Goal: Task Accomplishment & Management: Manage account settings

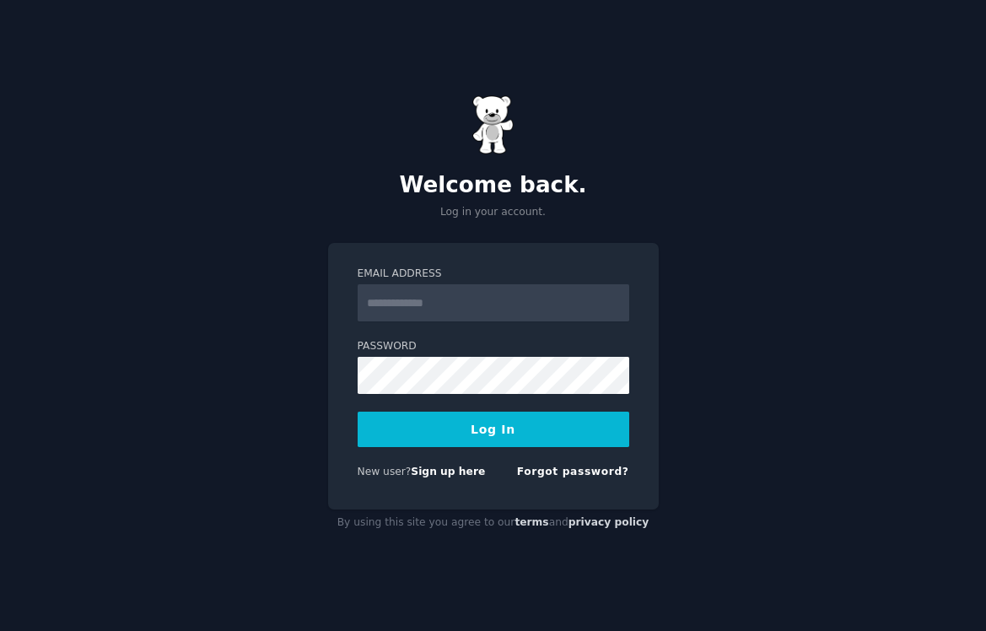
click at [484, 307] on input "Email Address" at bounding box center [494, 302] width 272 height 37
type input "**********"
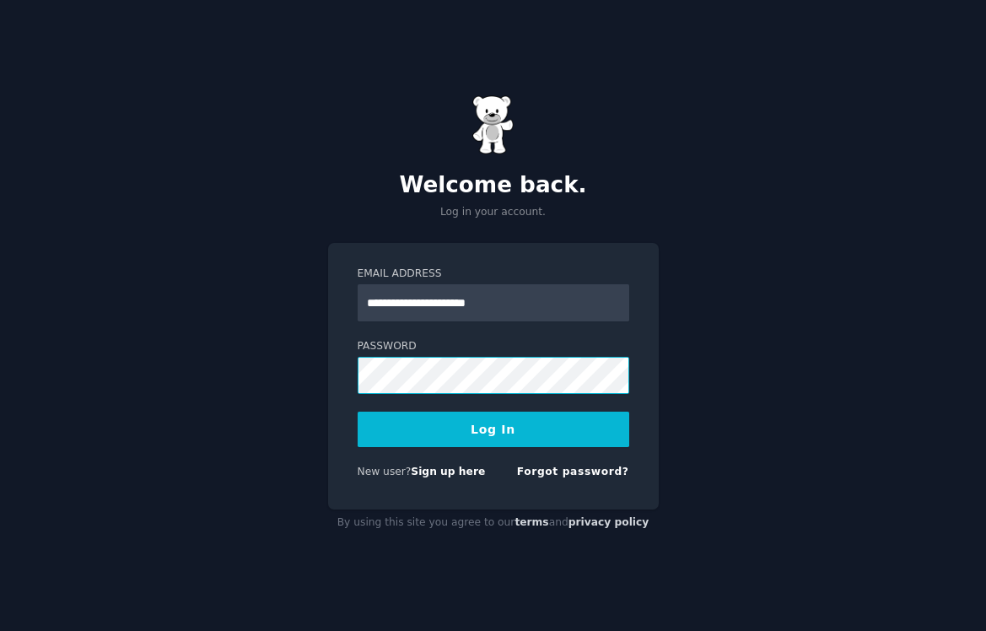
click at [358, 412] on button "Log In" at bounding box center [494, 429] width 272 height 35
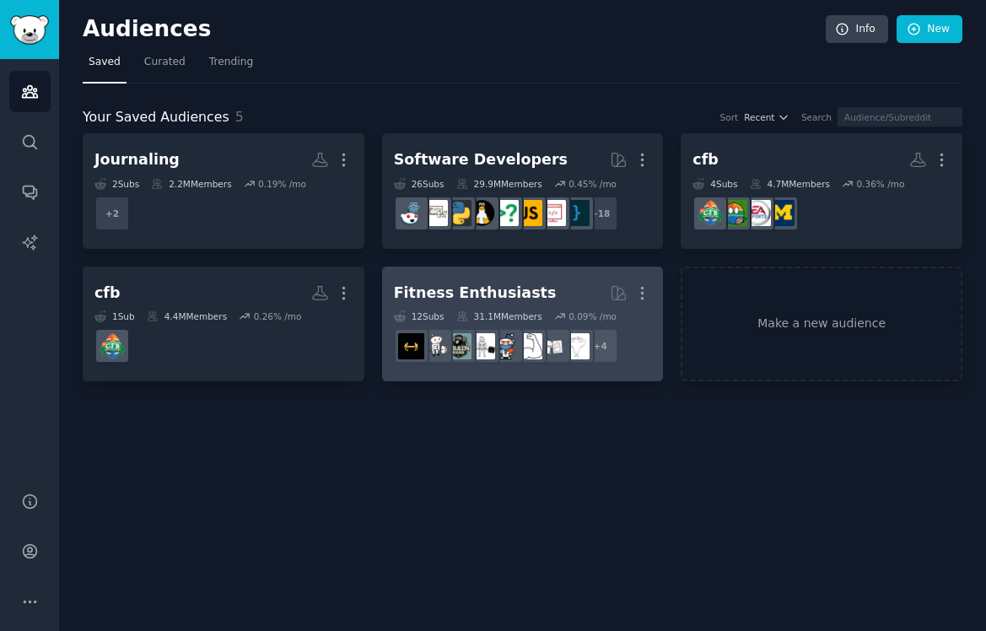
click at [522, 288] on div "Fitness Enthusiasts" at bounding box center [475, 293] width 163 height 21
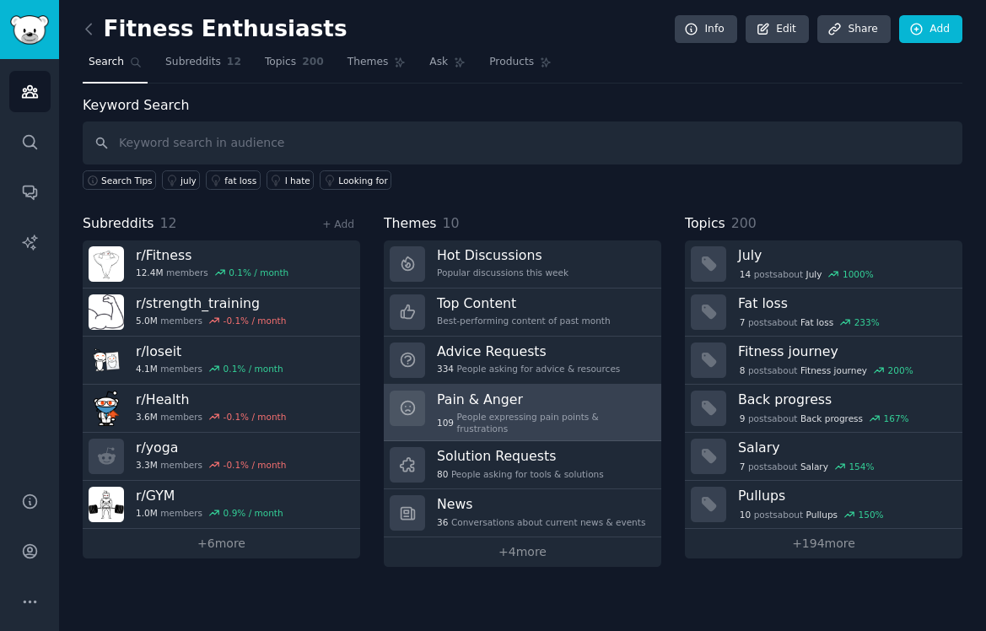
click at [523, 397] on h3 "Pain & Anger" at bounding box center [543, 399] width 213 height 18
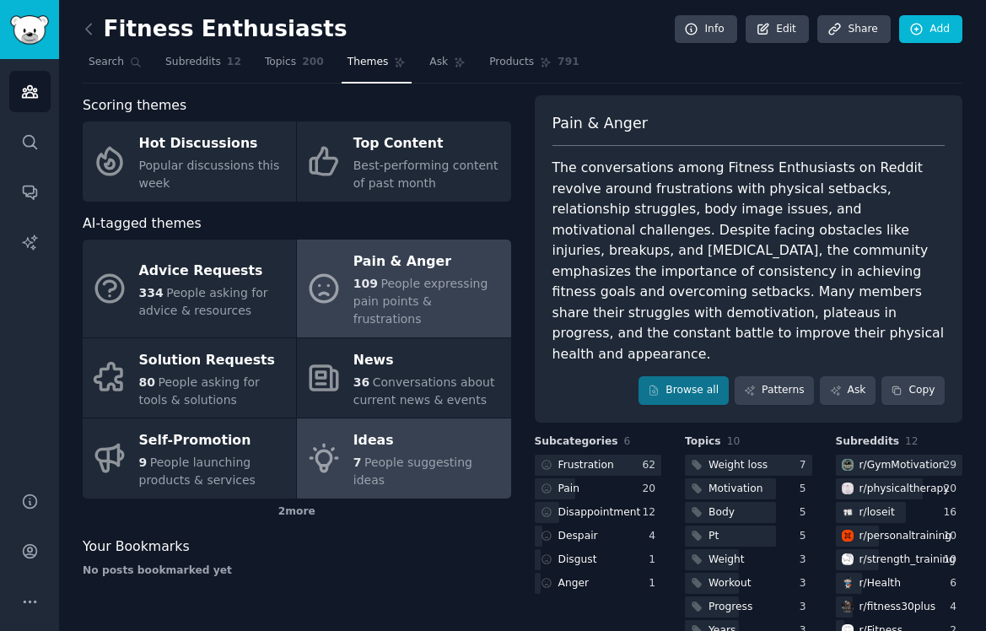
click at [428, 471] on link "Ideas 7 People suggesting ideas" at bounding box center [403, 458] width 213 height 80
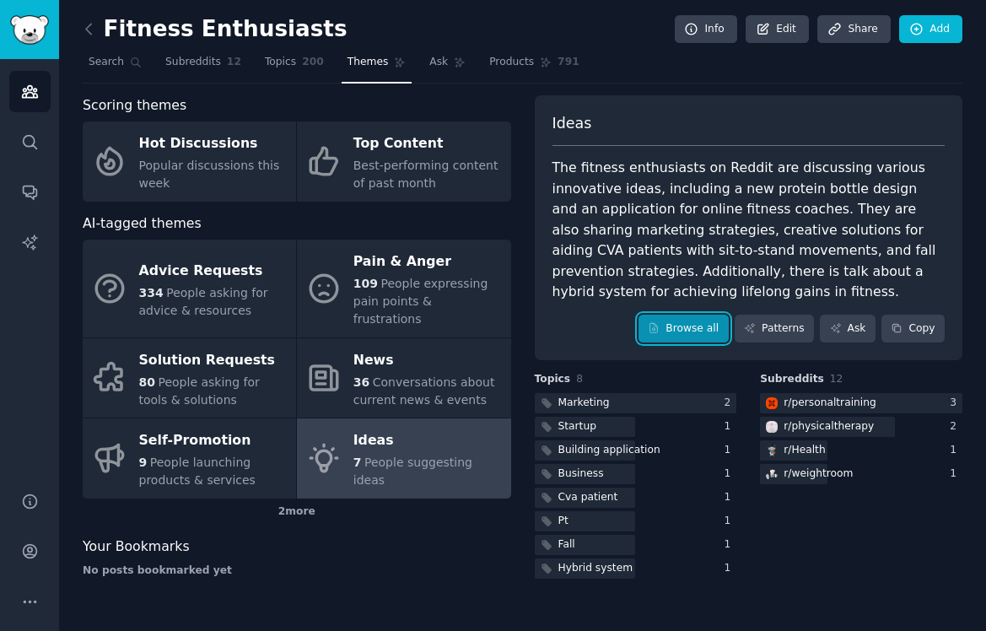
click at [707, 325] on link "Browse all" at bounding box center [683, 329] width 90 height 29
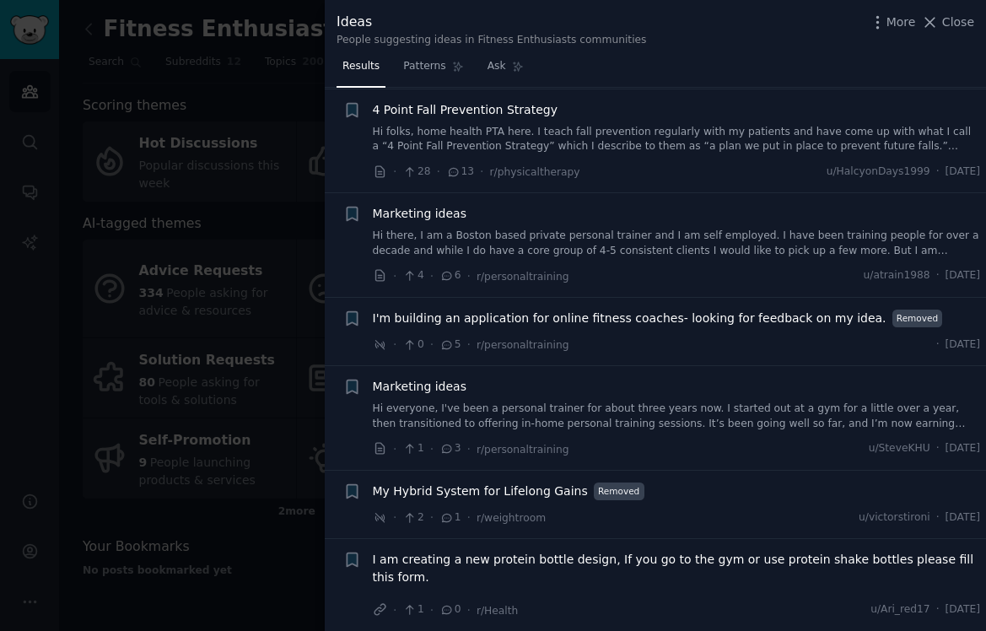
scroll to position [129, 0]
click at [211, 390] on div at bounding box center [493, 315] width 986 height 631
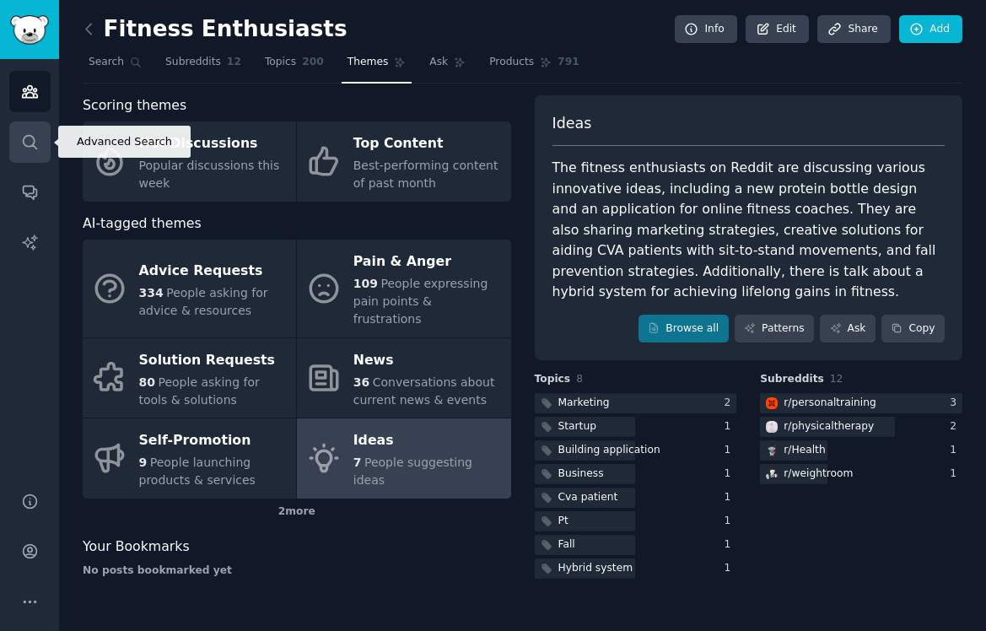
click at [28, 150] on icon "Sidebar" at bounding box center [30, 142] width 18 height 18
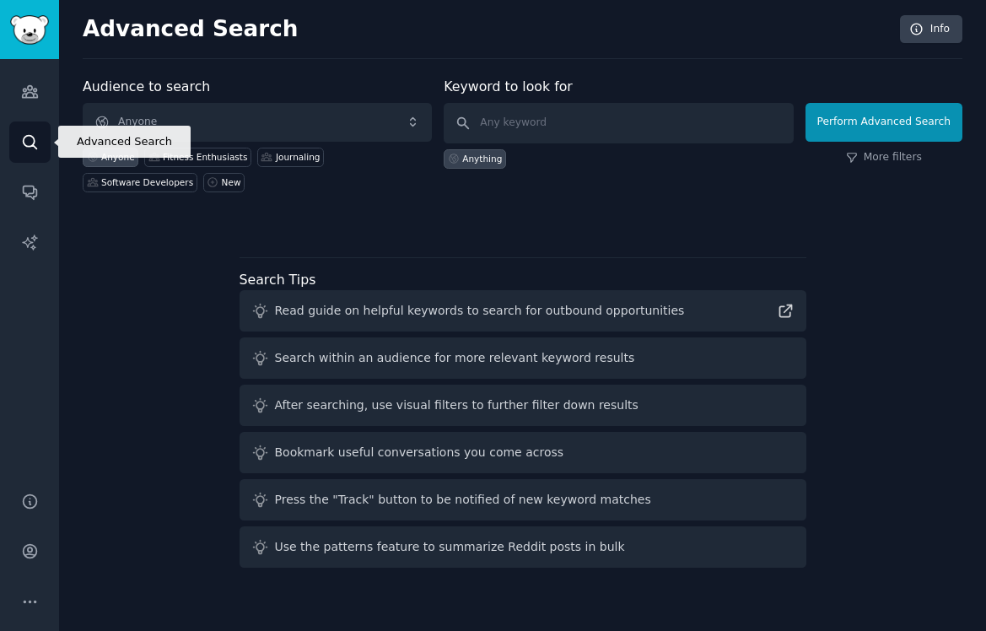
click at [28, 150] on icon "Sidebar" at bounding box center [30, 142] width 18 height 18
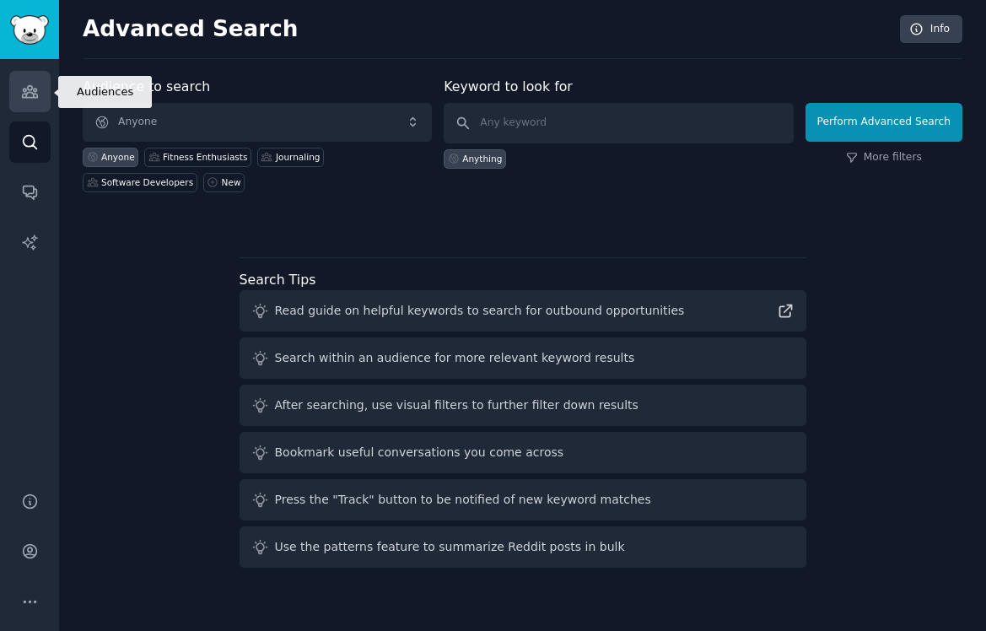
click at [28, 94] on icon "Sidebar" at bounding box center [30, 92] width 18 height 18
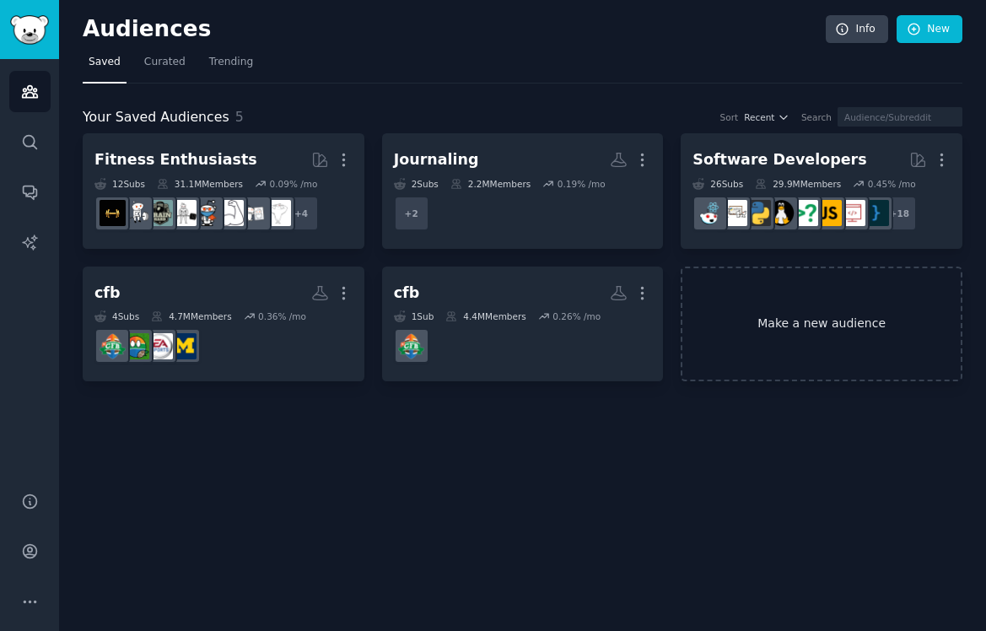
click at [705, 280] on link "Make a new audience" at bounding box center [822, 325] width 282 height 116
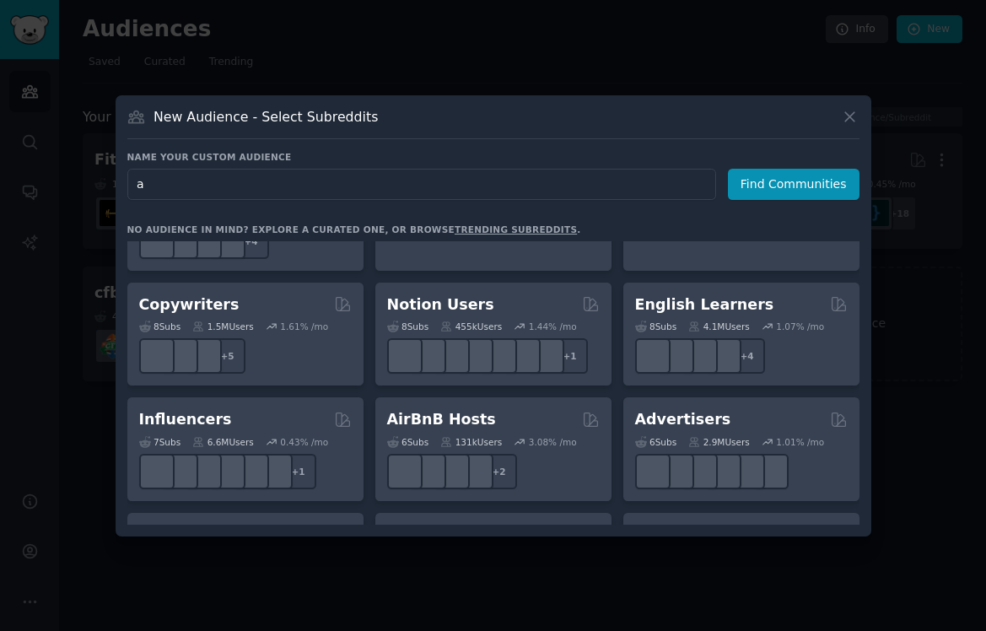
scroll to position [1019, 0]
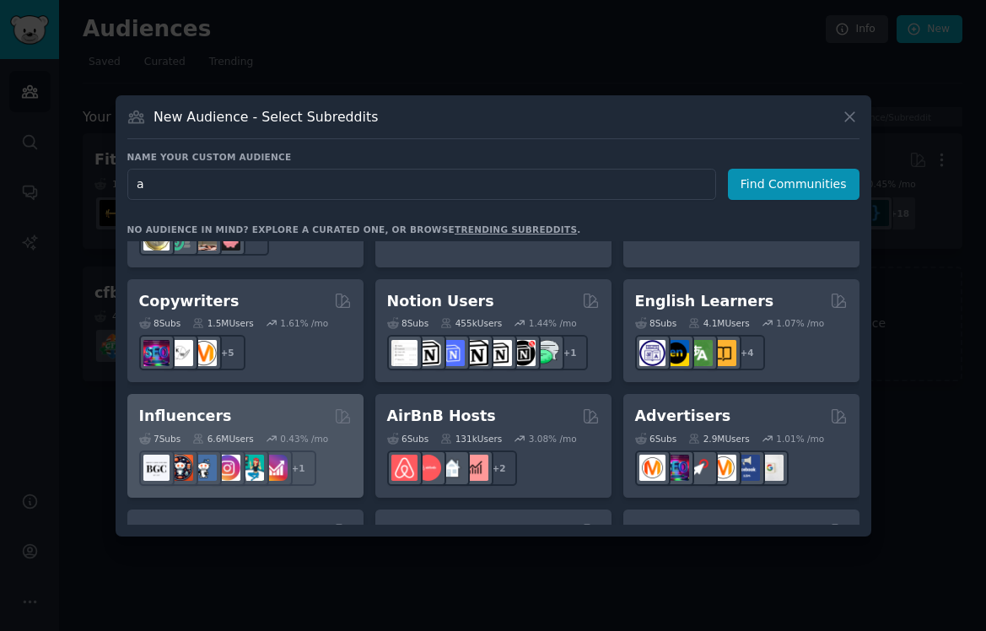
type input "a"
click at [288, 406] on div "Influencers" at bounding box center [245, 416] width 213 height 21
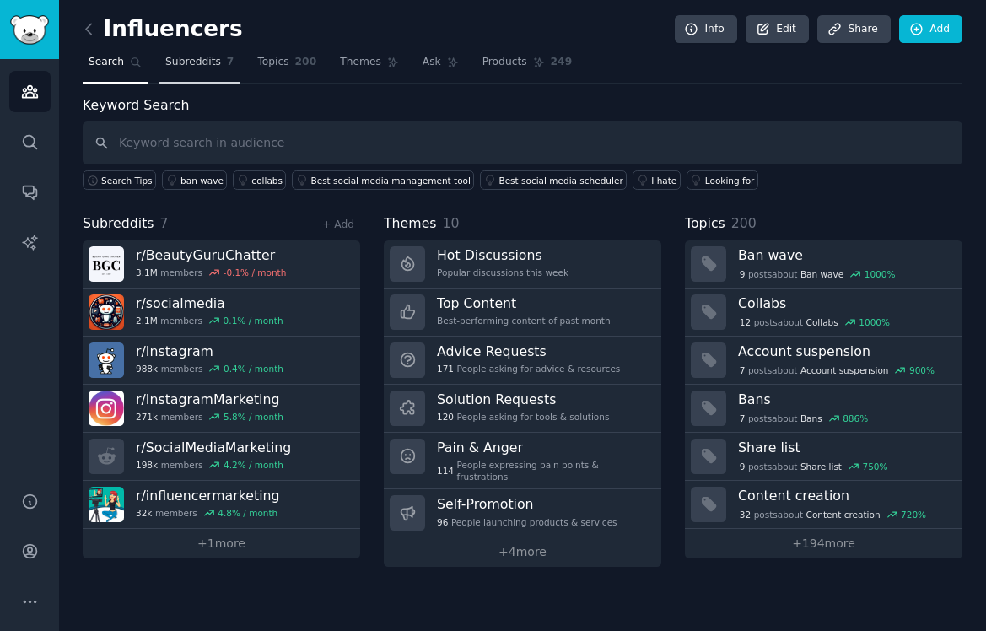
click at [190, 77] on link "Subreddits 7" at bounding box center [199, 66] width 80 height 35
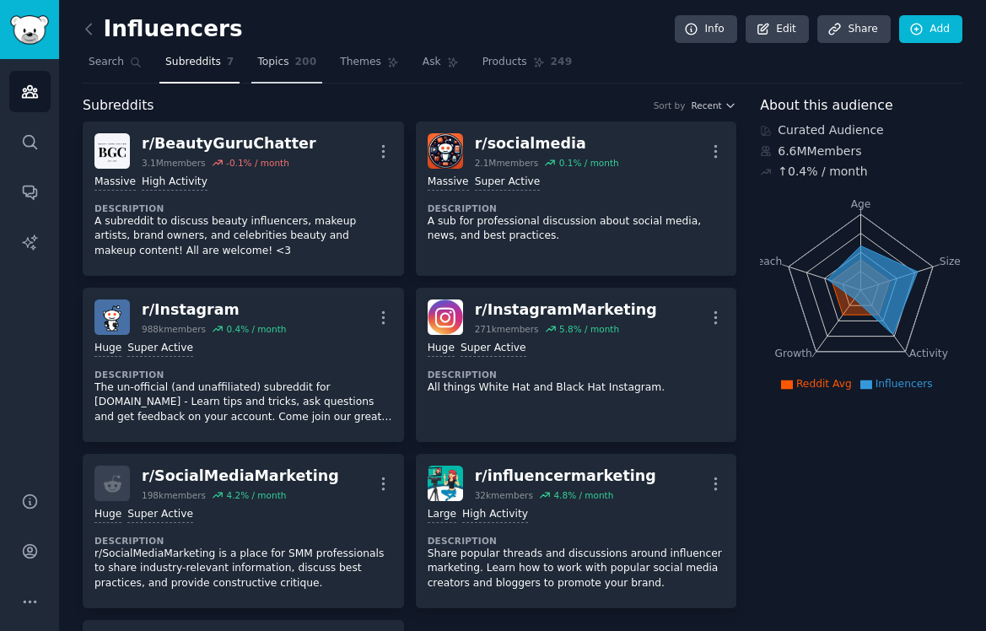
click at [278, 81] on link "Topics 200" at bounding box center [286, 66] width 71 height 35
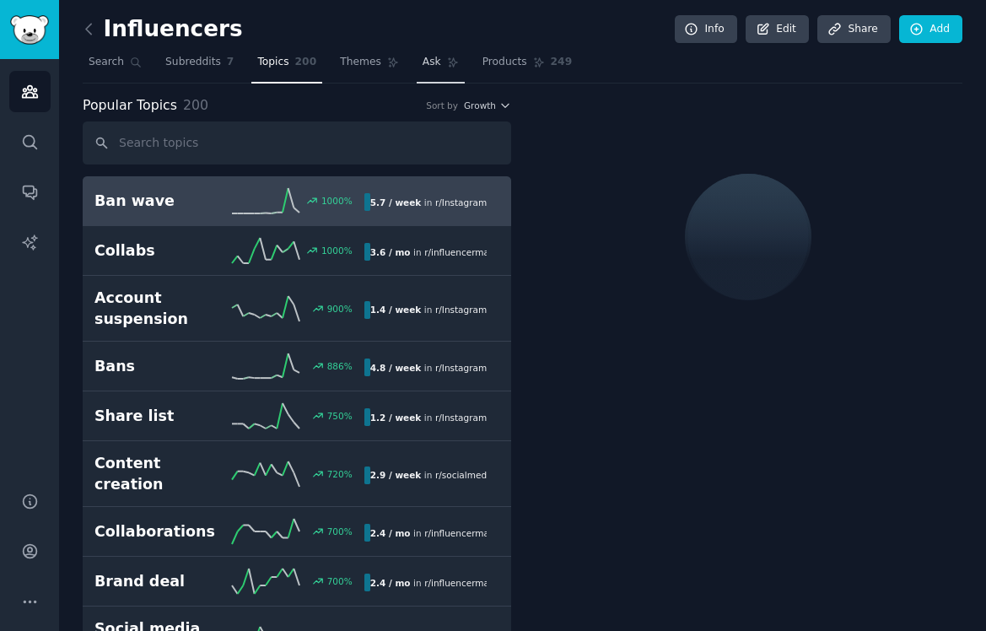
click at [441, 61] on link "Ask" at bounding box center [441, 66] width 48 height 35
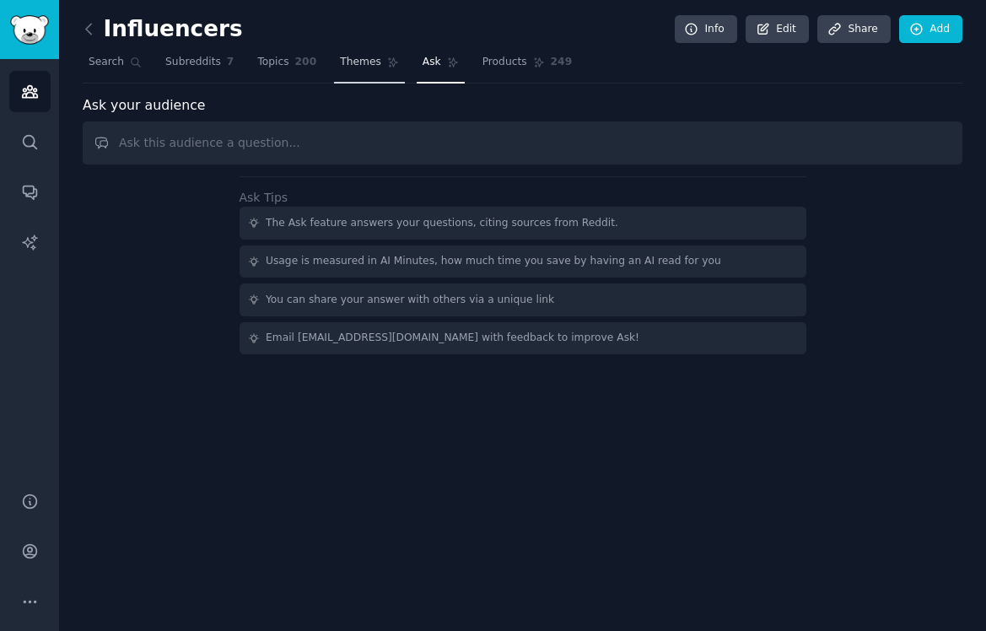
click at [384, 54] on link "Themes" at bounding box center [369, 66] width 71 height 35
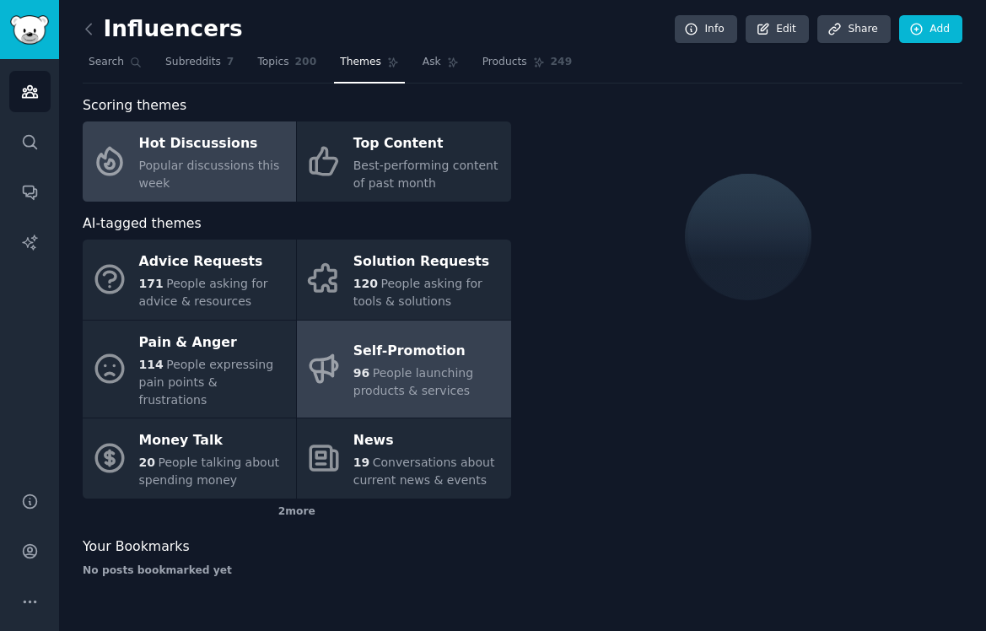
click at [358, 366] on span "96" at bounding box center [361, 372] width 16 height 13
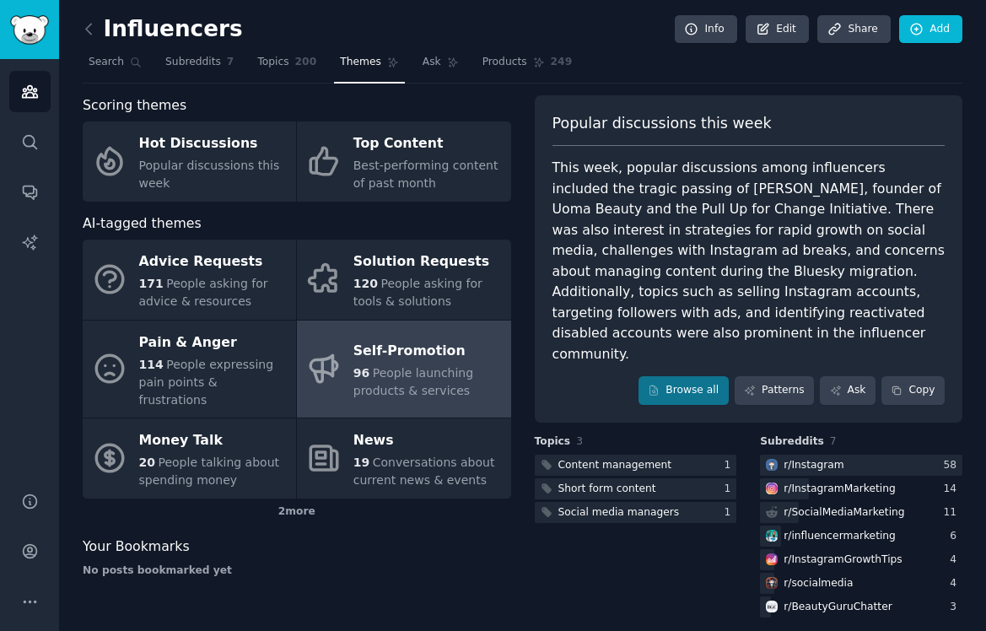
click at [360, 366] on span "96" at bounding box center [361, 372] width 16 height 13
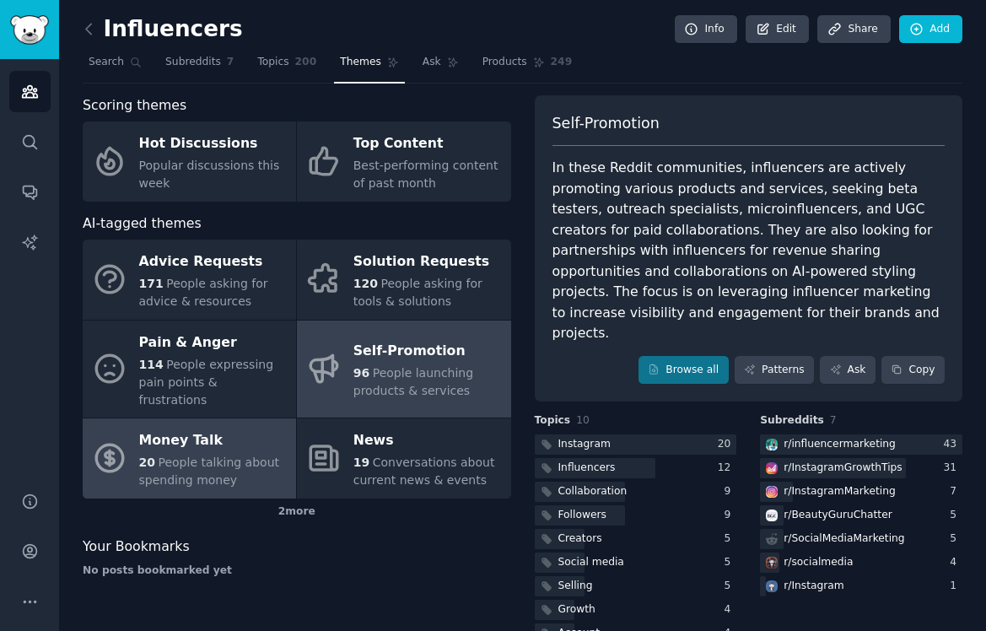
click at [279, 428] on div "Money Talk" at bounding box center [213, 441] width 148 height 27
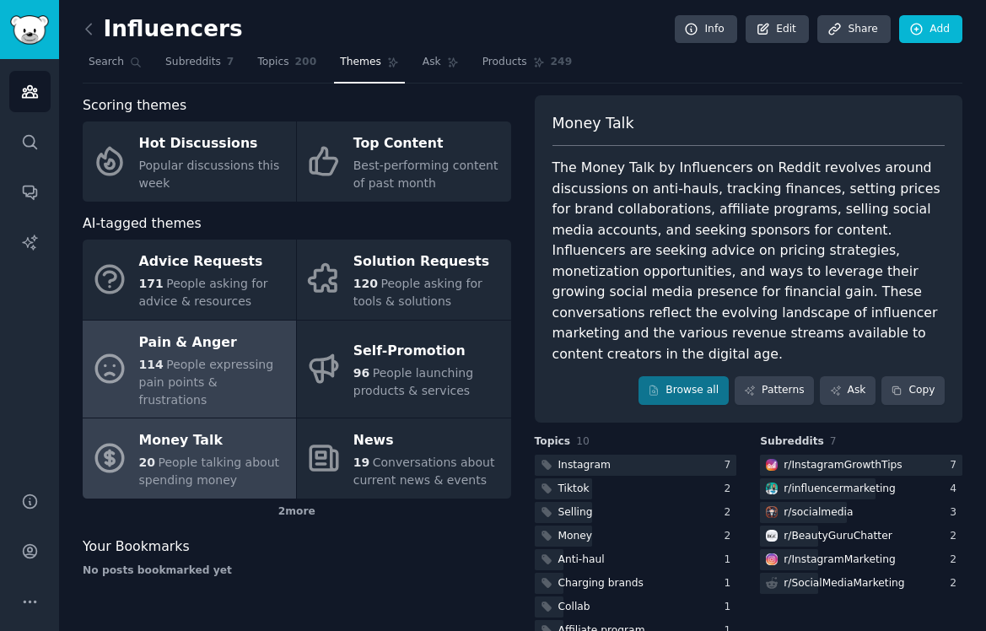
click at [215, 385] on span "People expressing pain points & frustrations" at bounding box center [206, 382] width 135 height 49
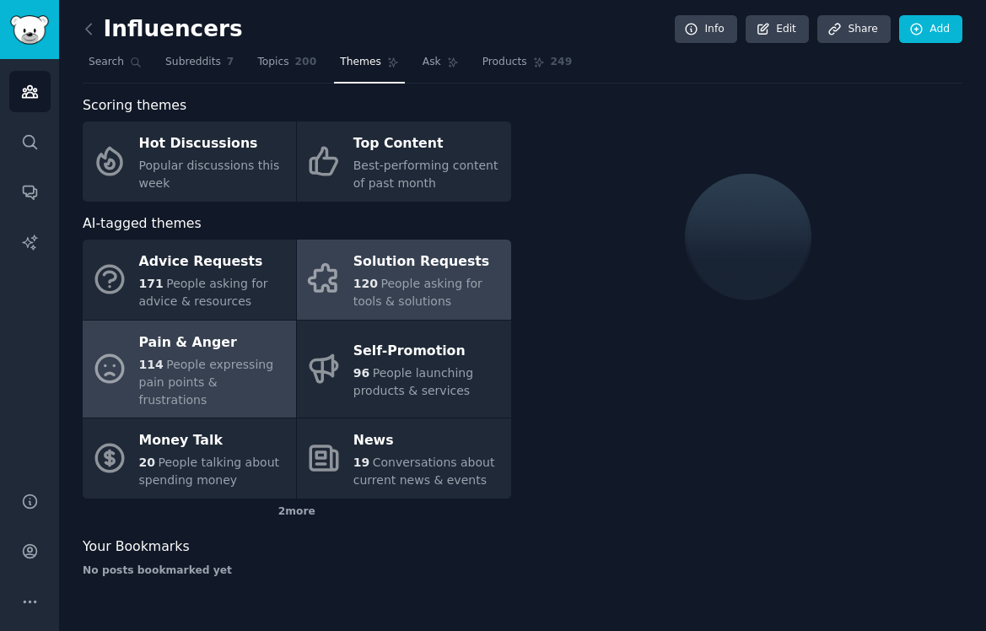
click at [371, 307] on span "People asking for tools & solutions" at bounding box center [417, 292] width 129 height 31
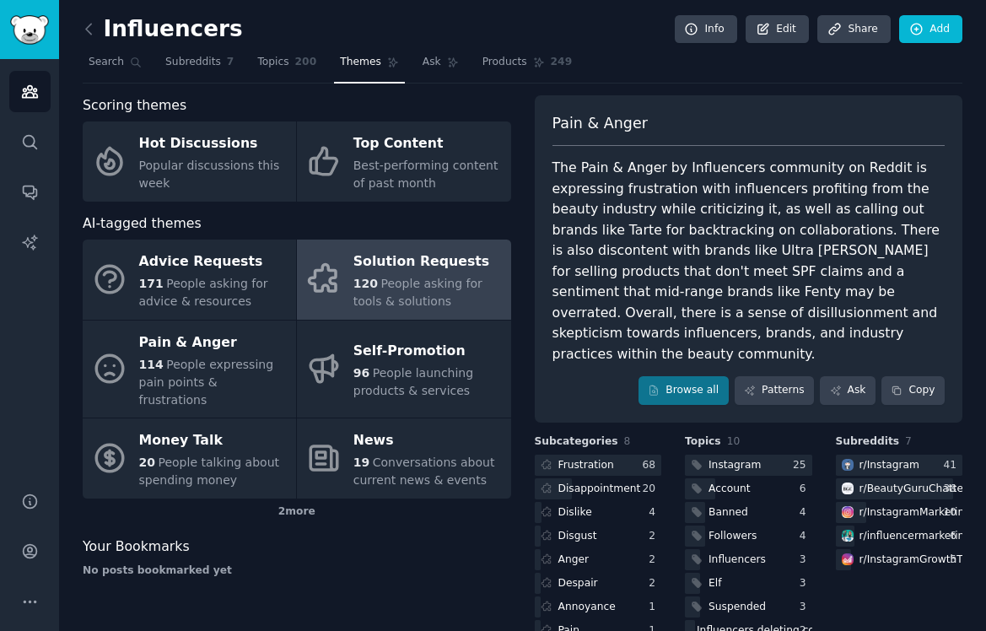
click at [512, 287] on div "Scoring themes Hot Discussions Popular discussions this week Top Content Best-p…" at bounding box center [523, 393] width 880 height 596
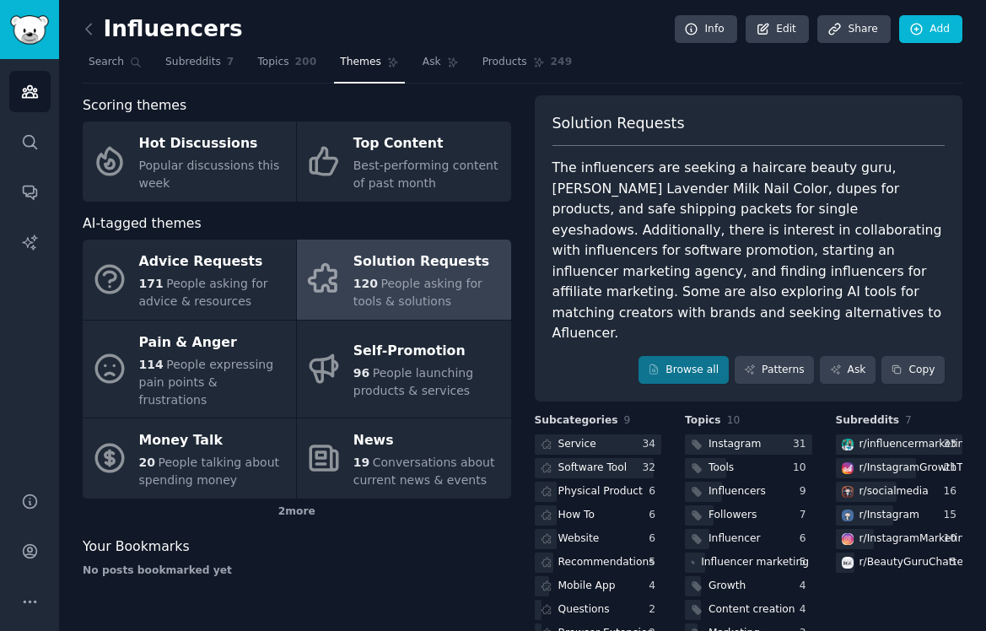
click at [473, 294] on div "120 People asking for tools & solutions" at bounding box center [427, 292] width 148 height 35
click at [90, 24] on icon at bounding box center [88, 29] width 5 height 10
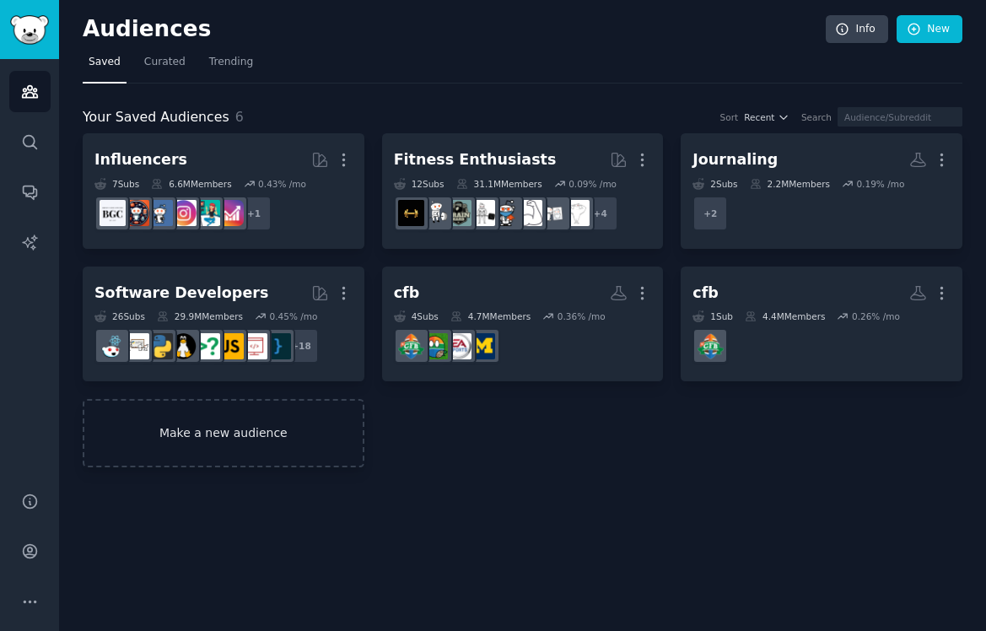
click at [247, 437] on link "Make a new audience" at bounding box center [224, 433] width 282 height 68
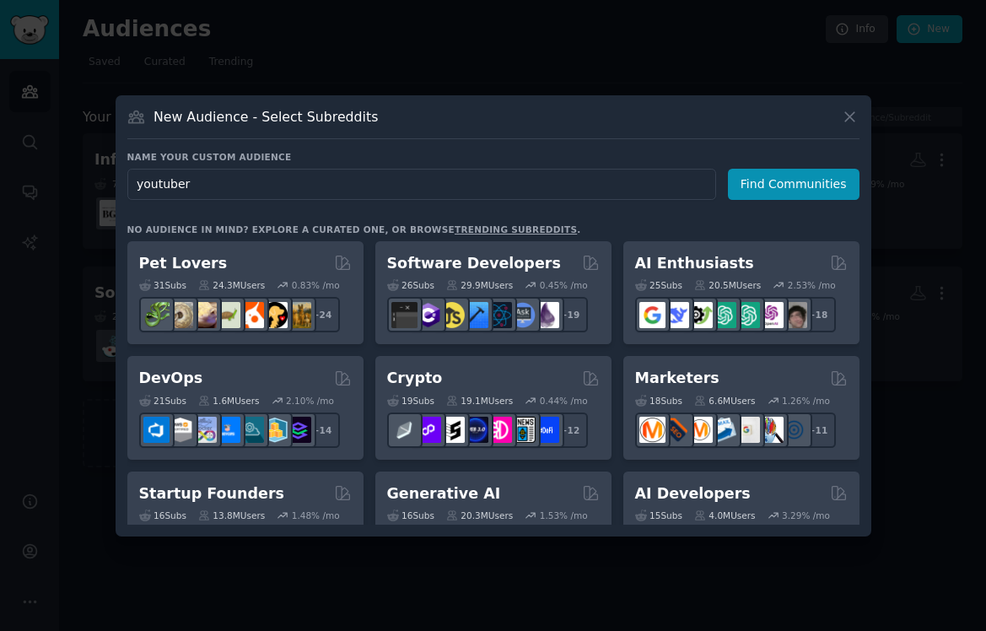
type input "youtubers"
click button "Find Communities" at bounding box center [794, 184] width 132 height 31
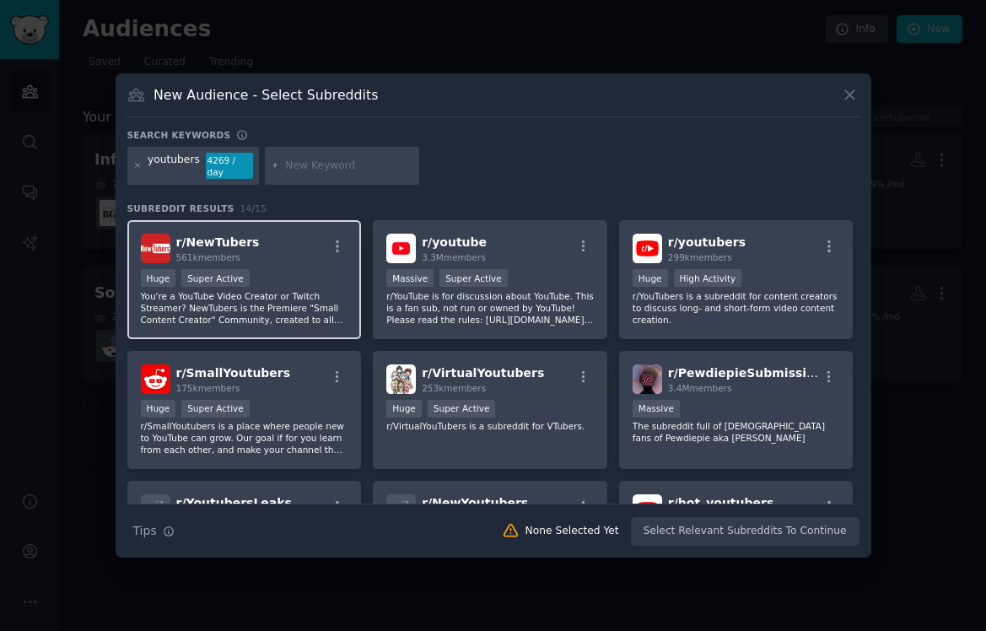
click at [311, 267] on div "r/ NewTubers 561k members Huge Super Active You're a YouTube Video Creator or T…" at bounding box center [244, 279] width 234 height 119
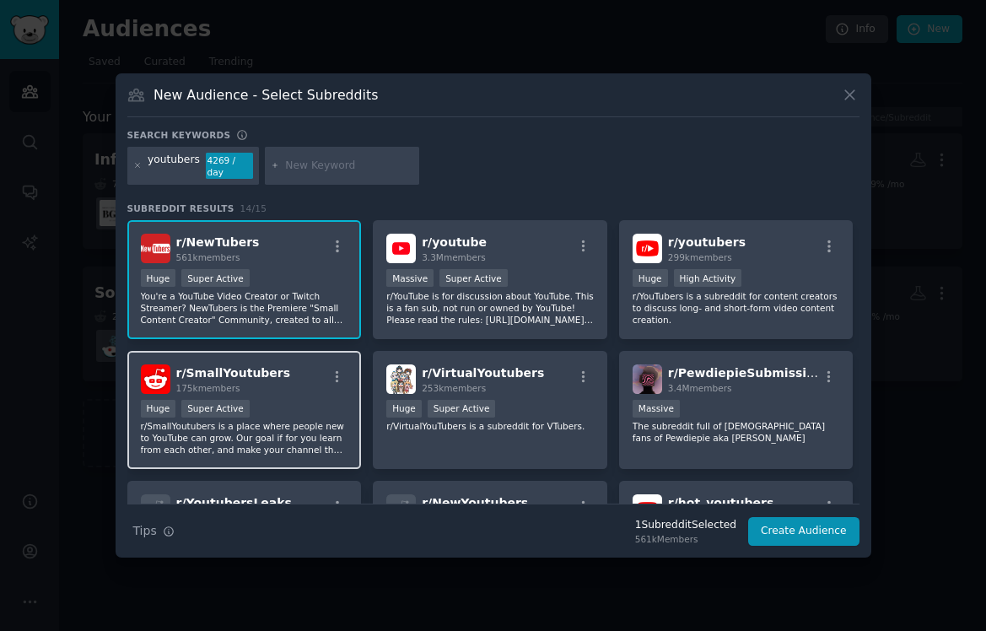
click at [299, 422] on p "r/SmallYoutubers is a place where people new to YouTube can grow. Our goal if f…" at bounding box center [244, 437] width 207 height 35
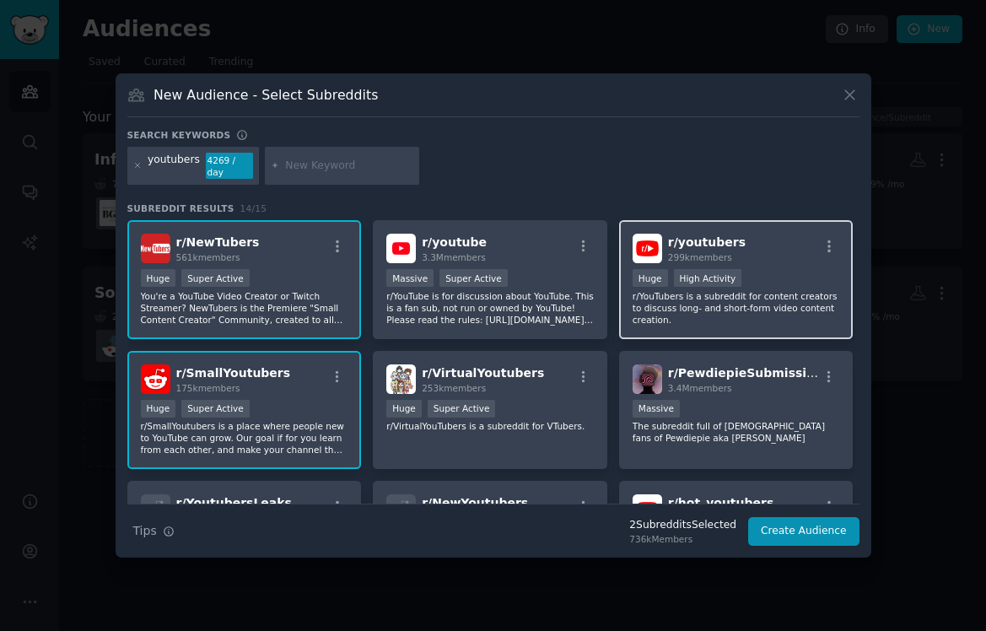
click at [701, 301] on p "r/YouTubers is a subreddit for content creators to discuss long- and short-form…" at bounding box center [736, 307] width 207 height 35
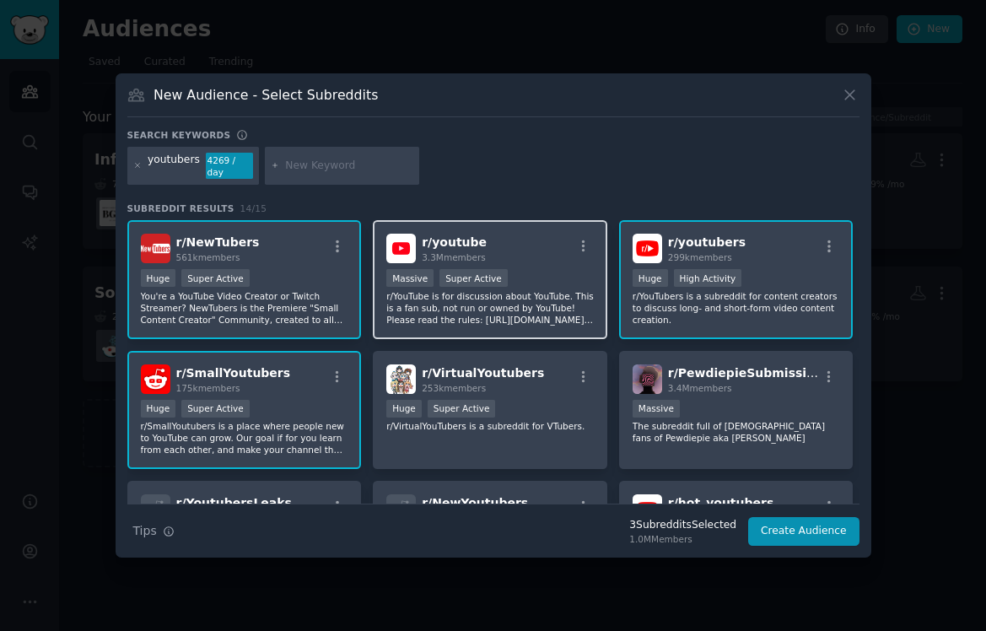
click at [569, 301] on p "r/YouTube is for discussion about YouTube. This is a fan sub, not run or owned …" at bounding box center [489, 307] width 207 height 35
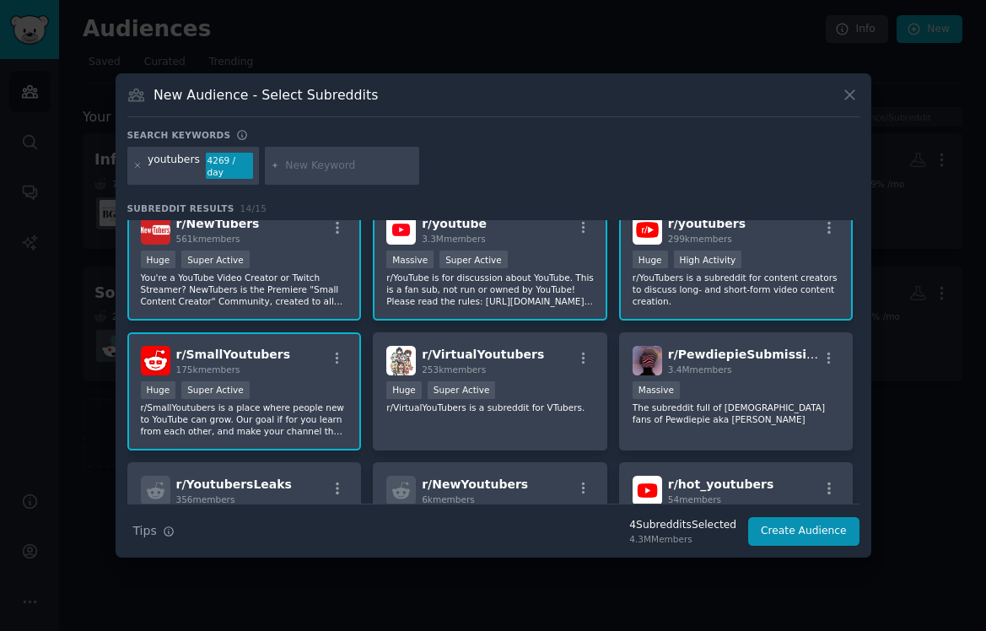
scroll to position [13, 0]
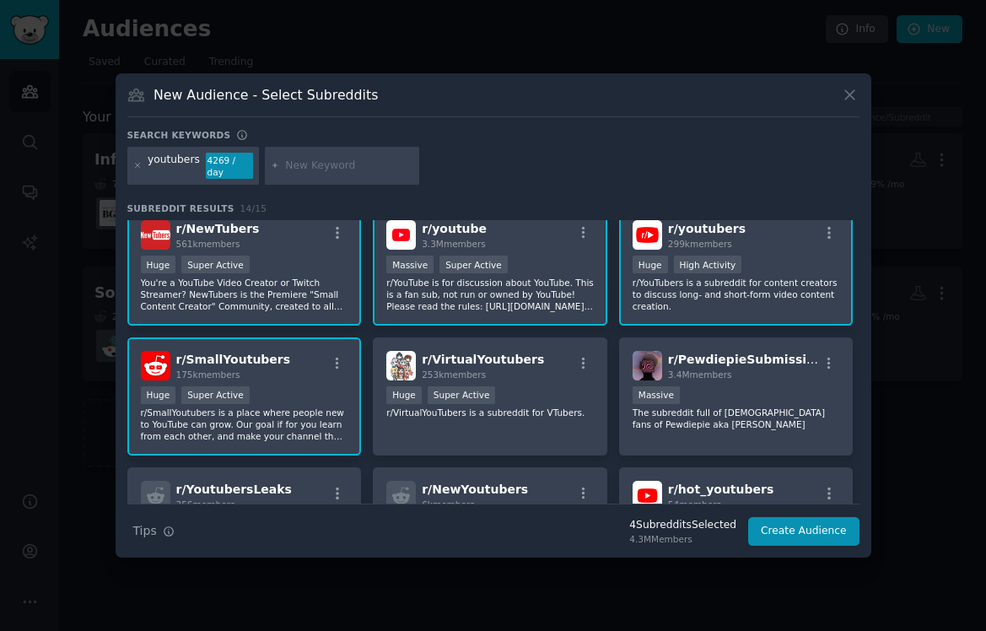
click at [559, 266] on div ">= 95th percentile for submissions / day Massive Super Active" at bounding box center [489, 266] width 207 height 21
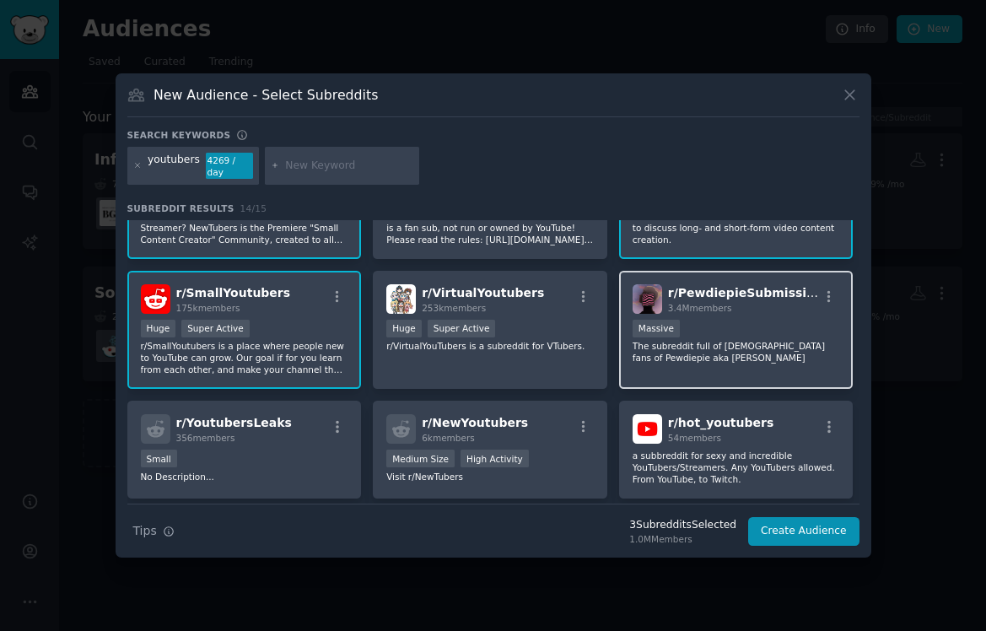
scroll to position [81, 0]
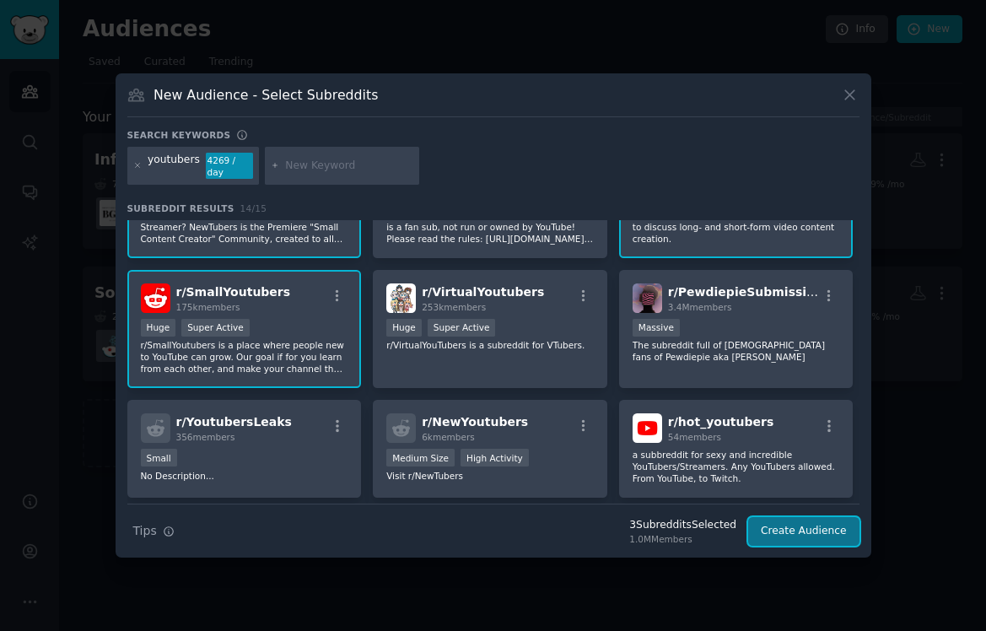
click at [805, 530] on button "Create Audience" at bounding box center [803, 531] width 111 height 29
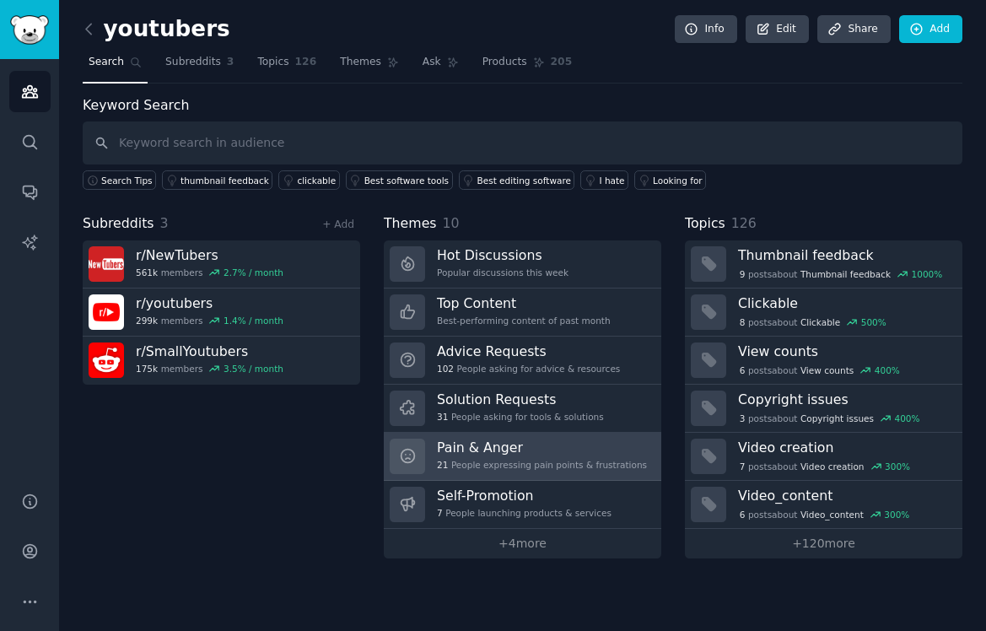
click at [536, 467] on div "21 People expressing pain points & frustrations" at bounding box center [542, 465] width 210 height 12
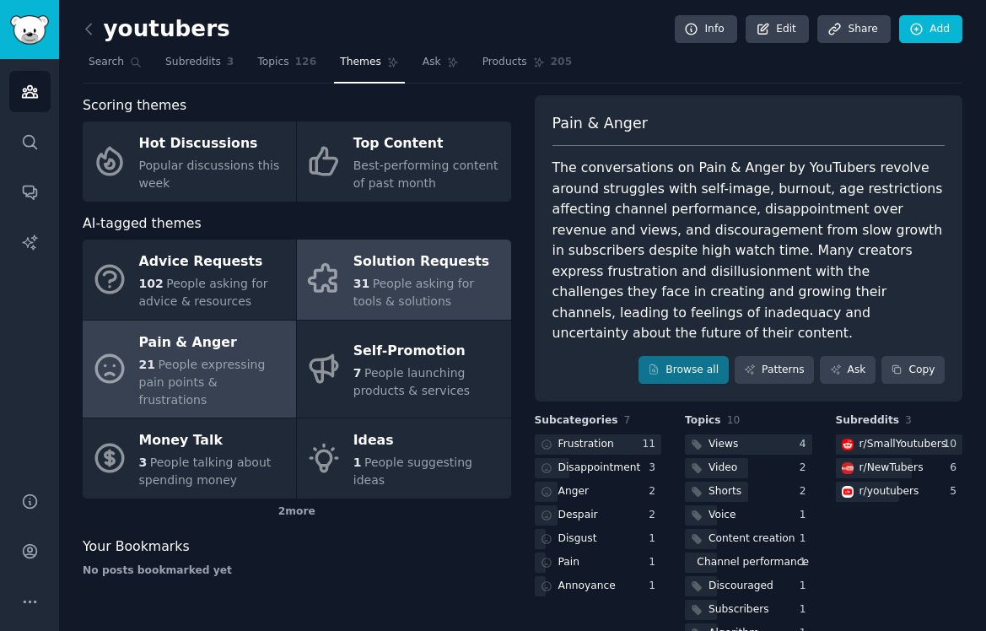
click at [474, 288] on span "People asking for tools & solutions" at bounding box center [413, 292] width 121 height 31
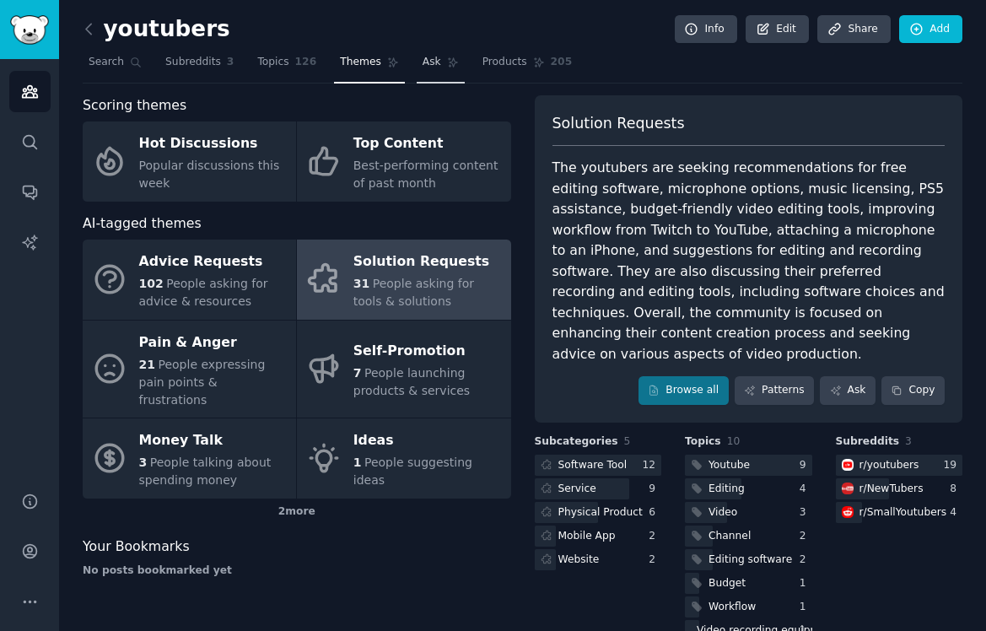
click at [430, 75] on link "Ask" at bounding box center [441, 66] width 48 height 35
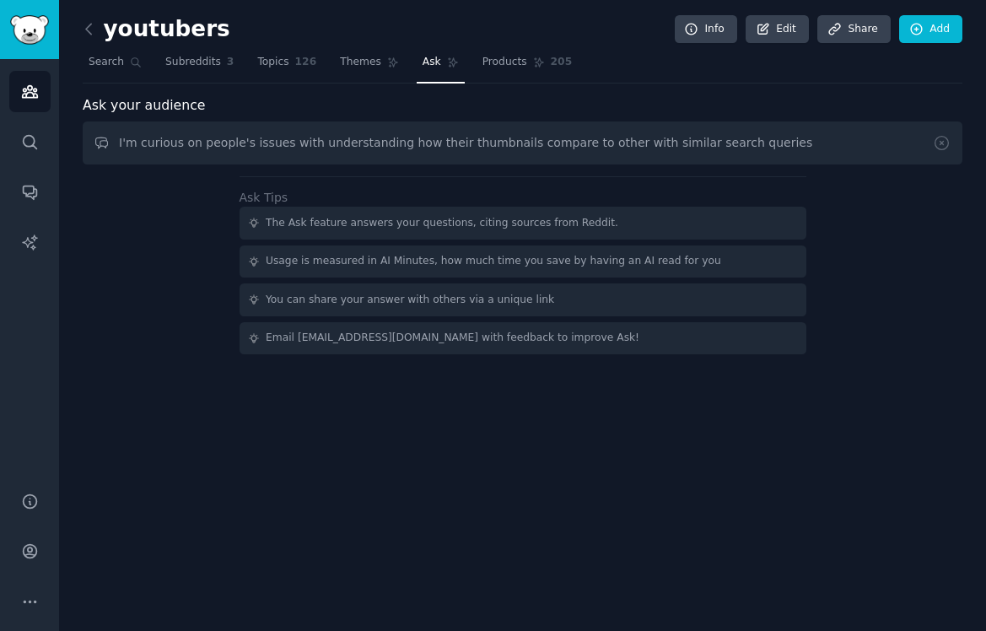
type input "I'm curious on people's issues with understanding how their thumbnails compare …"
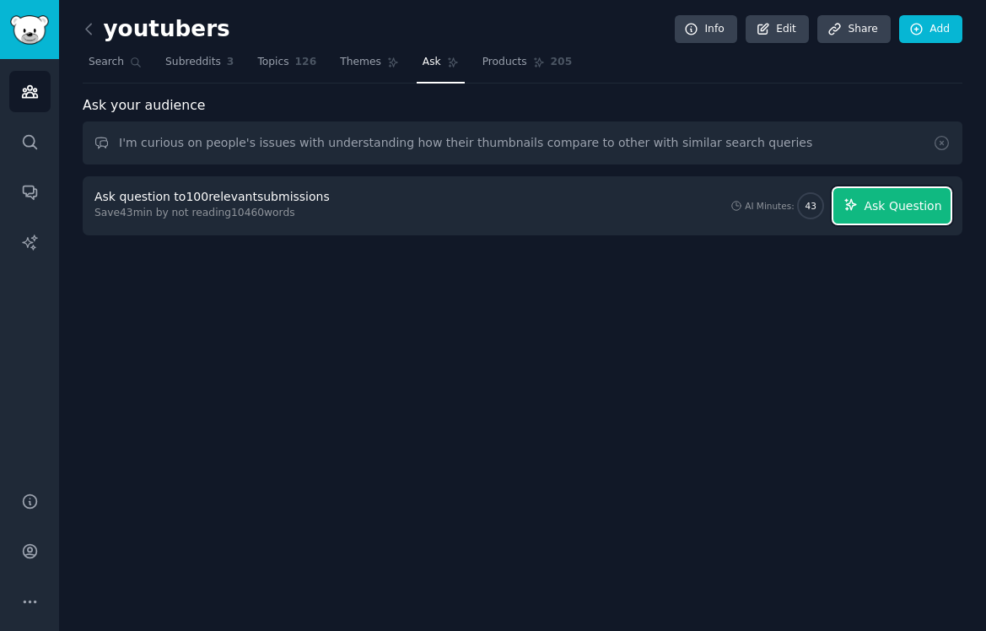
click at [894, 203] on span "Ask Question" at bounding box center [903, 206] width 78 height 18
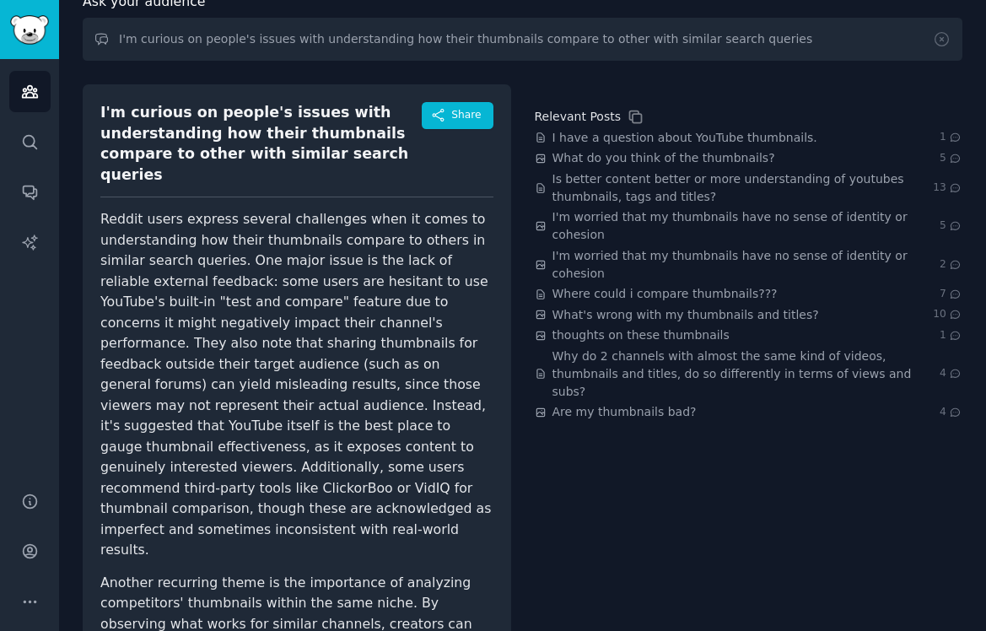
scroll to position [110, 0]
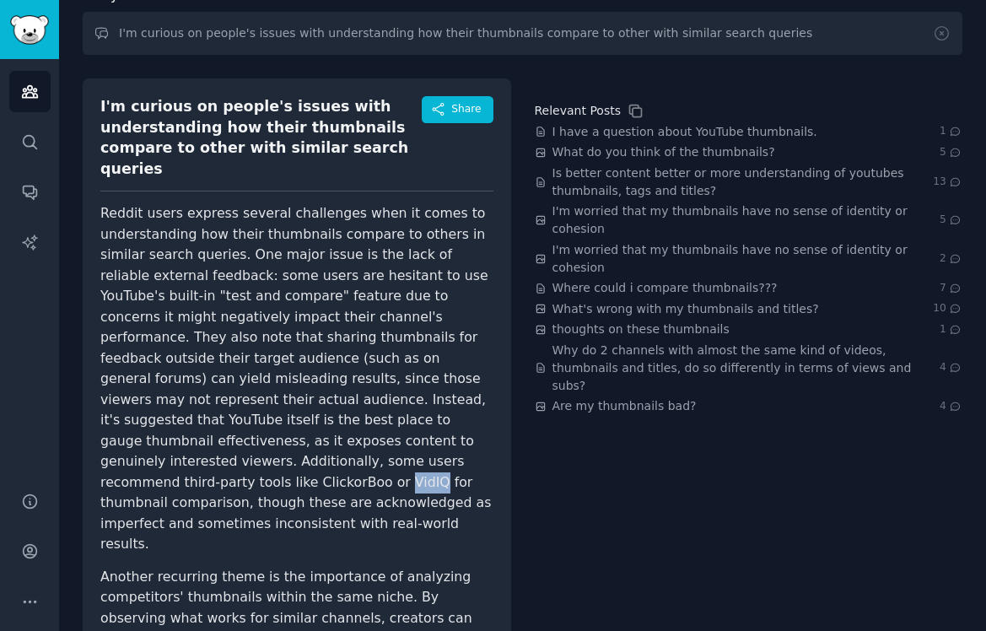
drag, startPoint x: 279, startPoint y: 439, endPoint x: 307, endPoint y: 440, distance: 27.8
click at [307, 440] on p "Reddit users express several challenges when it comes to understanding how thei…" at bounding box center [296, 379] width 393 height 352
copy p "VidIQ"
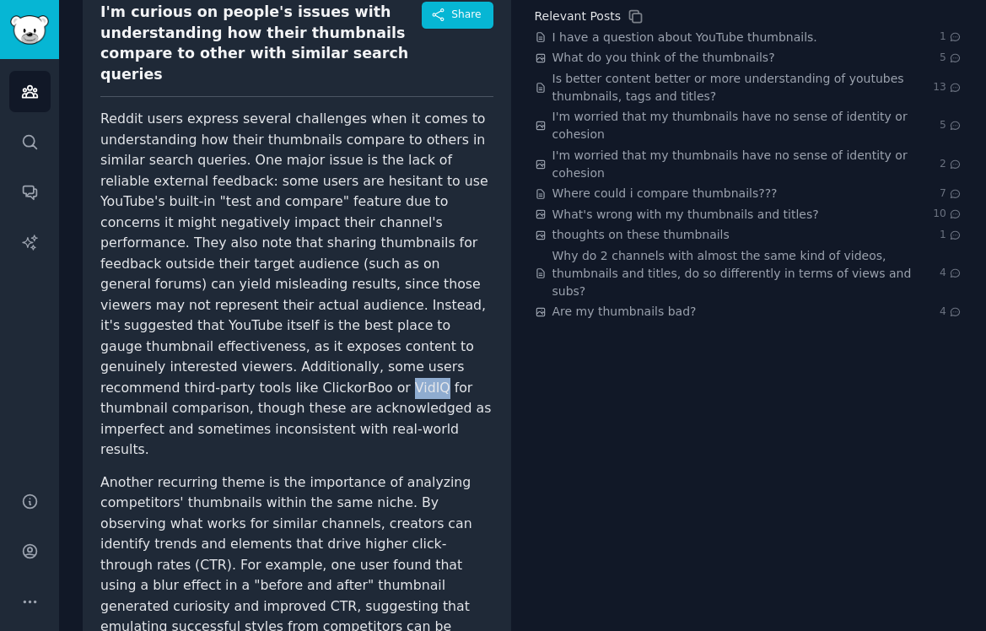
scroll to position [215, 0]
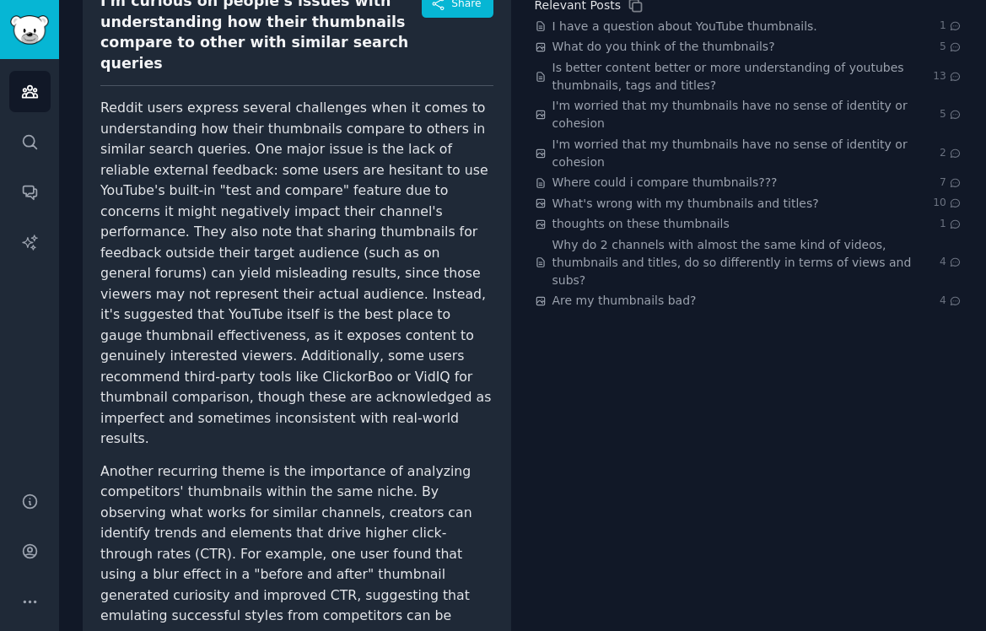
click at [326, 461] on p "Another recurring theme is the importance of analyzing competitors' thumbnails …" at bounding box center [296, 575] width 393 height 228
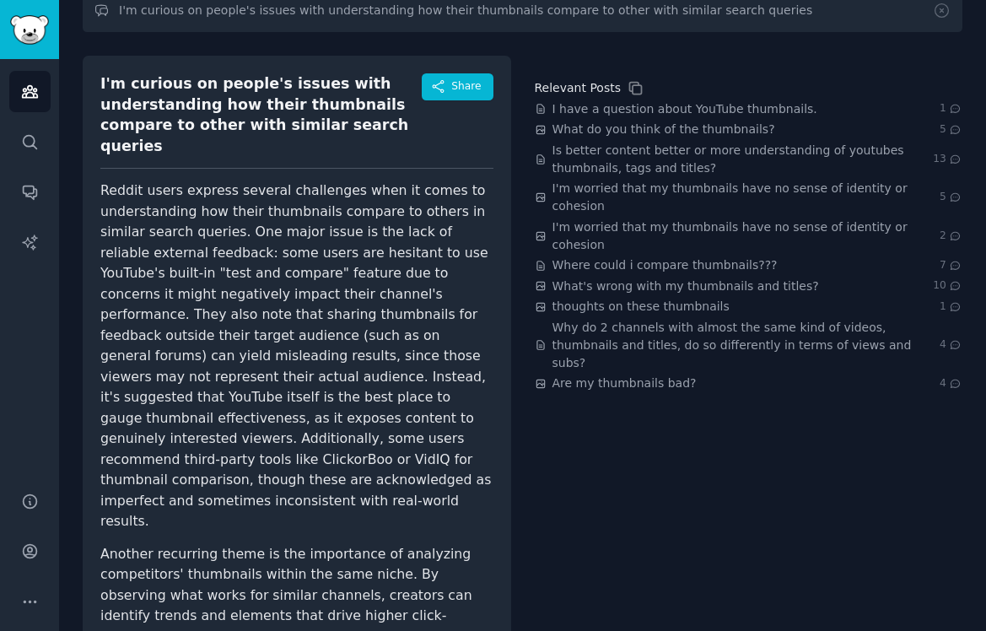
scroll to position [119, 0]
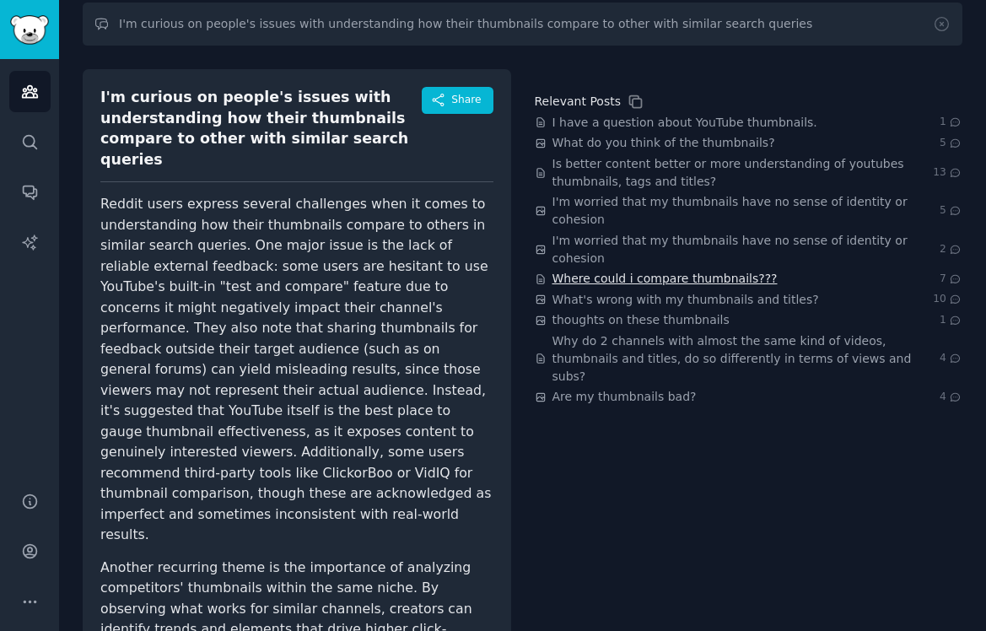
click at [650, 270] on span "Where could i compare thumbnails???" at bounding box center [664, 279] width 225 height 18
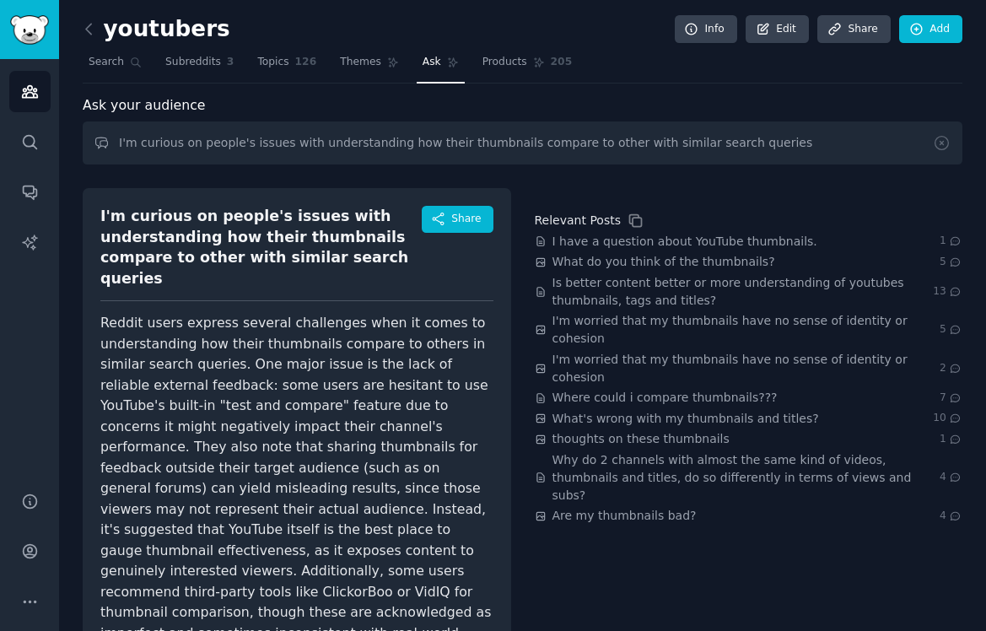
click at [110, 30] on h2 "youtubers" at bounding box center [157, 29] width 148 height 27
click at [94, 28] on icon at bounding box center [89, 29] width 18 height 18
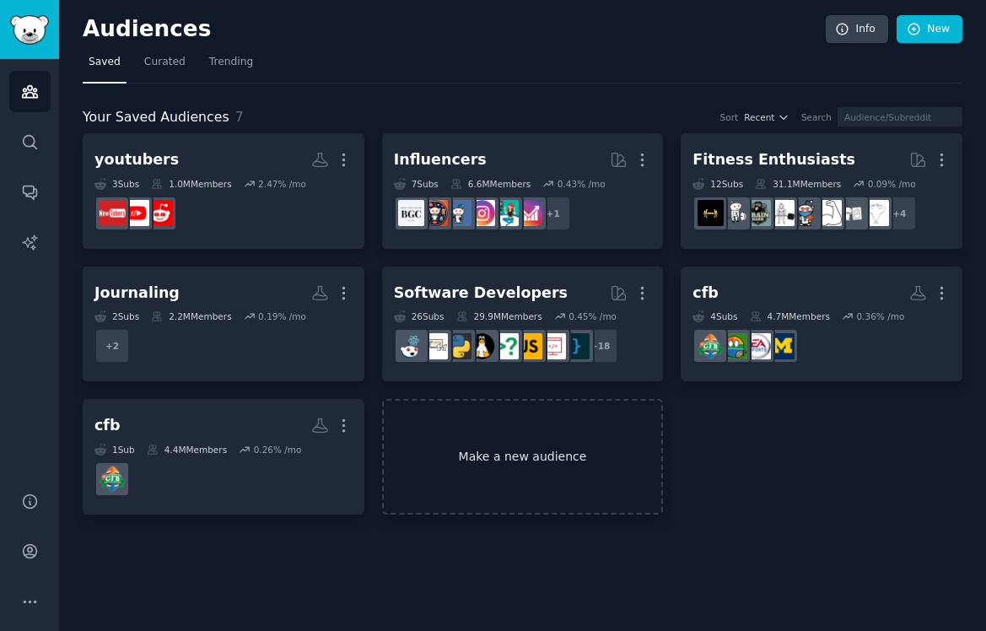
click at [538, 497] on link "Make a new audience" at bounding box center [523, 457] width 282 height 116
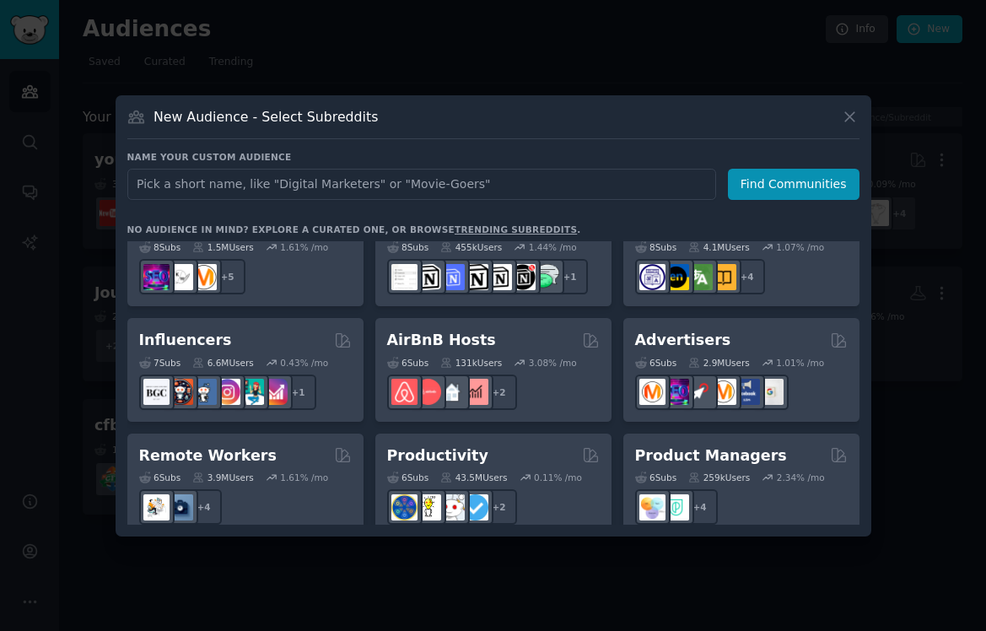
scroll to position [1103, 0]
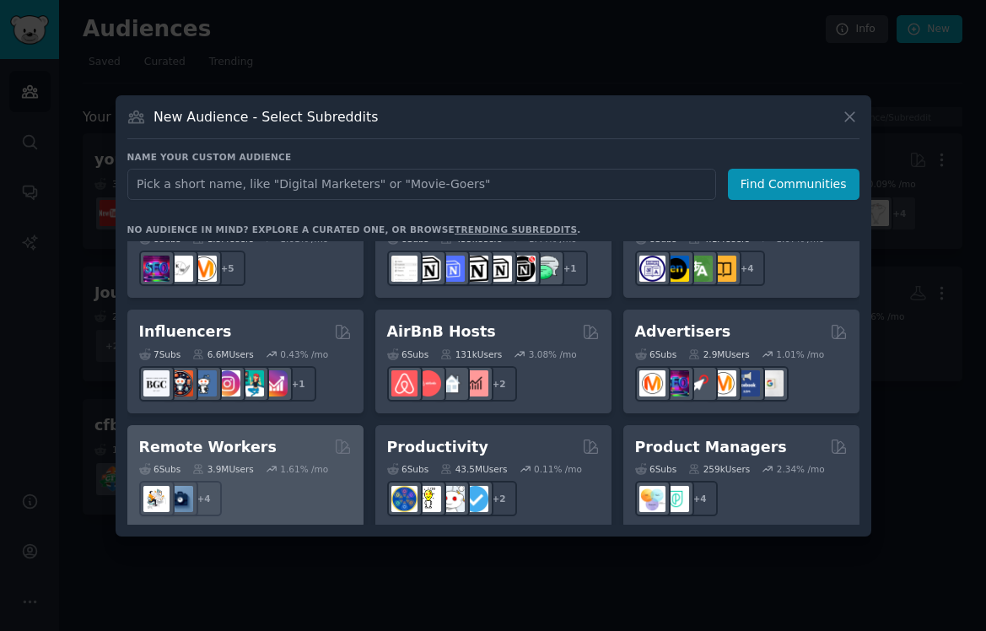
click at [326, 437] on div "Remote Workers Curated by GummySearch" at bounding box center [245, 447] width 213 height 21
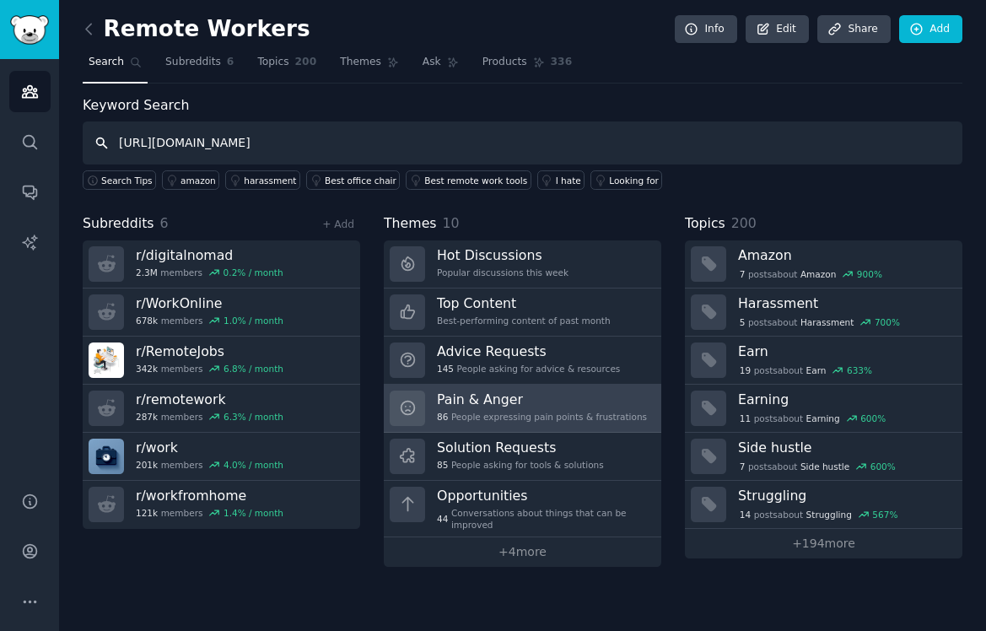
type input "[URL][DOMAIN_NAME]"
click at [521, 401] on h3 "Pain & Anger" at bounding box center [542, 399] width 210 height 18
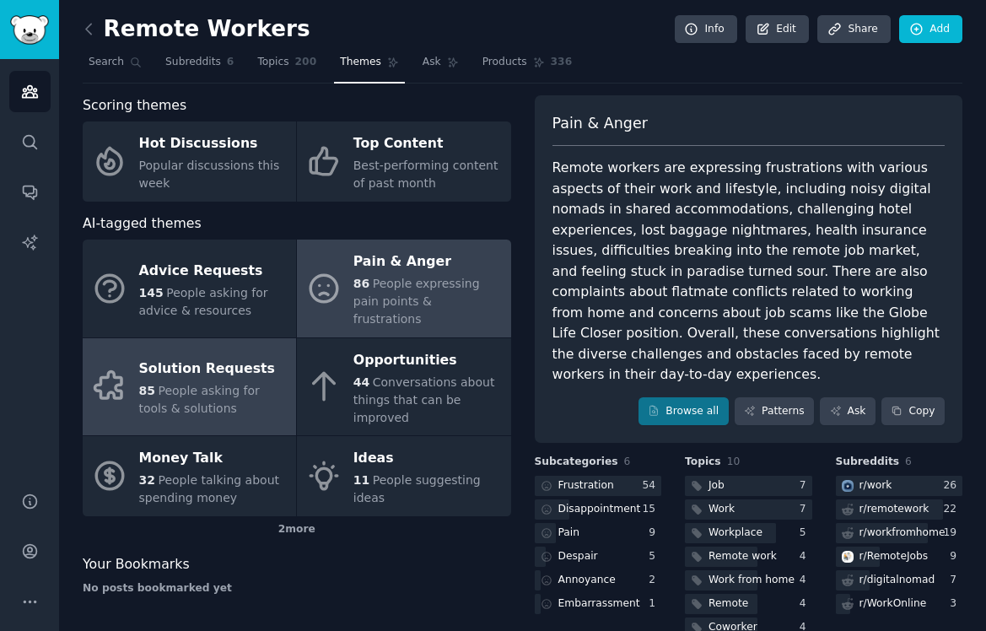
click at [229, 403] on link "Solution Requests 85 People asking for tools & solutions" at bounding box center [189, 387] width 213 height 98
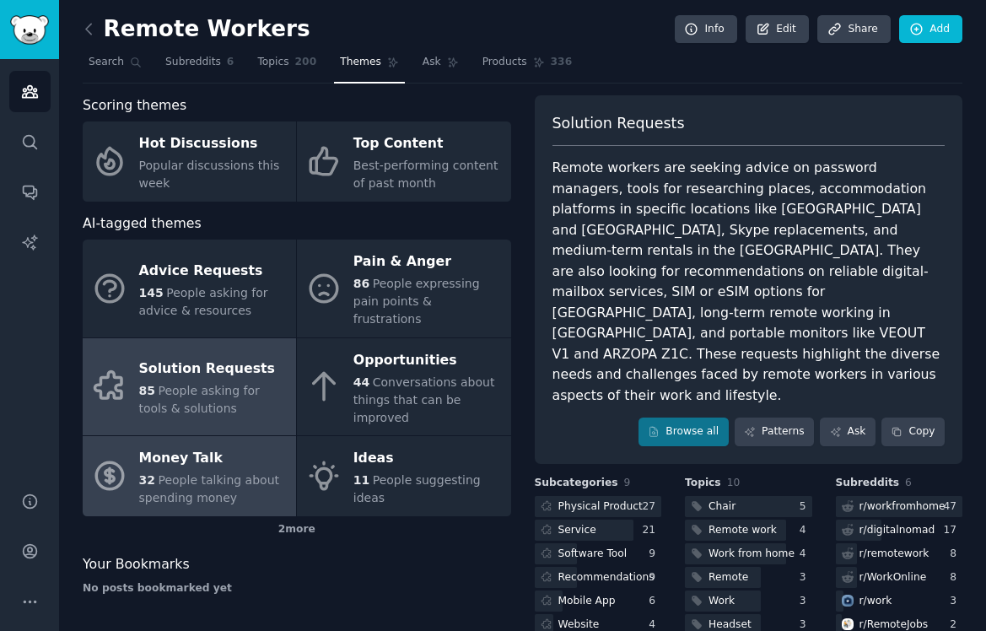
click at [278, 445] on div "Money Talk" at bounding box center [213, 458] width 148 height 27
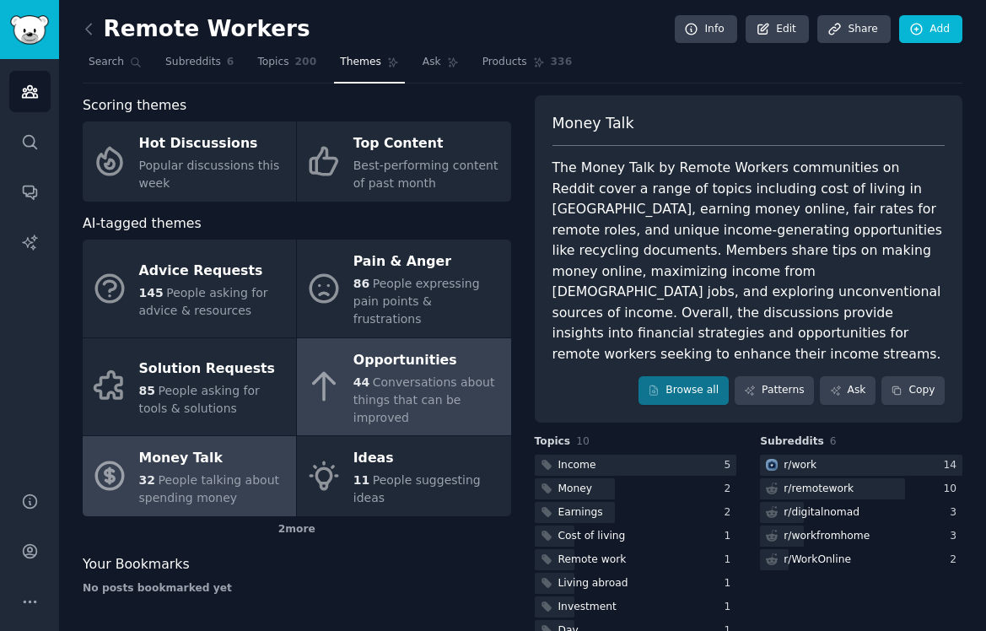
click at [443, 380] on span "Conversations about things that can be improved" at bounding box center [424, 399] width 142 height 49
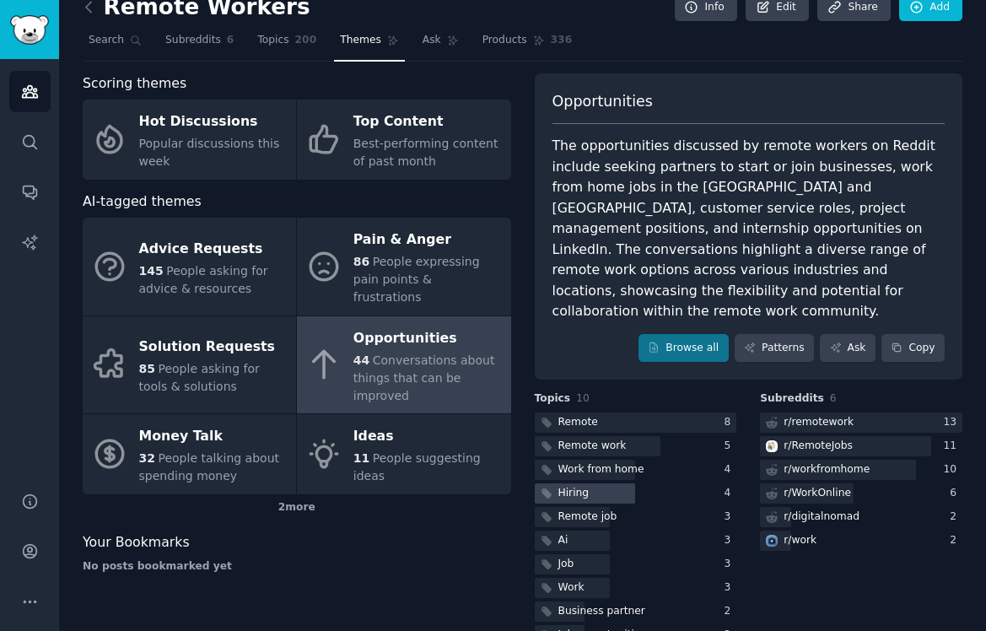
scroll to position [42, 0]
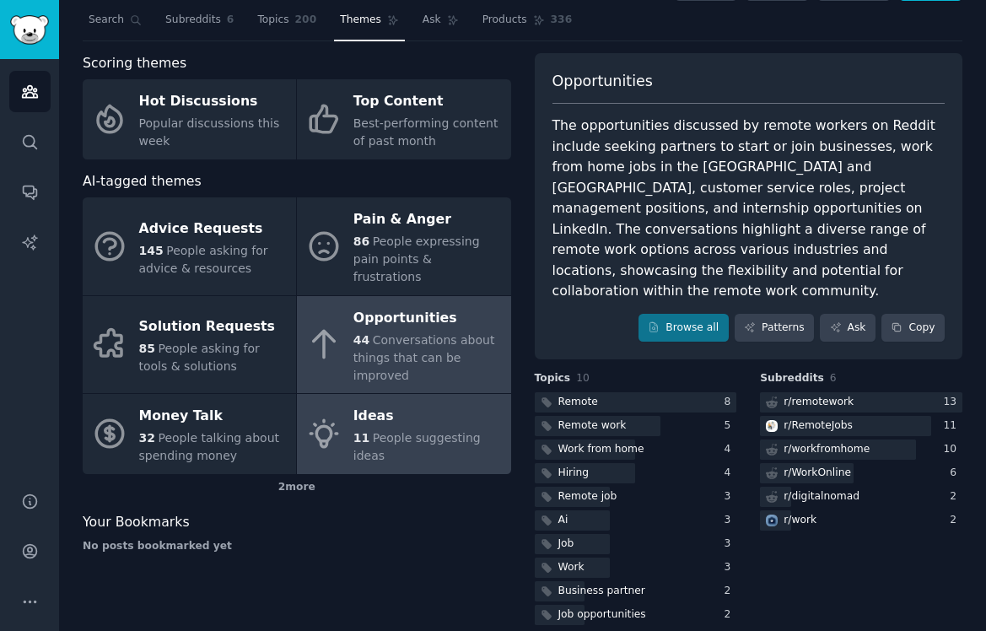
click at [443, 439] on div "11 People suggesting ideas" at bounding box center [427, 446] width 148 height 35
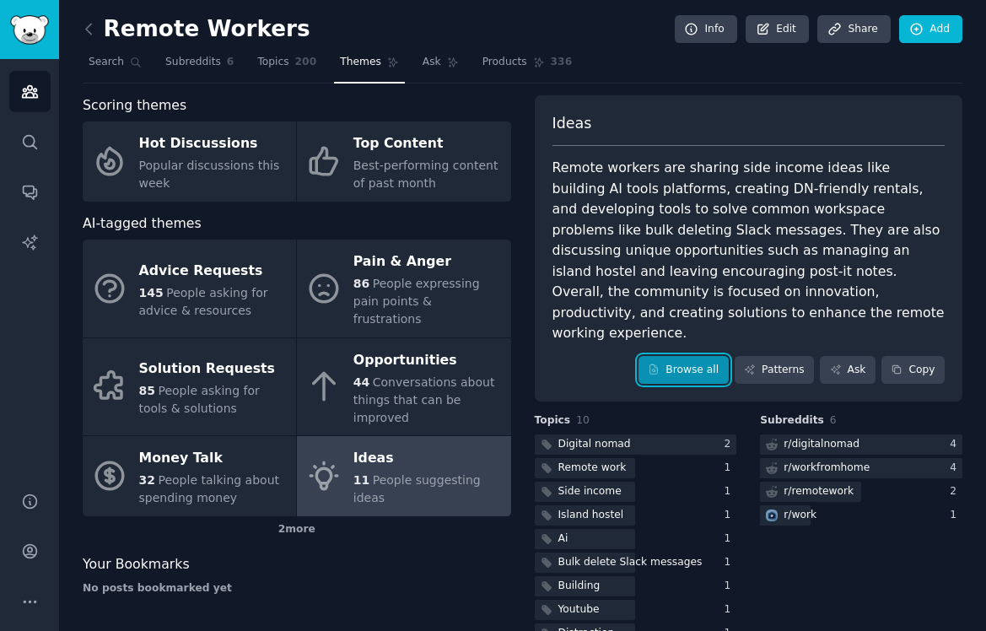
click at [682, 356] on link "Browse all" at bounding box center [683, 370] width 90 height 29
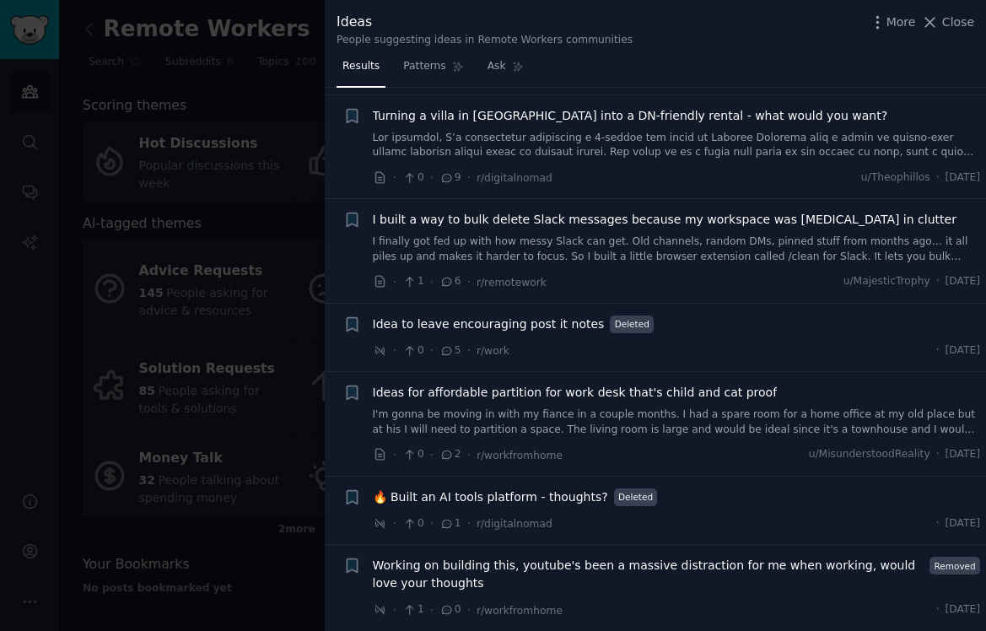
scroll to position [297, 0]
click at [273, 477] on div at bounding box center [493, 315] width 986 height 631
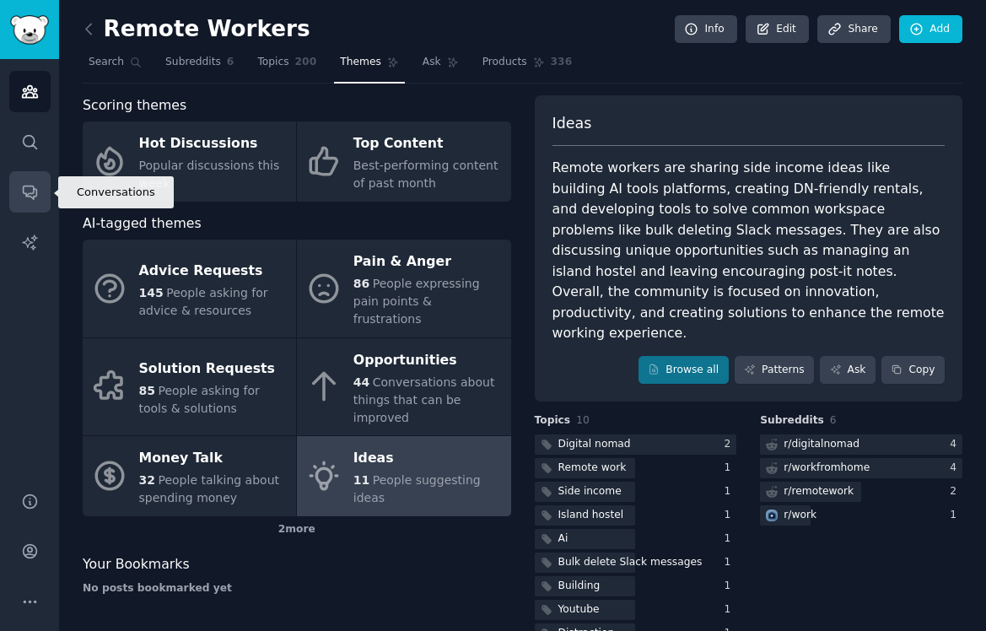
click at [18, 202] on link "Conversations" at bounding box center [29, 191] width 41 height 41
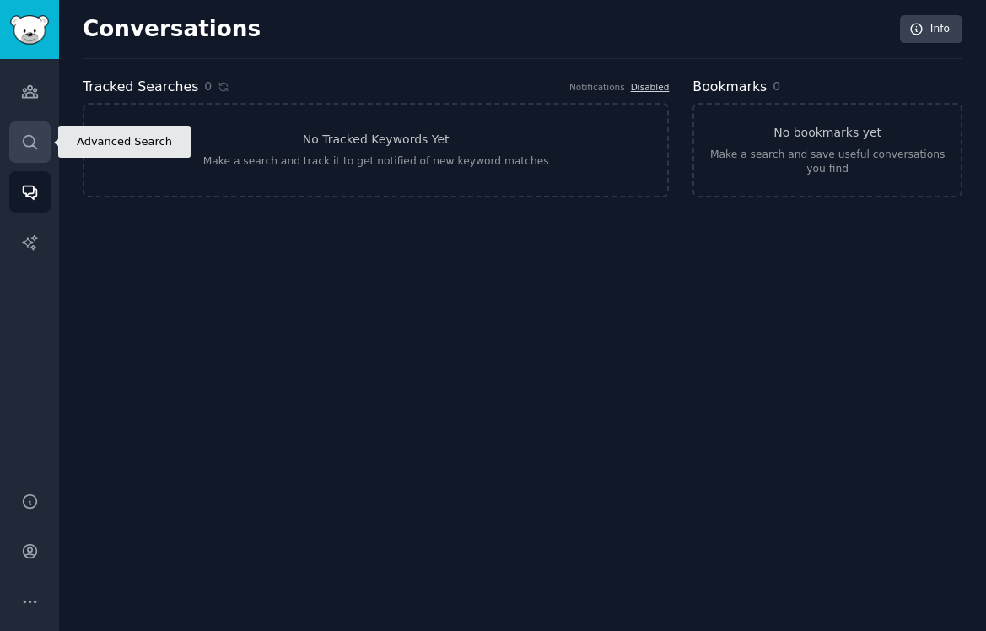
click at [25, 150] on icon "Sidebar" at bounding box center [30, 142] width 18 height 18
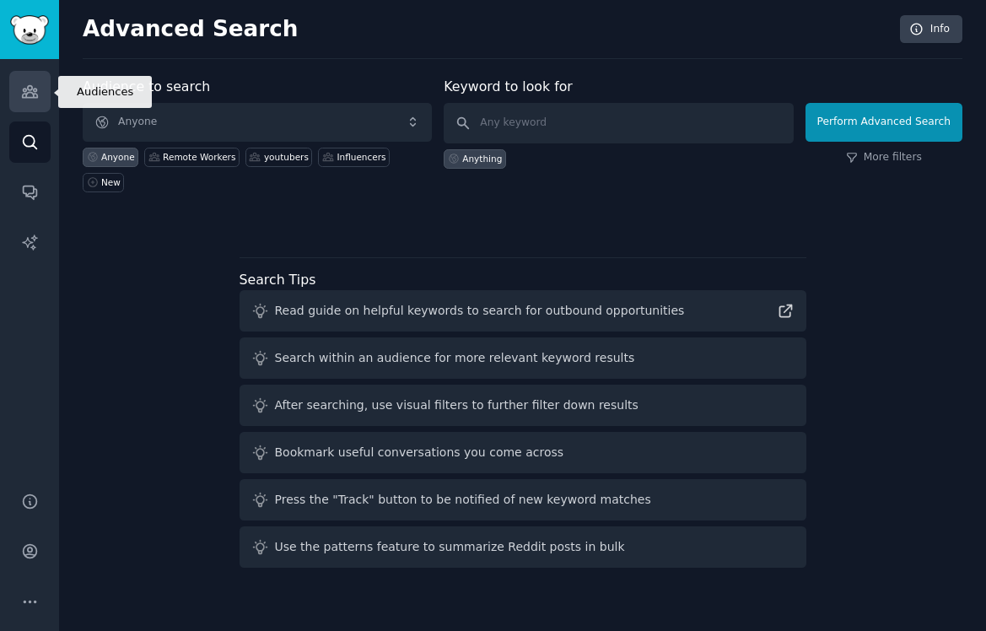
click at [41, 79] on link "Audiences" at bounding box center [29, 91] width 41 height 41
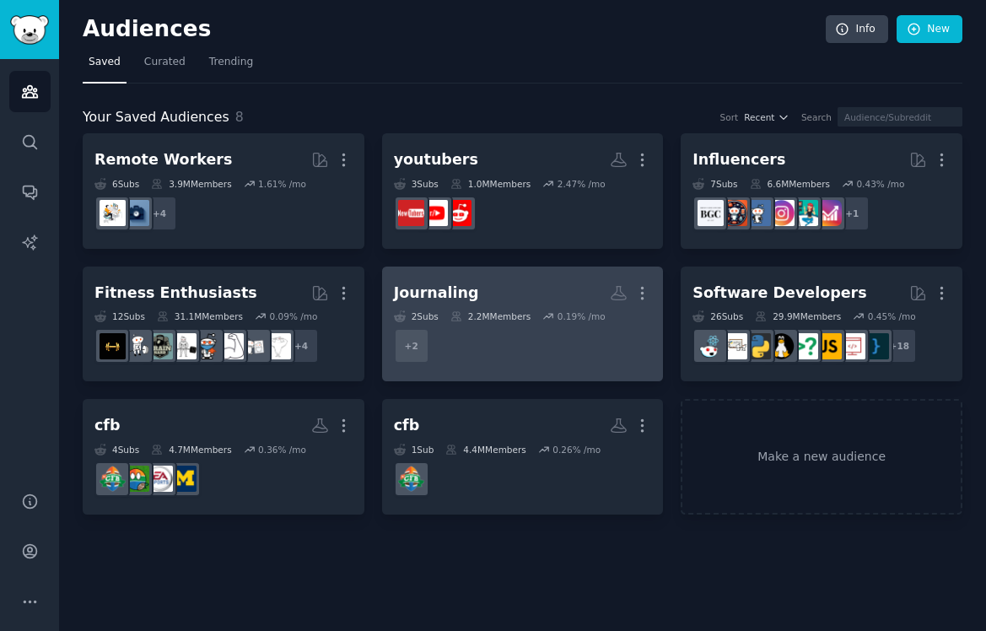
click at [464, 349] on dd "+ 2" at bounding box center [523, 345] width 258 height 47
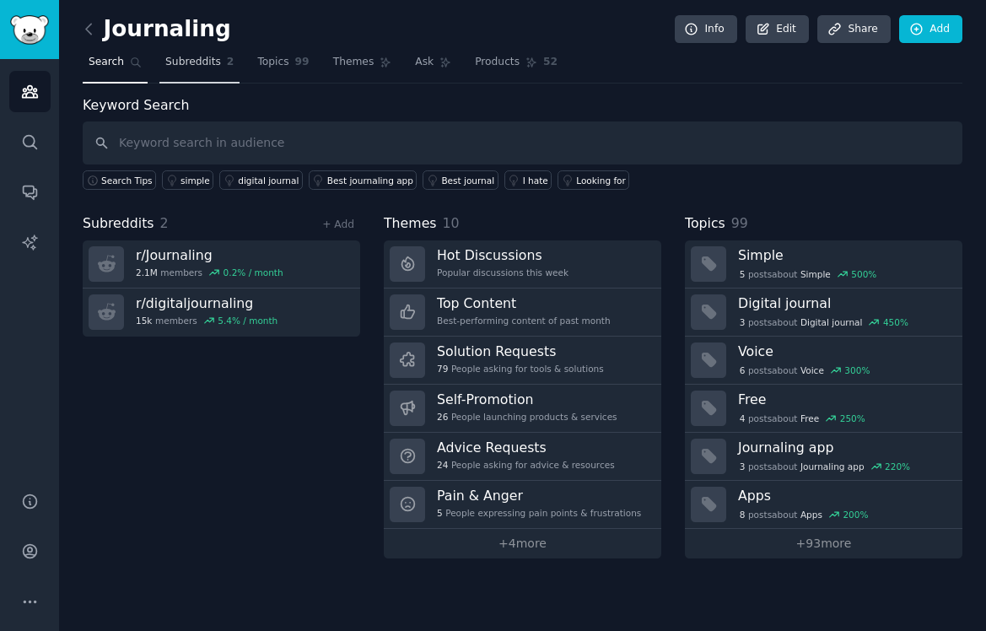
click at [188, 50] on link "Subreddits 2" at bounding box center [199, 66] width 80 height 35
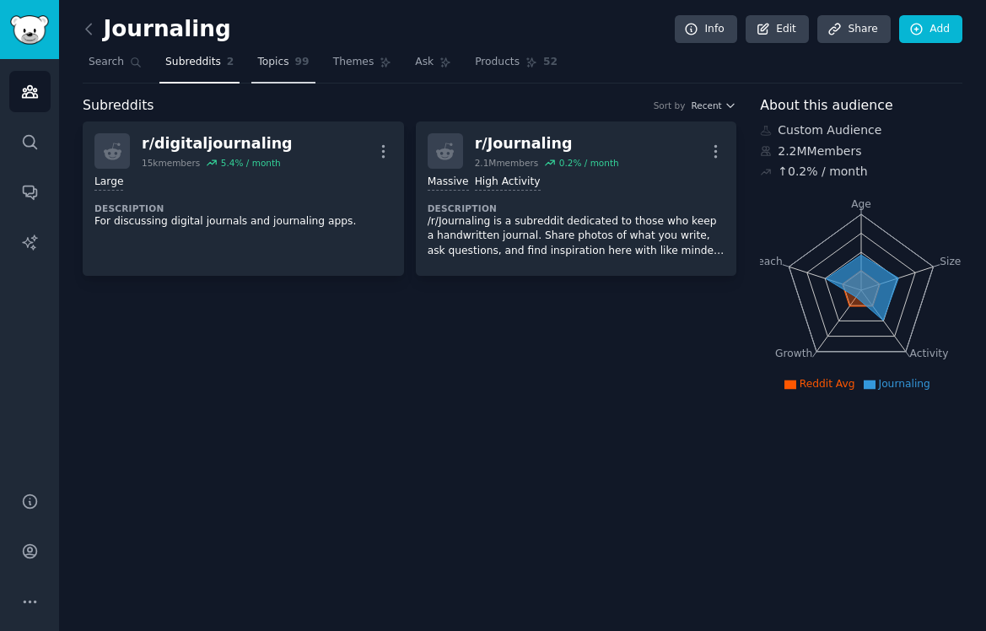
click at [264, 63] on span "Topics" at bounding box center [272, 62] width 31 height 15
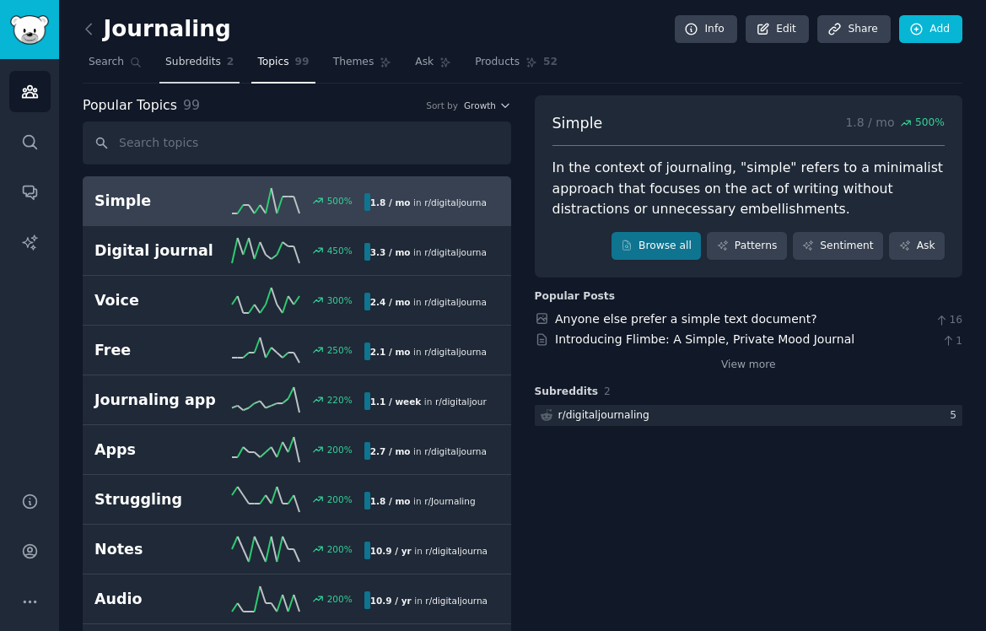
click at [208, 55] on span "Subreddits" at bounding box center [193, 62] width 56 height 15
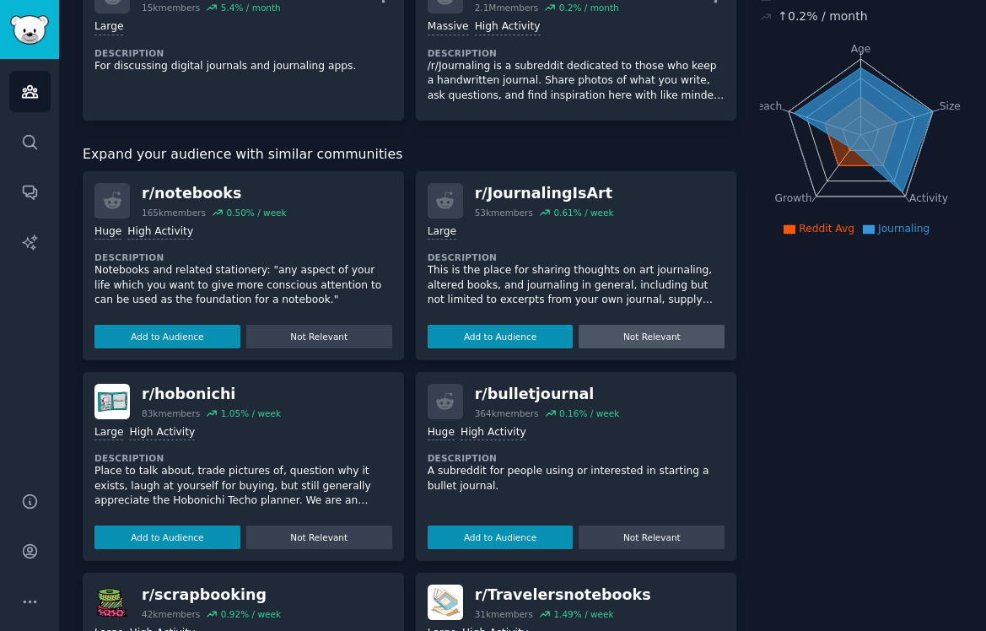
scroll to position [173, 0]
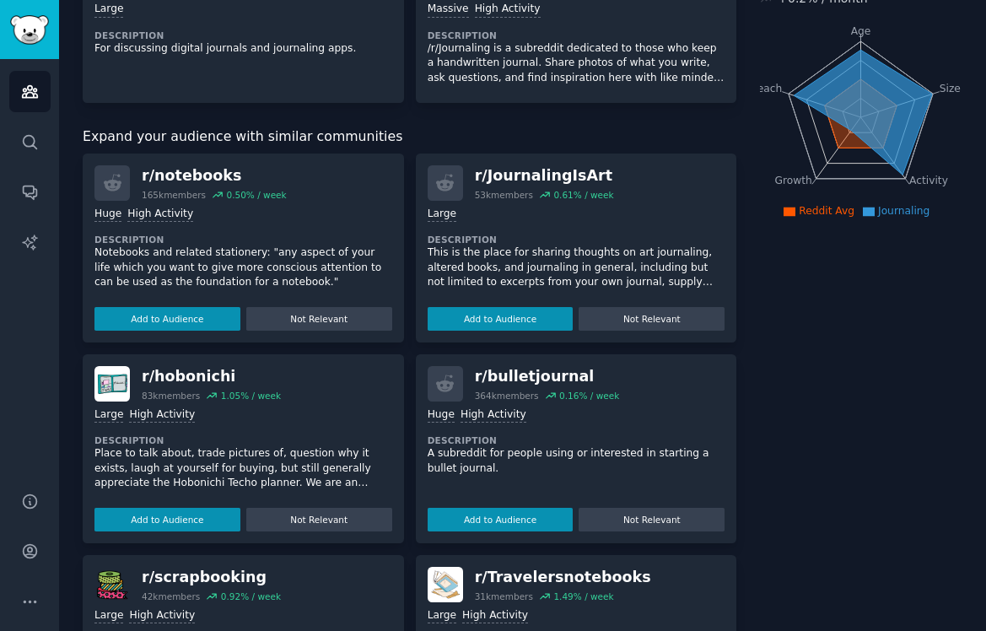
drag, startPoint x: 359, startPoint y: 62, endPoint x: 784, endPoint y: 0, distance: 428.8
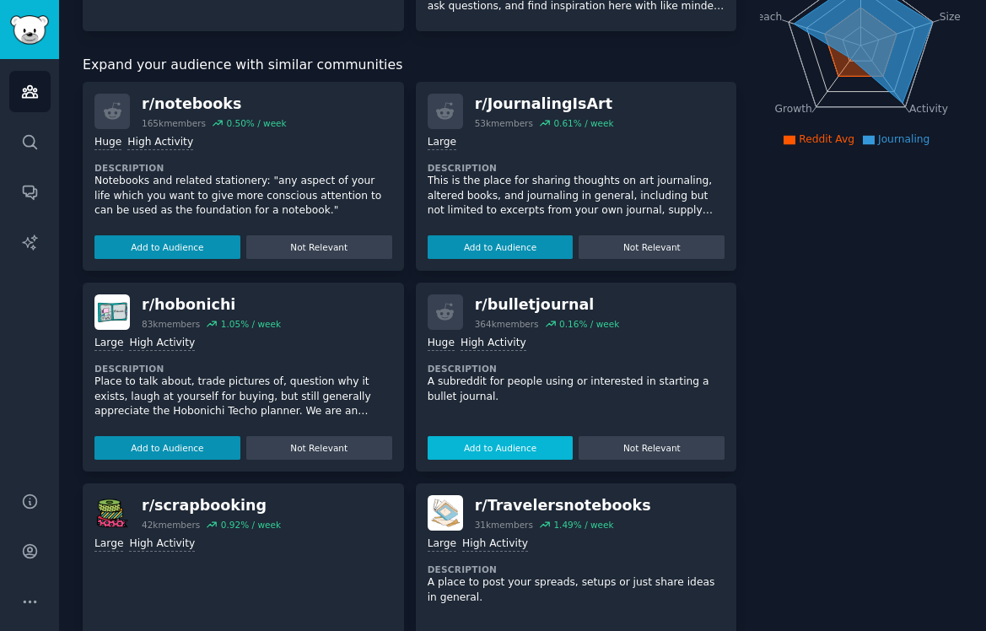
scroll to position [245, 0]
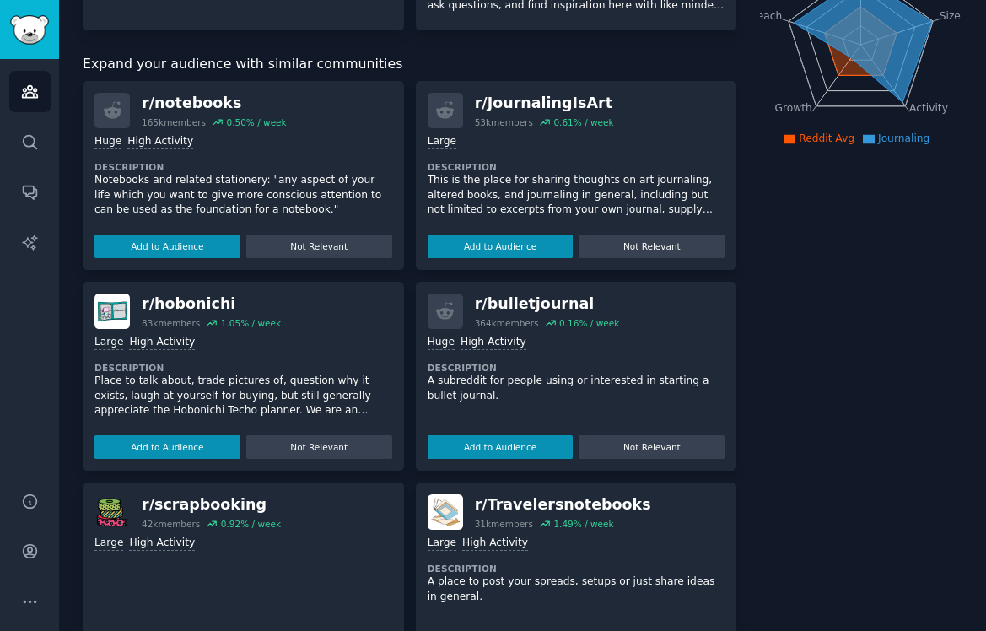
click at [491, 460] on div "r/ bulletjournal 364k members 0.16 % / week >= 80th percentile for submissions …" at bounding box center [576, 376] width 321 height 189
click at [491, 441] on button "Add to Audience" at bounding box center [501, 447] width 146 height 24
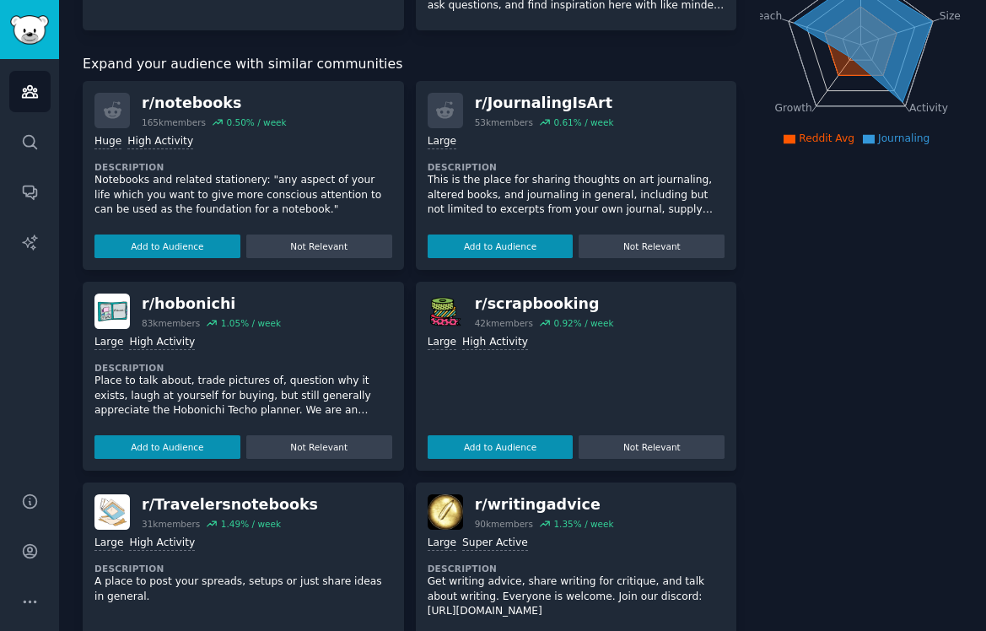
scroll to position [0, 0]
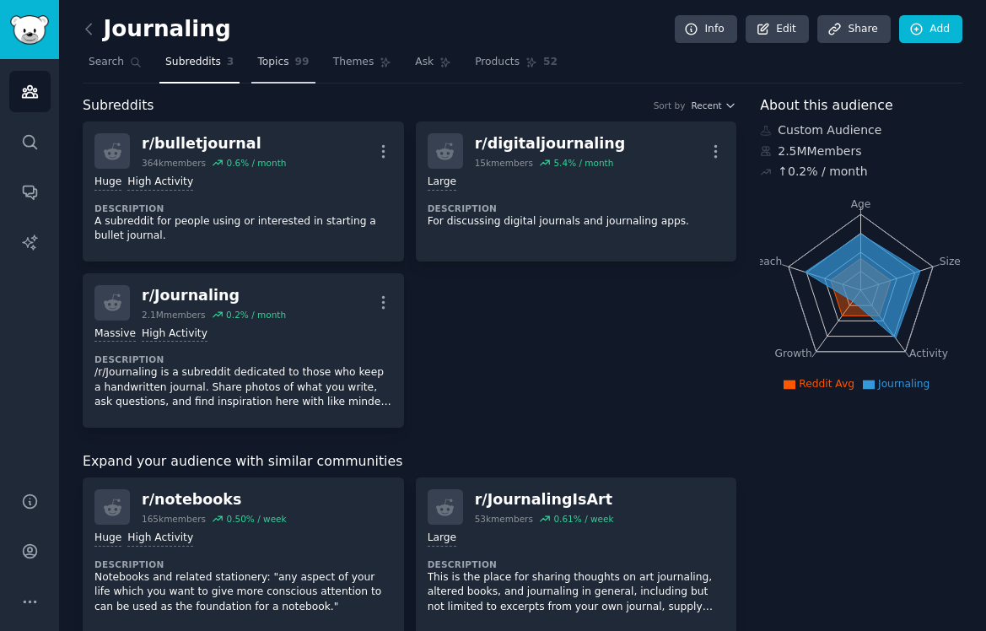
click at [295, 56] on span "99" at bounding box center [302, 62] width 14 height 15
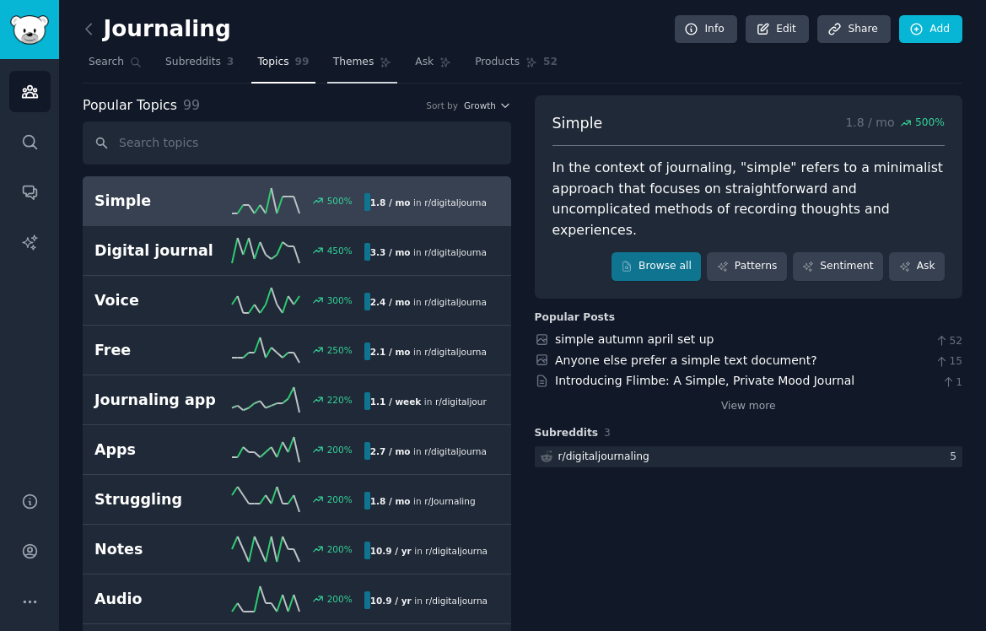
click at [381, 60] on icon at bounding box center [385, 62] width 9 height 9
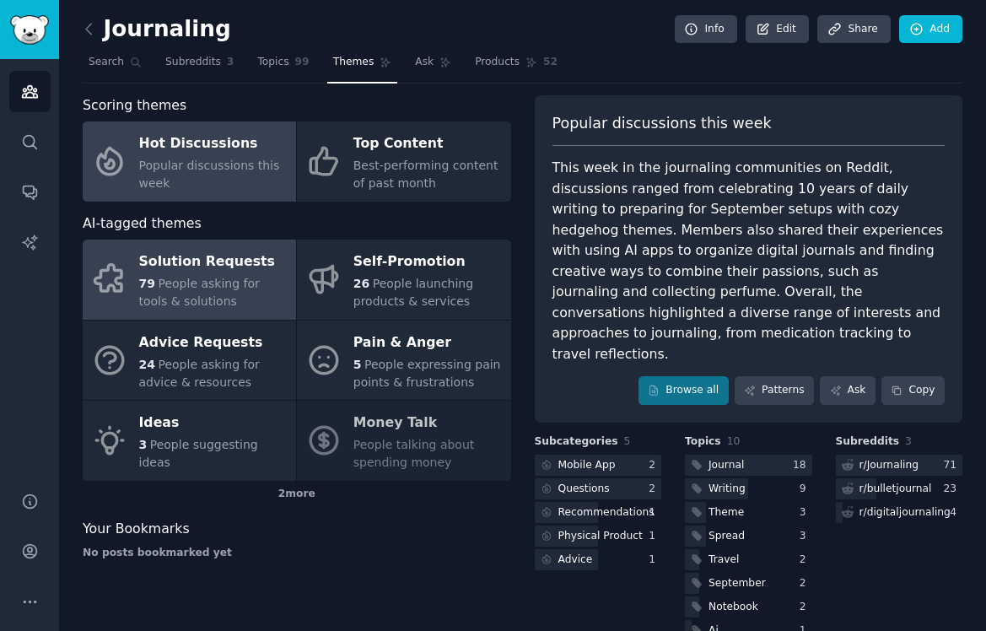
click at [280, 291] on div "79 People asking for tools & solutions" at bounding box center [213, 292] width 148 height 35
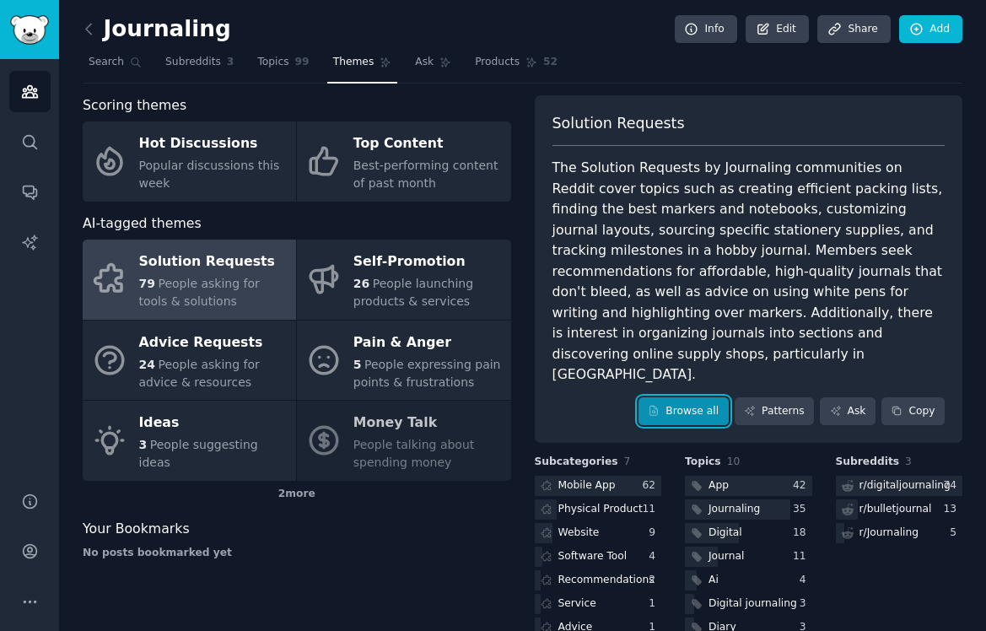
click at [686, 397] on link "Browse all" at bounding box center [683, 411] width 90 height 29
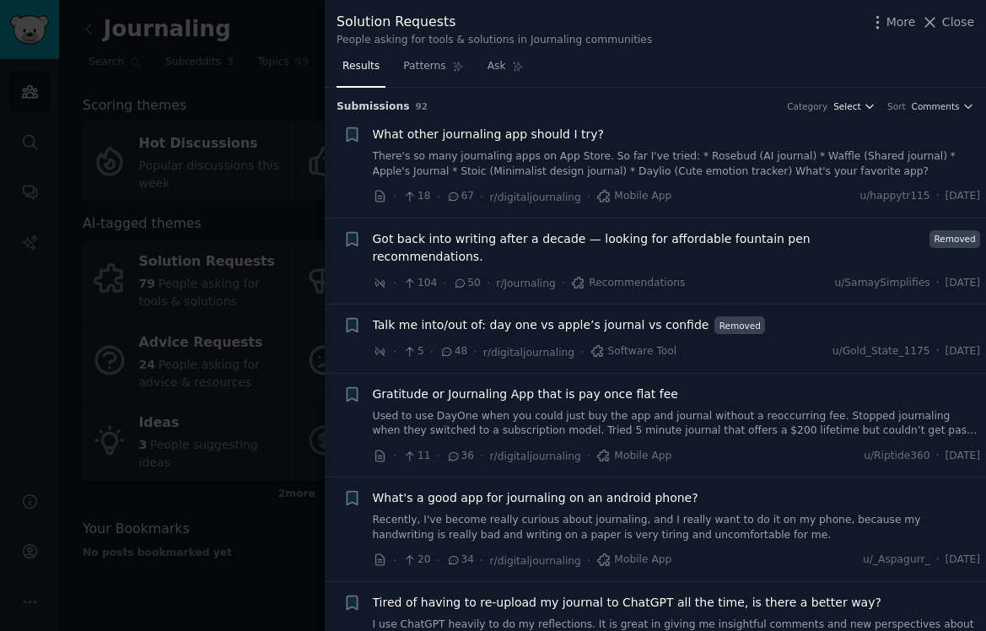
click at [848, 108] on span "Select" at bounding box center [846, 106] width 27 height 12
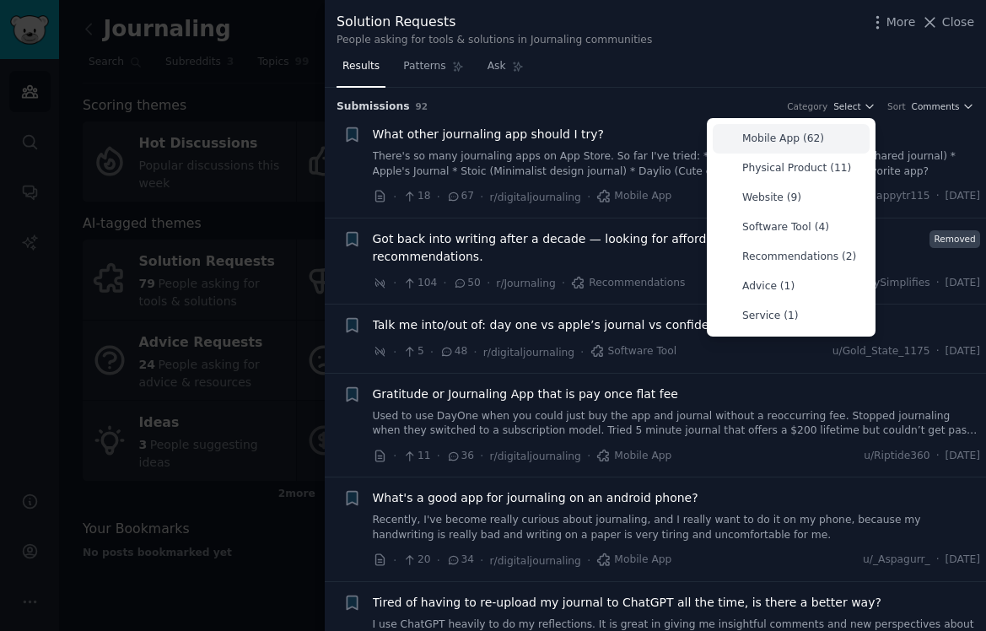
click at [822, 126] on div "Mobile App (62)" at bounding box center [791, 139] width 157 height 30
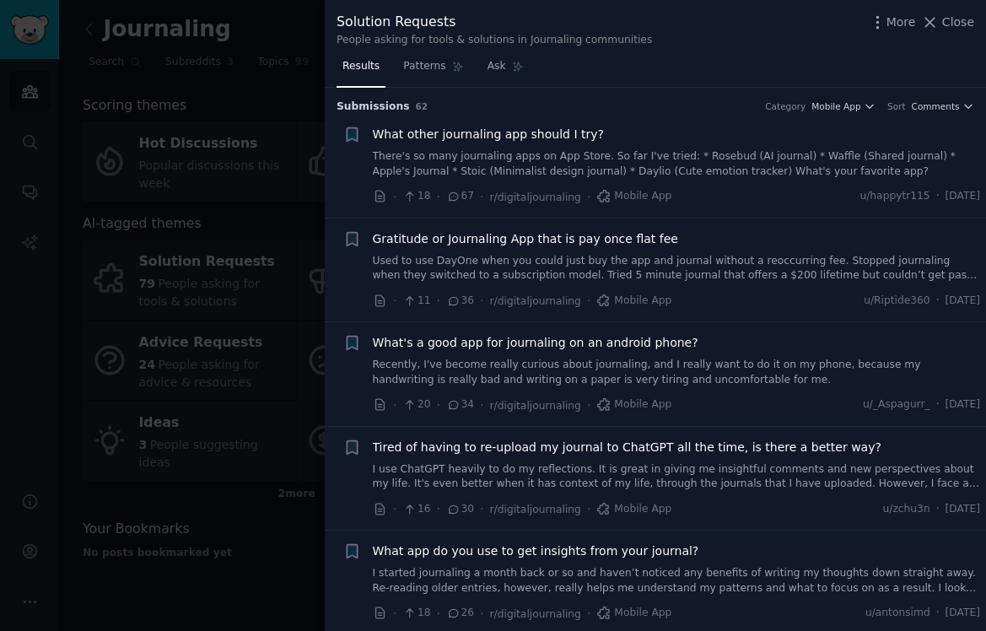
click at [595, 267] on link "Used to use DayOne when you could just buy the app and journal without a reoccu…" at bounding box center [677, 269] width 608 height 30
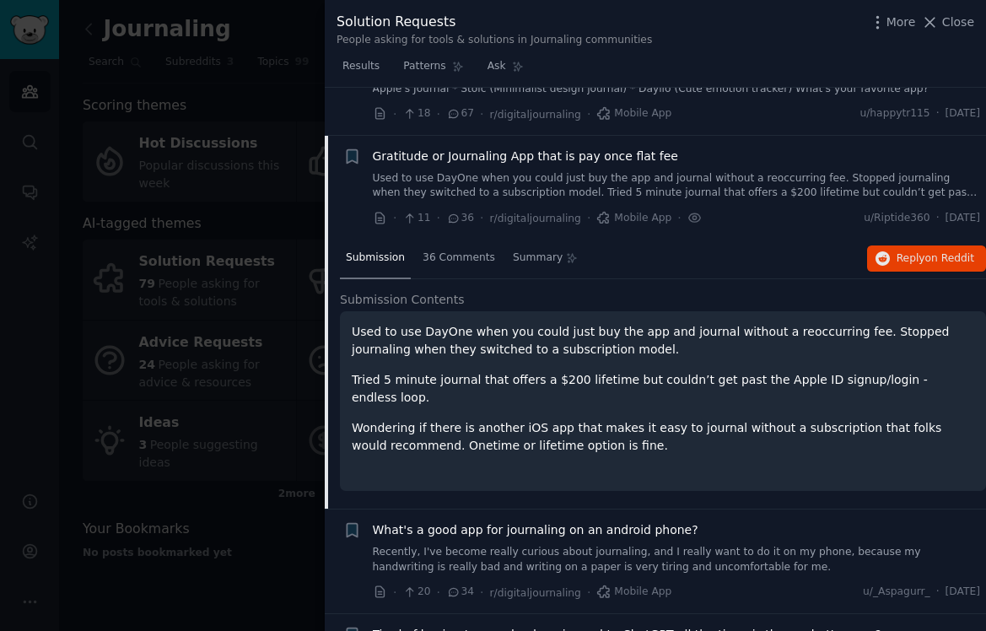
scroll to position [131, 0]
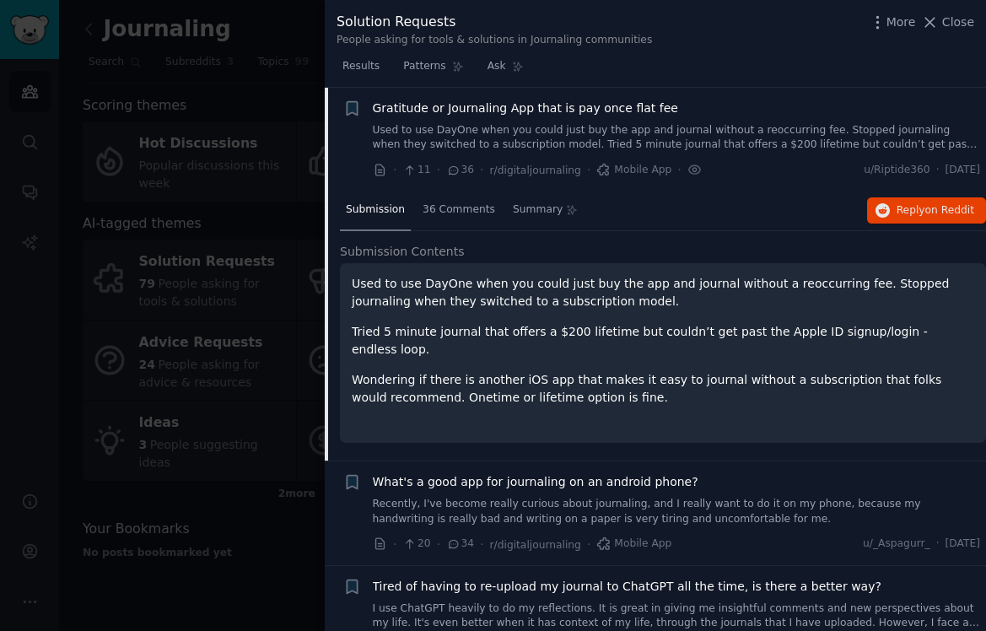
click at [639, 477] on div "What's a good app for journaling on an android phone? Recently, I've become rea…" at bounding box center [677, 499] width 608 height 53
click at [638, 497] on link "Recently, I've become really curious about journaling, and I really want to do …" at bounding box center [677, 512] width 608 height 30
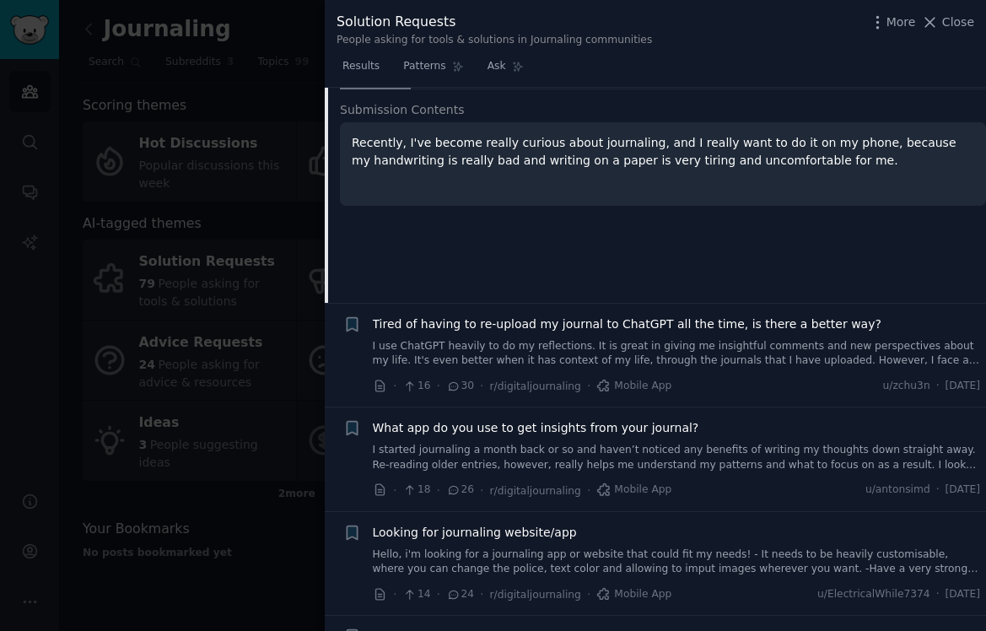
scroll to position [378, 0]
click at [711, 347] on link "I use ChatGPT heavily to do my reflections. It is great in giving me insightful…" at bounding box center [677, 352] width 608 height 30
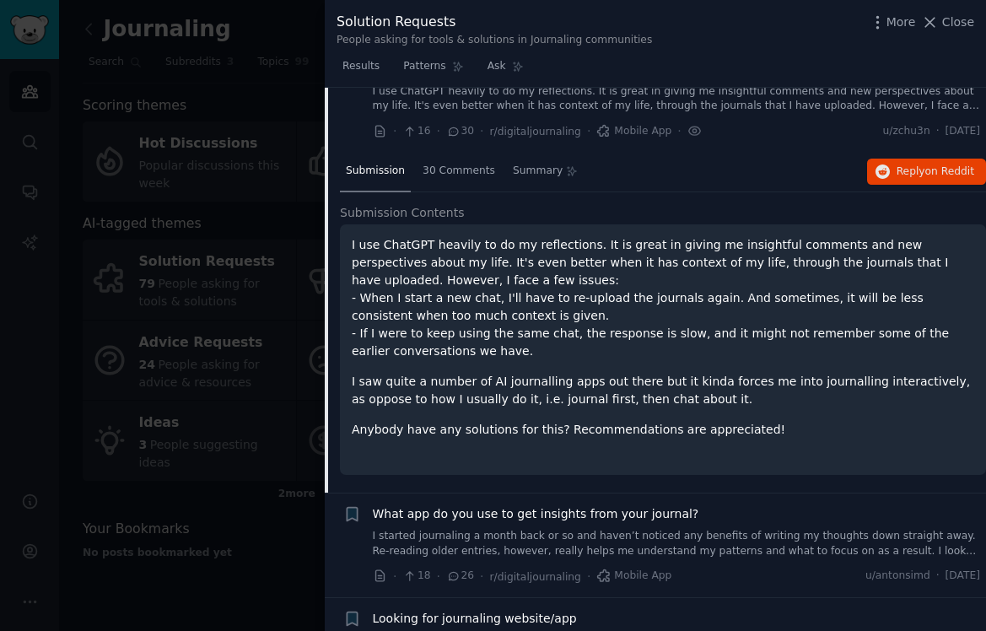
scroll to position [339, 0]
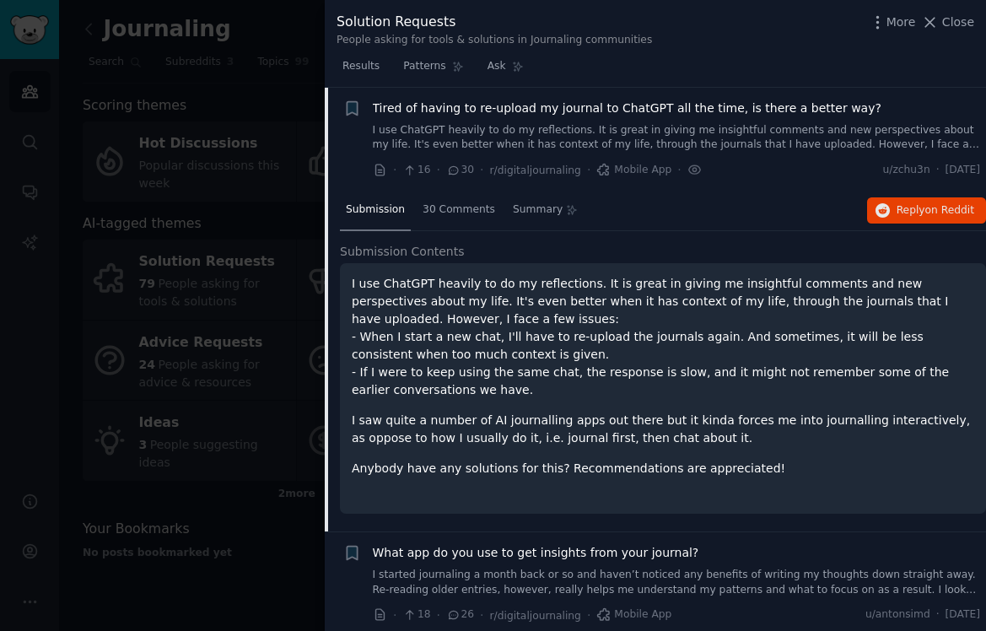
click at [647, 98] on li "+ Tired of having to re-upload my journal to ChatGPT all the time, is there a b…" at bounding box center [655, 140] width 661 height 104
click at [651, 106] on span "Tired of having to re-upload my journal to ChatGPT all the time, is there a bet…" at bounding box center [627, 109] width 509 height 18
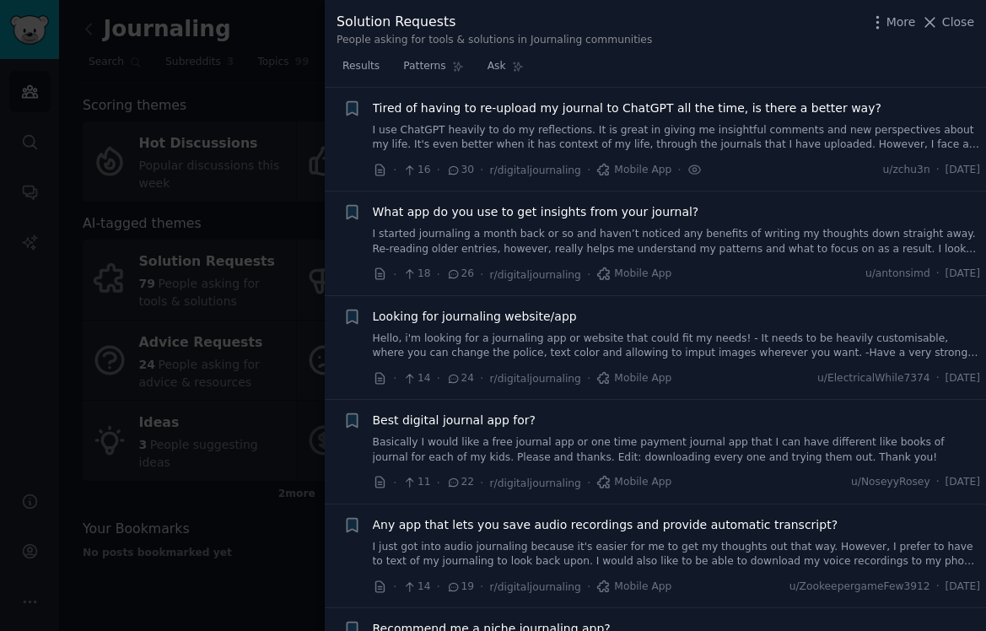
click at [651, 106] on span "Tired of having to re-upload my journal to ChatGPT all the time, is there a bet…" at bounding box center [627, 109] width 509 height 18
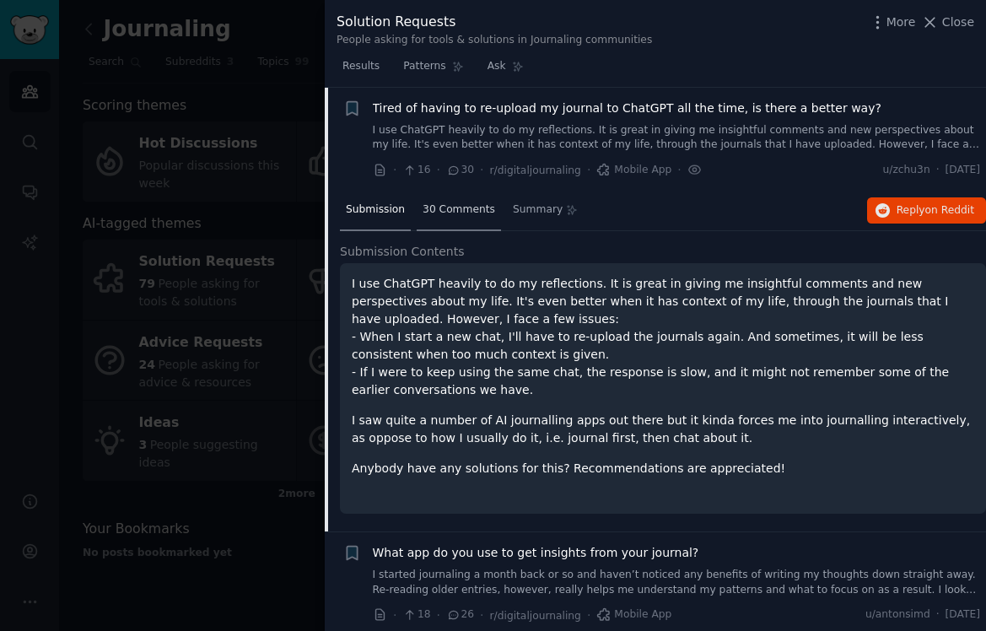
click at [483, 206] on span "30 Comments" at bounding box center [459, 209] width 73 height 15
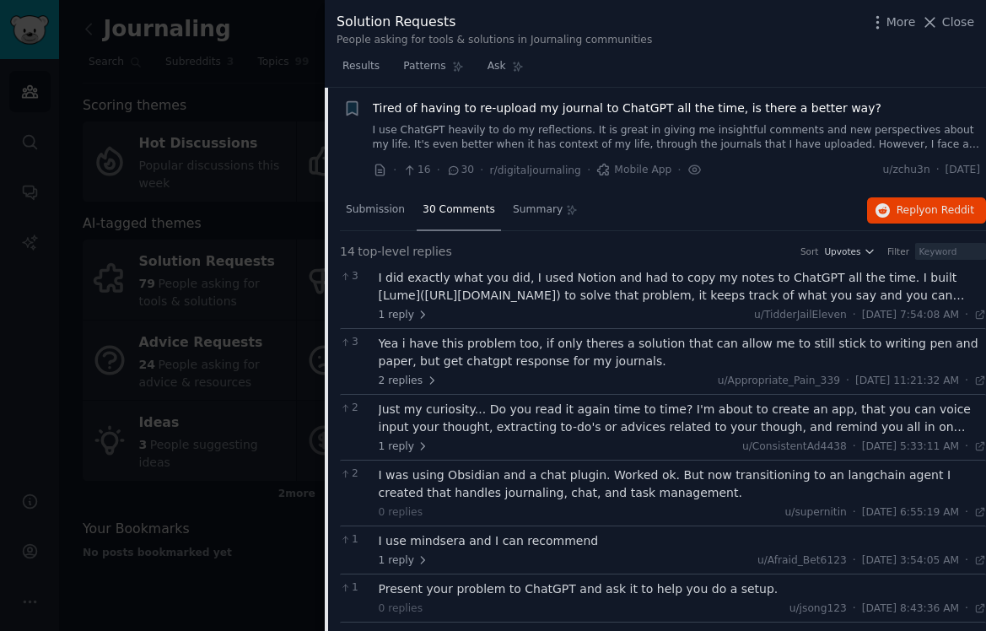
click at [665, 351] on div "Yea i have this problem too, if only theres a solution that can allow me to sti…" at bounding box center [683, 352] width 608 height 35
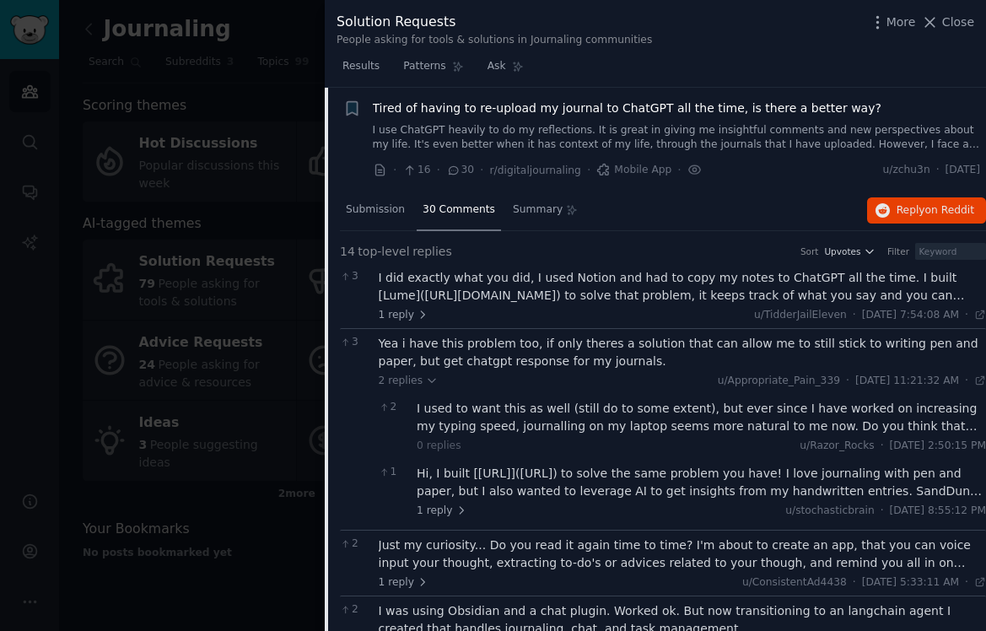
click at [723, 482] on div "Hi, I built [[URL]]([URL]) to solve the same problem you have! I love journalin…" at bounding box center [701, 482] width 569 height 35
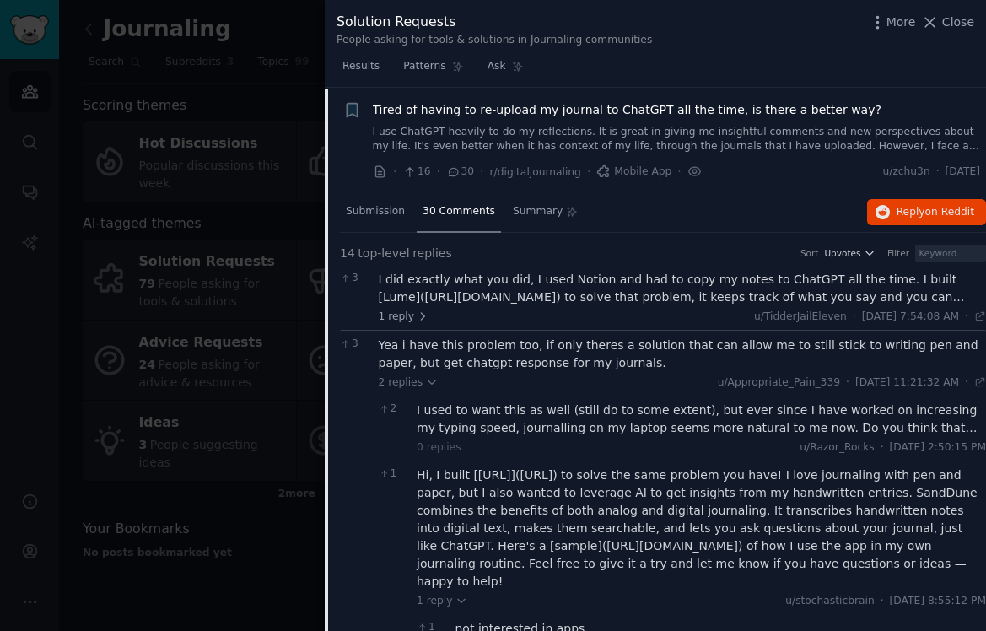
scroll to position [298, 0]
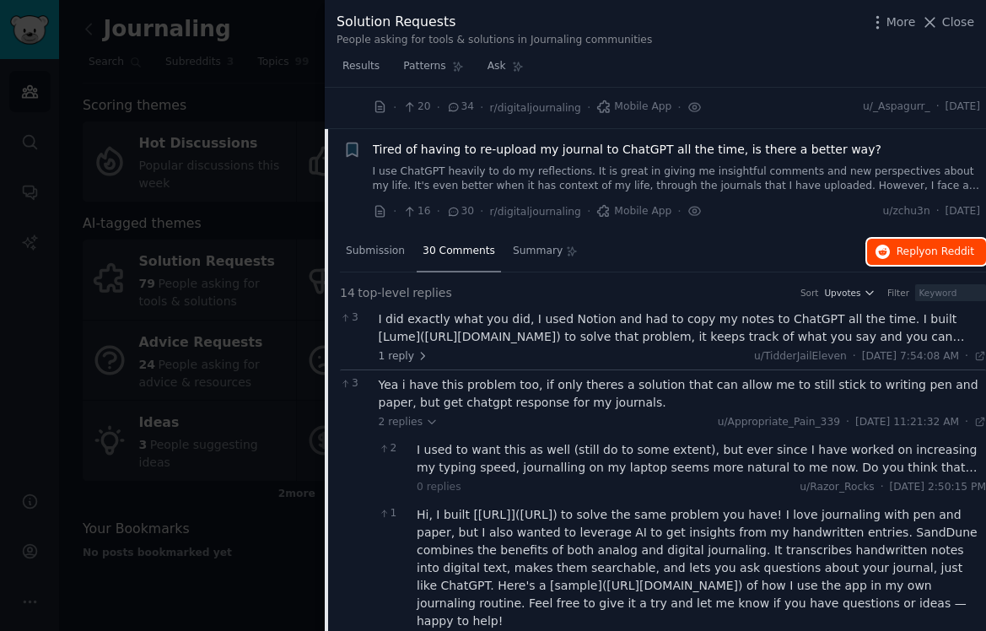
click at [921, 247] on span "Reply on Reddit" at bounding box center [936, 252] width 78 height 15
click at [261, 269] on div at bounding box center [493, 315] width 986 height 631
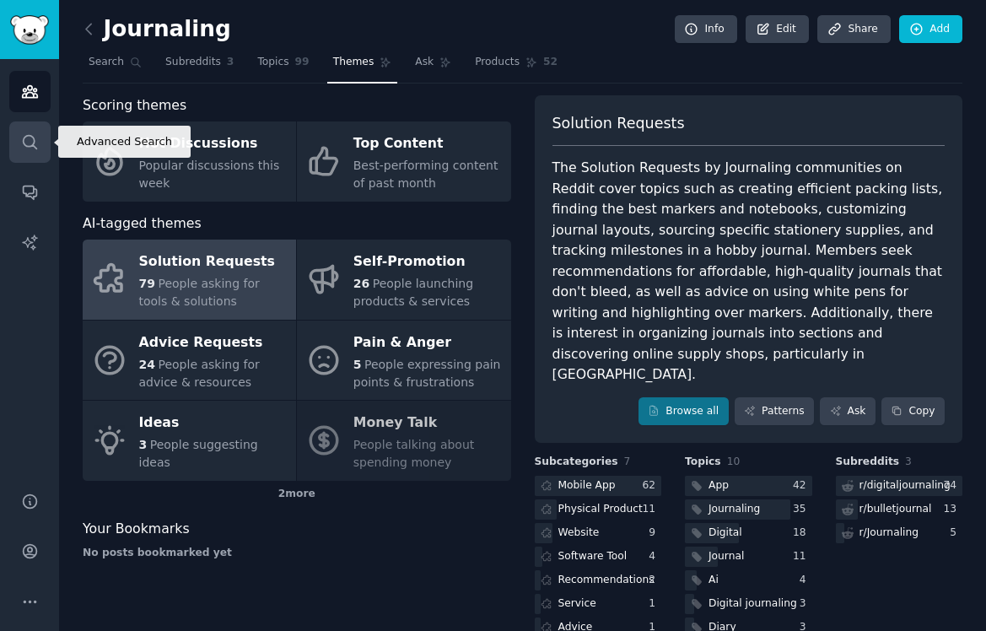
click at [39, 147] on link "Search" at bounding box center [29, 141] width 41 height 41
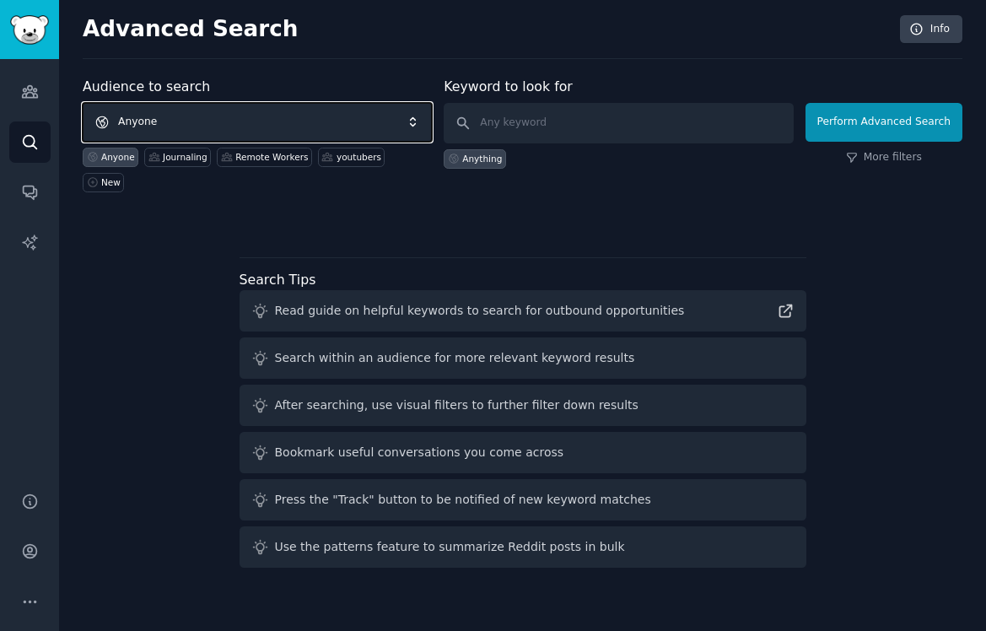
click at [278, 112] on span "Anyone" at bounding box center [257, 122] width 349 height 39
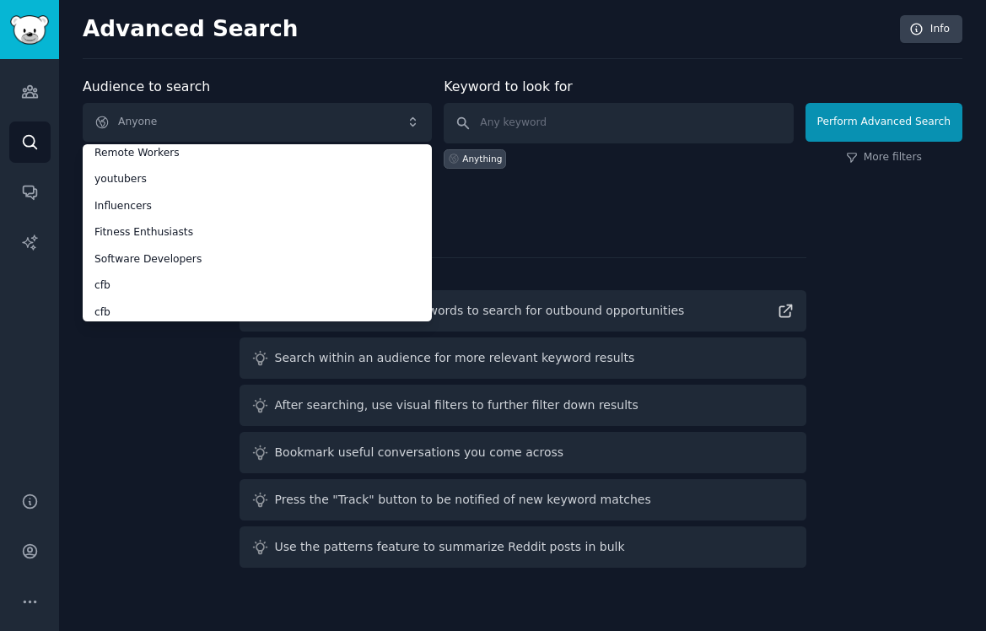
scroll to position [67, 0]
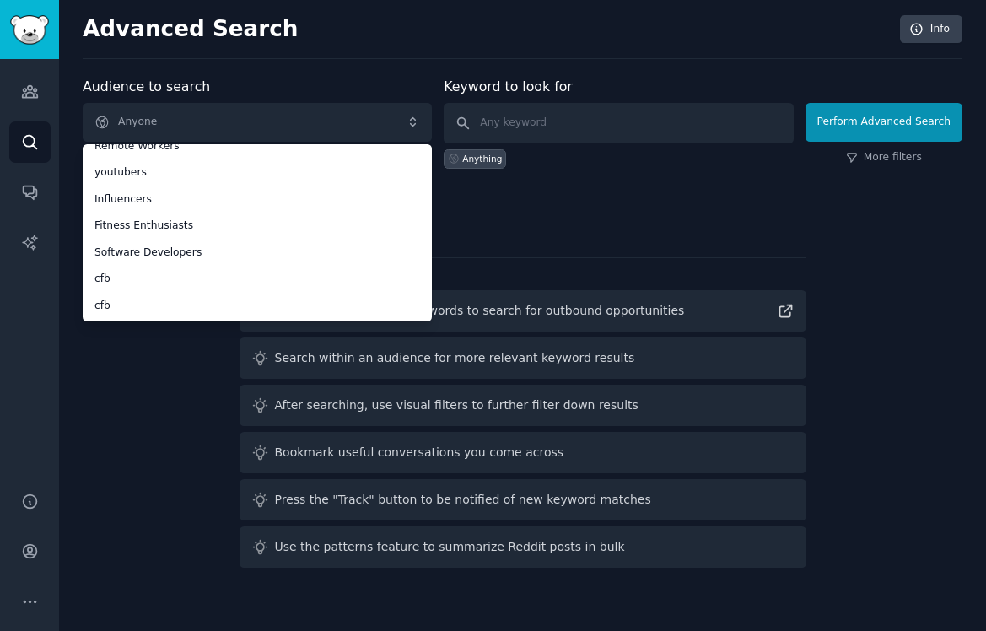
click at [481, 224] on div "Audience to search Anyone Anyone Journaling Remote Workers youtubers Influencer…" at bounding box center [523, 326] width 880 height 498
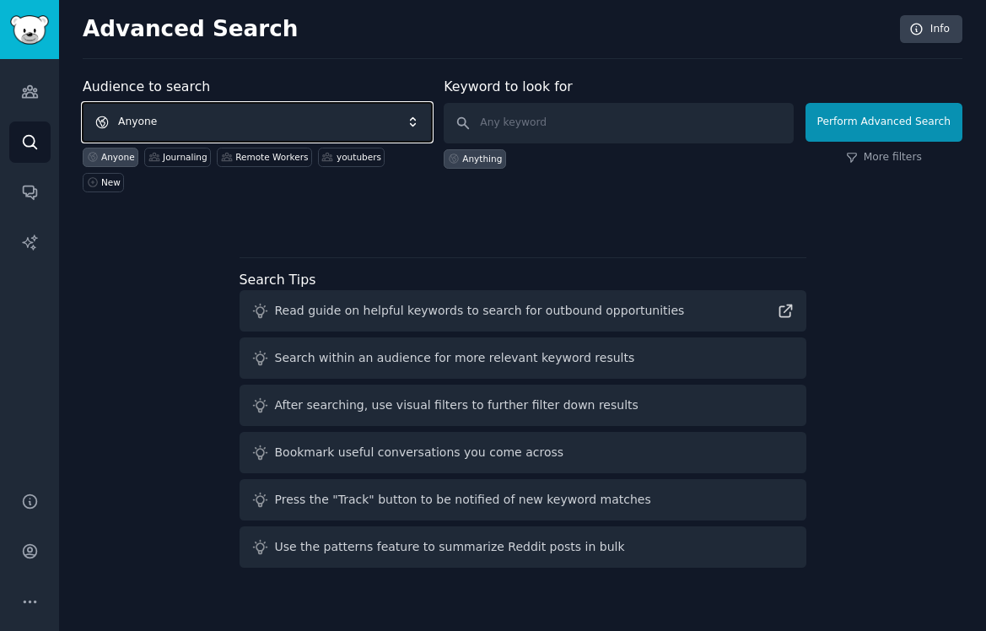
click at [329, 117] on span "Anyone" at bounding box center [257, 122] width 349 height 39
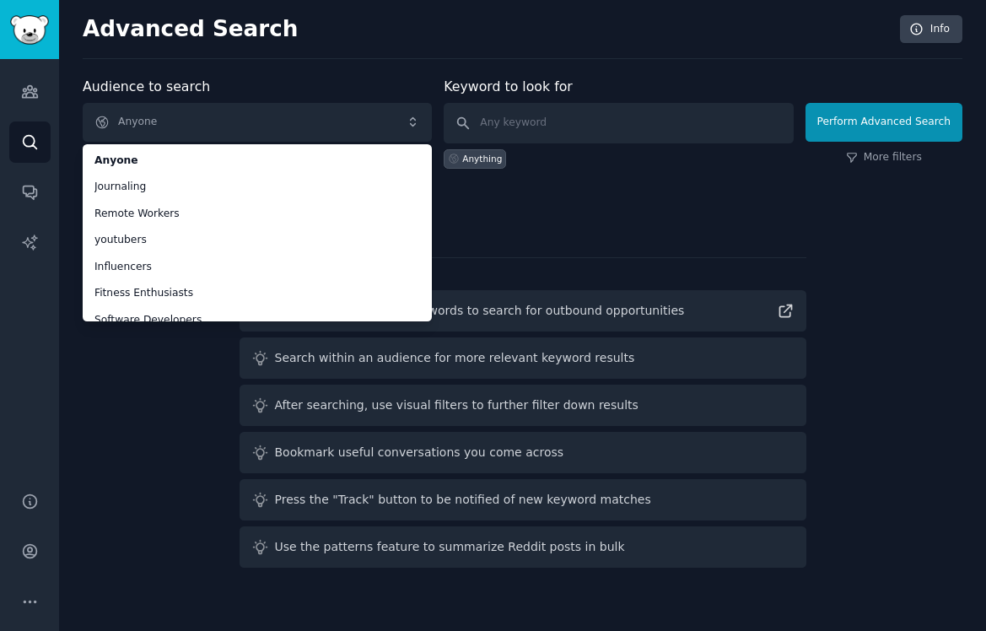
click at [550, 224] on div "Audience to search Anyone Anyone Journaling Remote Workers youtubers Influencer…" at bounding box center [523, 326] width 880 height 498
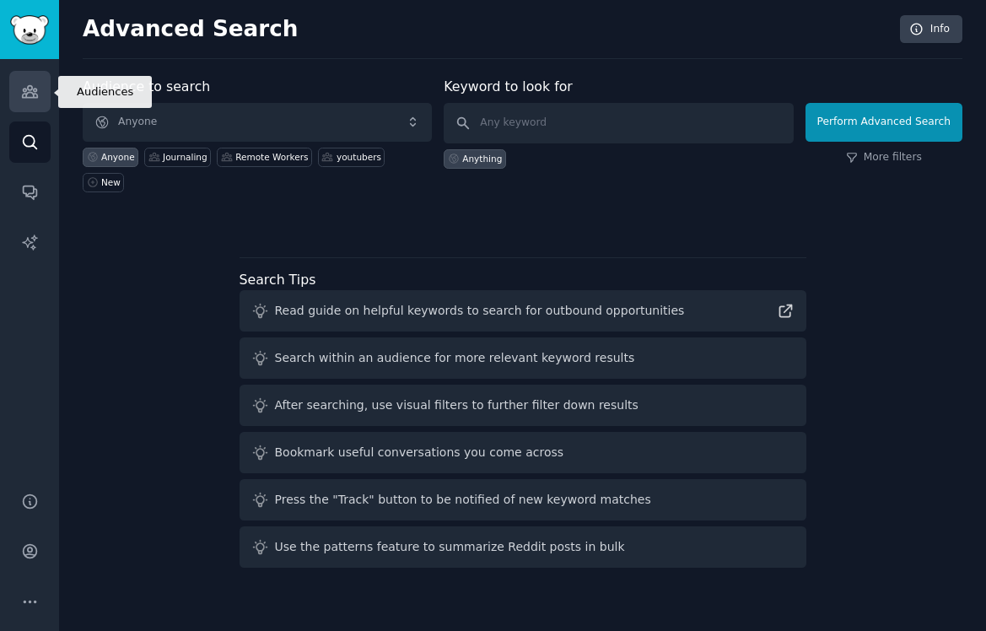
click at [32, 88] on icon "Sidebar" at bounding box center [30, 92] width 18 height 18
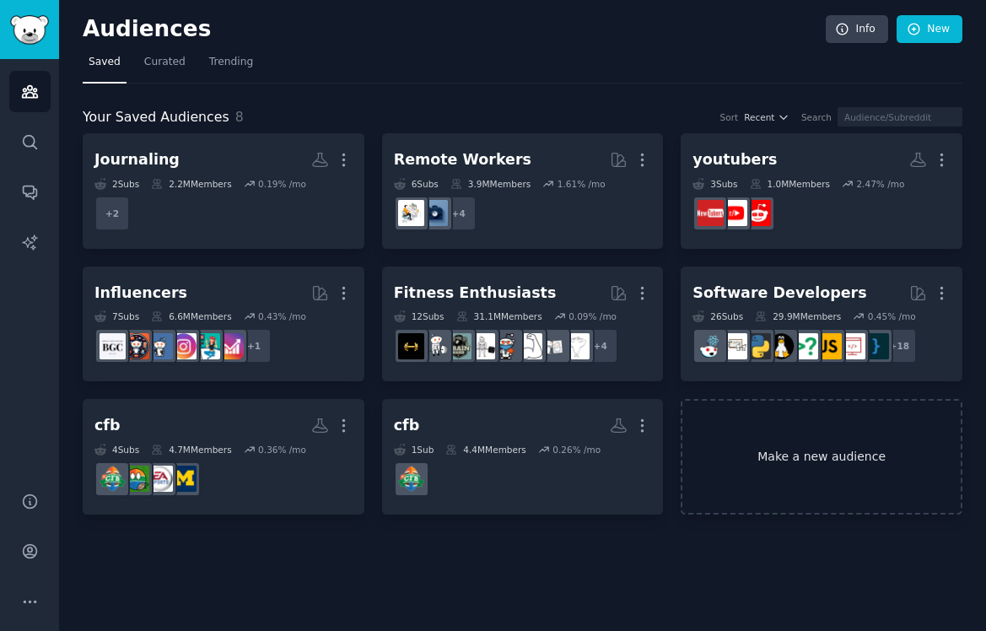
click at [751, 504] on link "Make a new audience" at bounding box center [822, 457] width 282 height 116
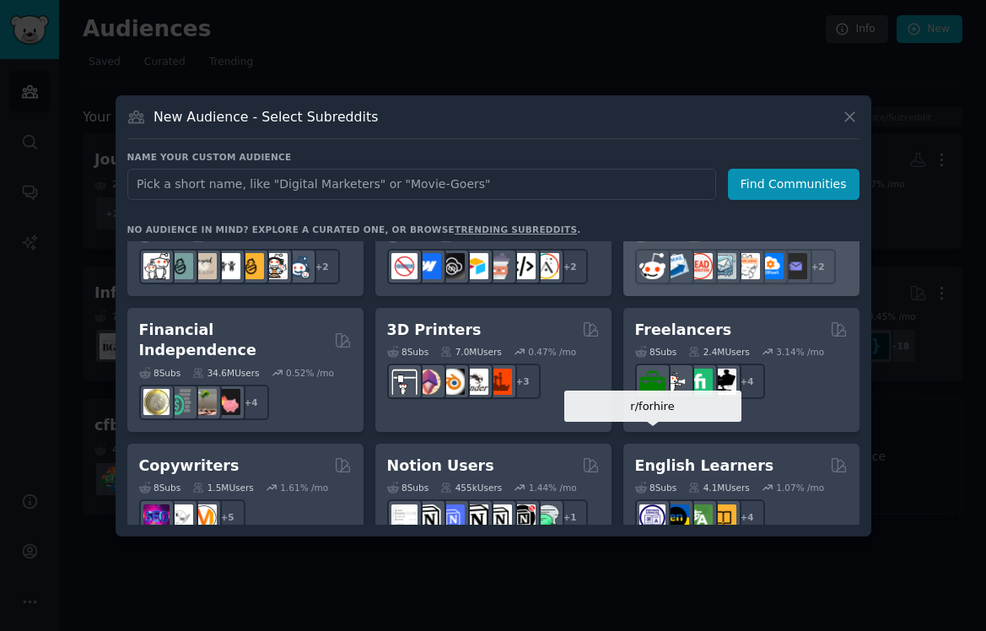
scroll to position [865, 0]
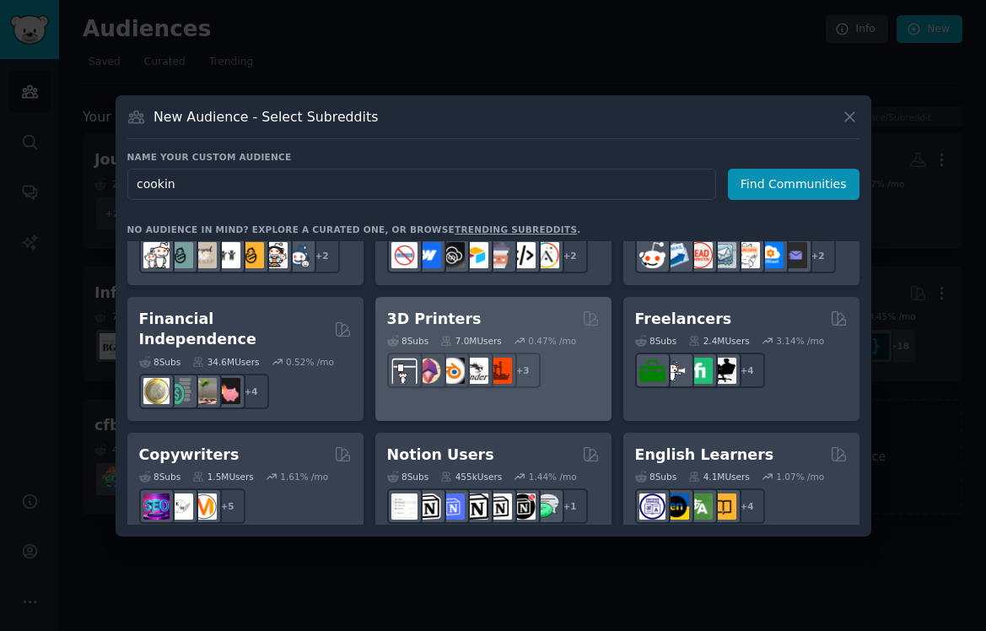
type input "cooking"
click button "Find Communities" at bounding box center [794, 184] width 132 height 31
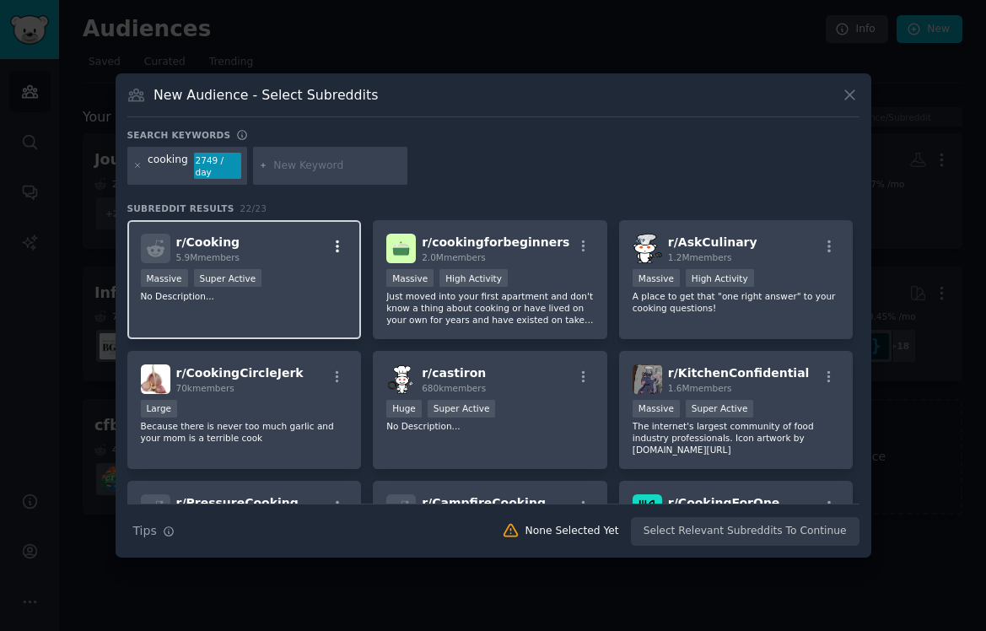
click at [347, 244] on div "r/ Cooking 5.9M members Massive Super Active No Description..." at bounding box center [244, 279] width 234 height 119
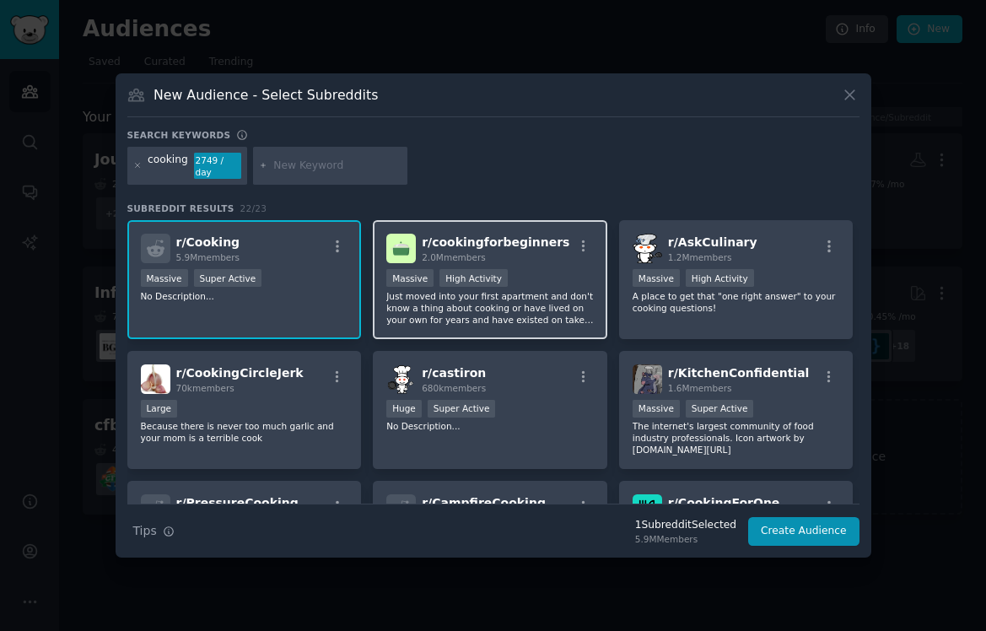
click at [458, 315] on p "Just moved into your first apartment and don't know a thing about cooking or ha…" at bounding box center [489, 307] width 207 height 35
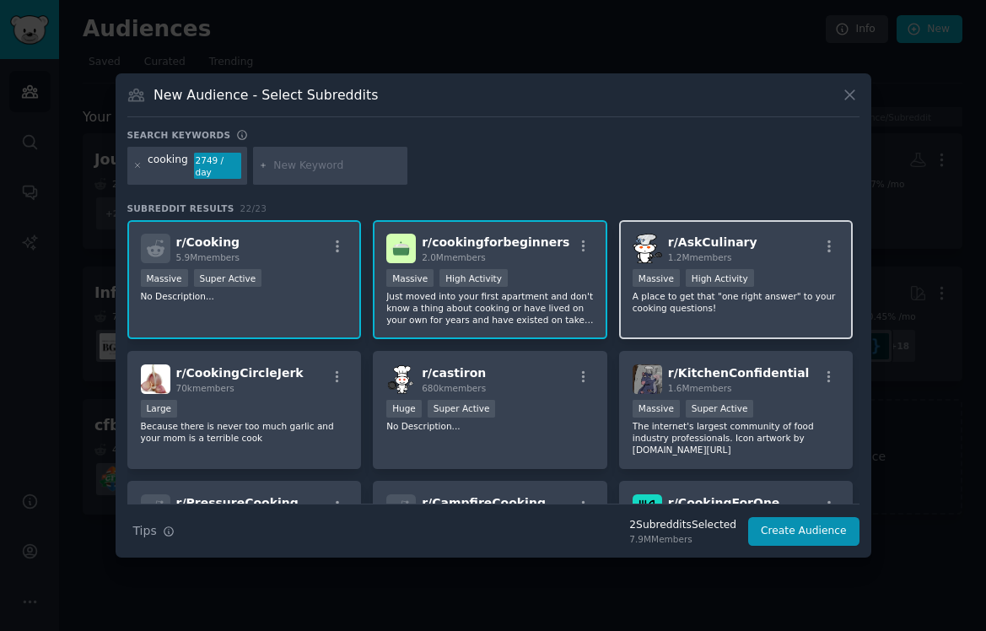
click at [640, 314] on div "r/ AskCulinary 1.2M members Massive High Activity A place to get that "one righ…" at bounding box center [736, 279] width 234 height 119
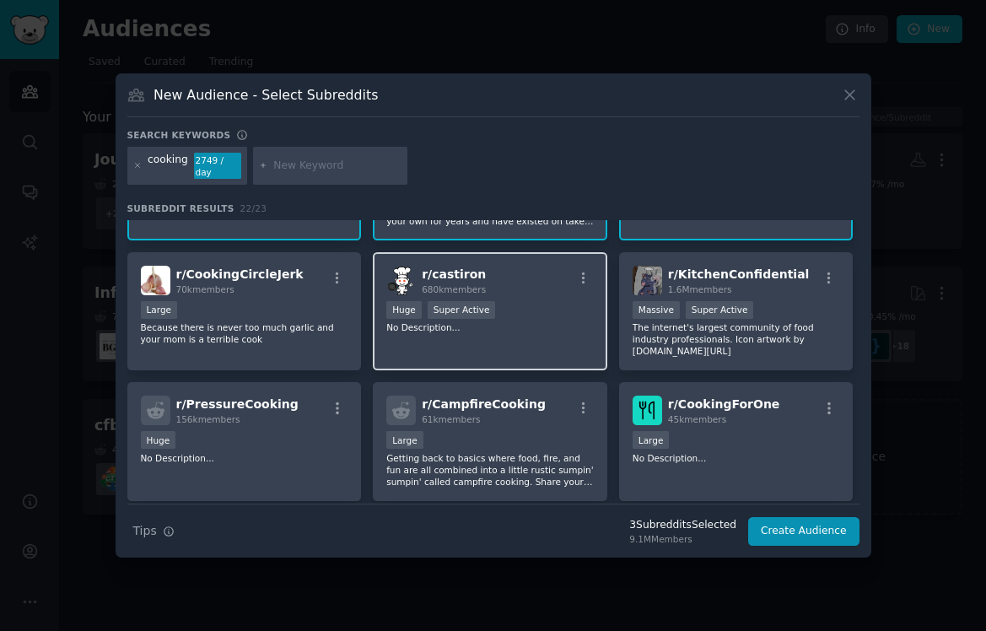
scroll to position [105, 0]
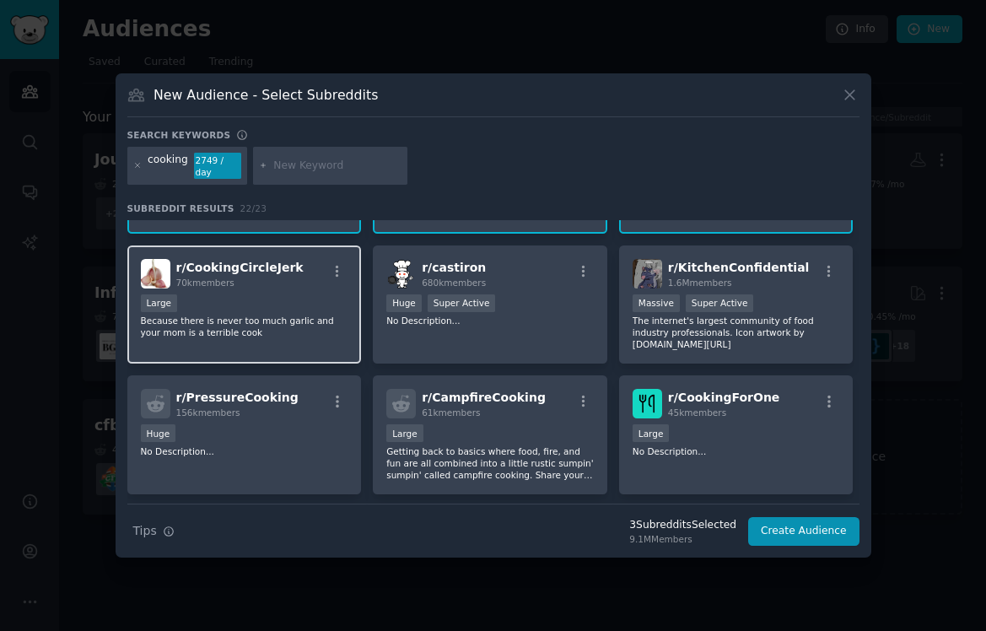
click at [278, 287] on div "70k members" at bounding box center [239, 283] width 127 height 12
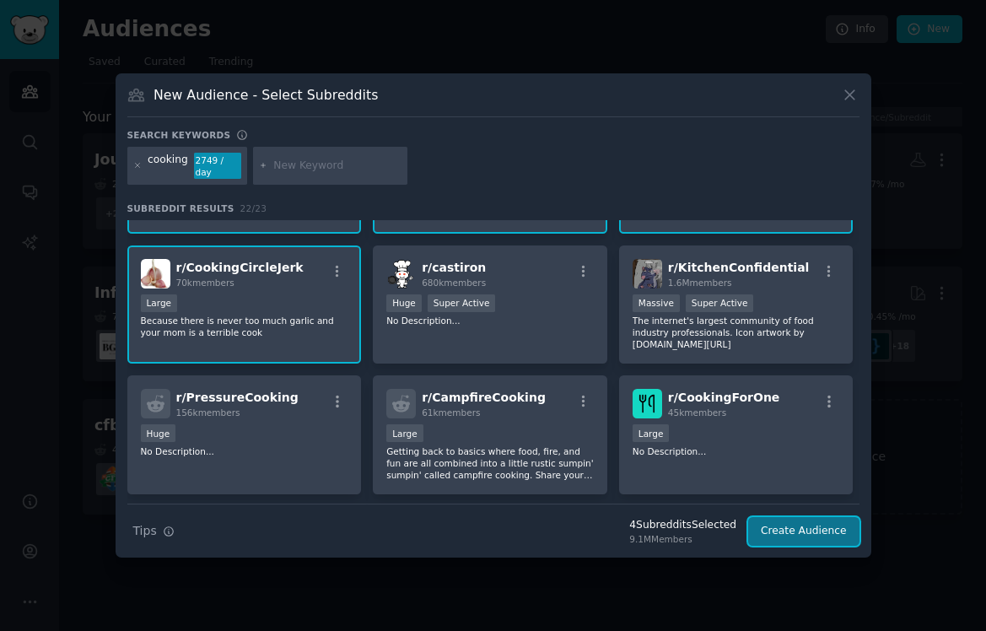
click at [778, 531] on button "Create Audience" at bounding box center [803, 531] width 111 height 29
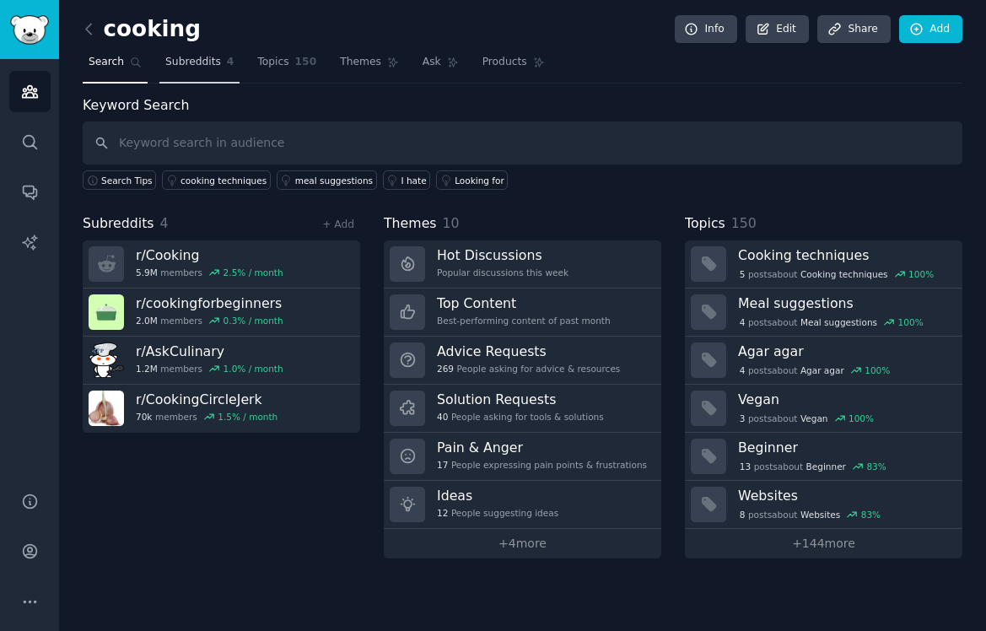
click at [194, 68] on span "Subreddits" at bounding box center [193, 62] width 56 height 15
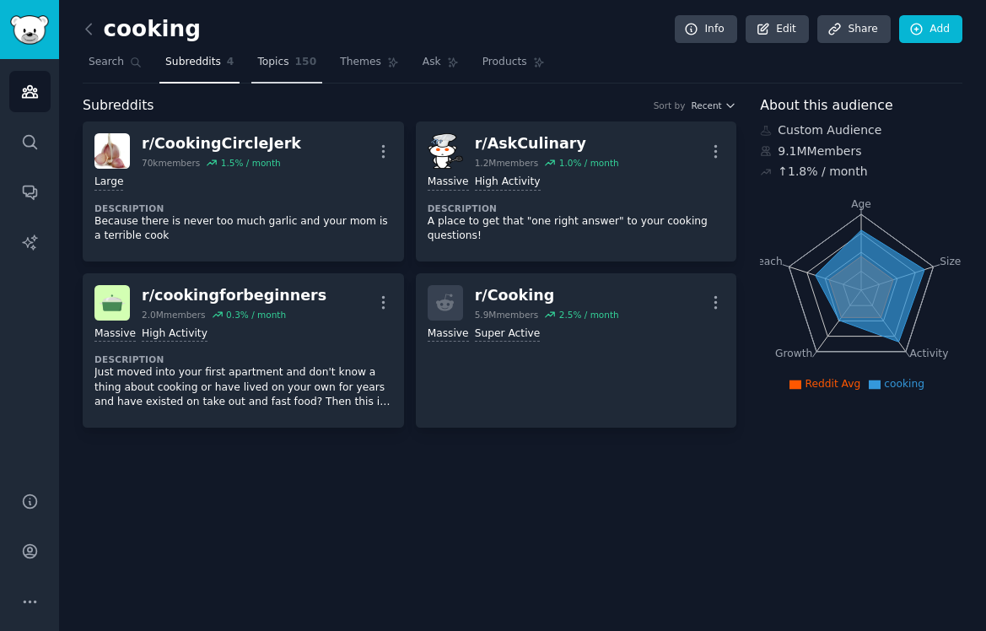
click at [278, 69] on link "Topics 150" at bounding box center [286, 66] width 71 height 35
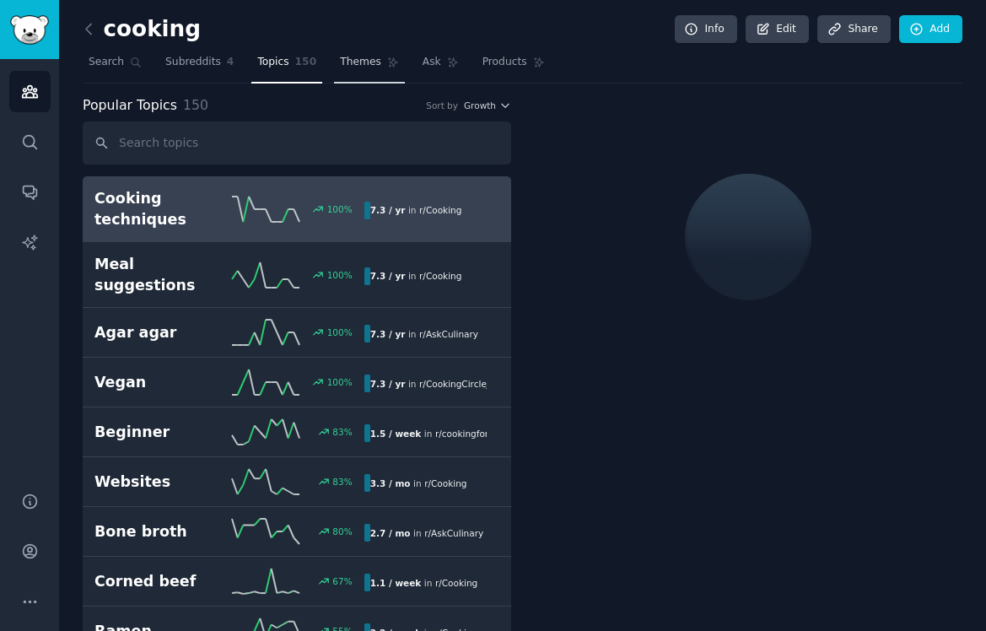
click at [352, 67] on span "Themes" at bounding box center [360, 62] width 41 height 15
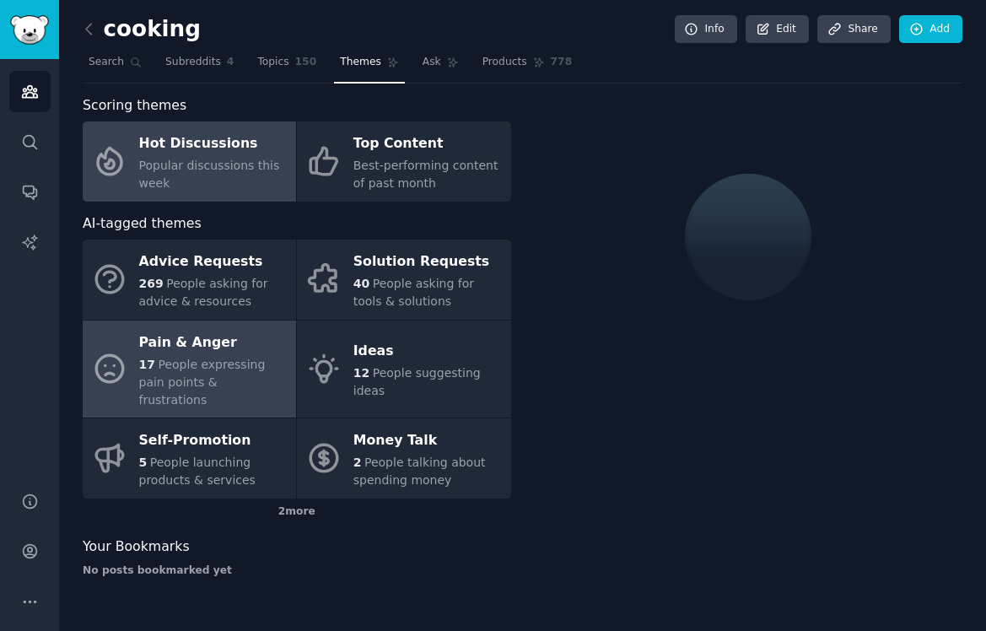
click at [221, 346] on div "Pain & Anger" at bounding box center [213, 342] width 148 height 27
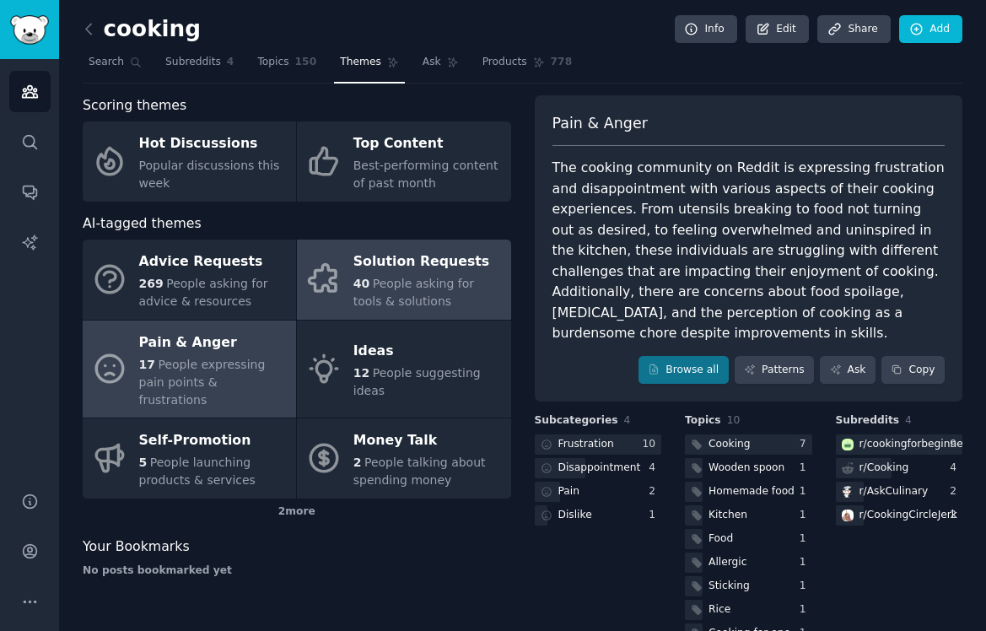
click at [432, 299] on div "40 People asking for tools & solutions" at bounding box center [427, 292] width 148 height 35
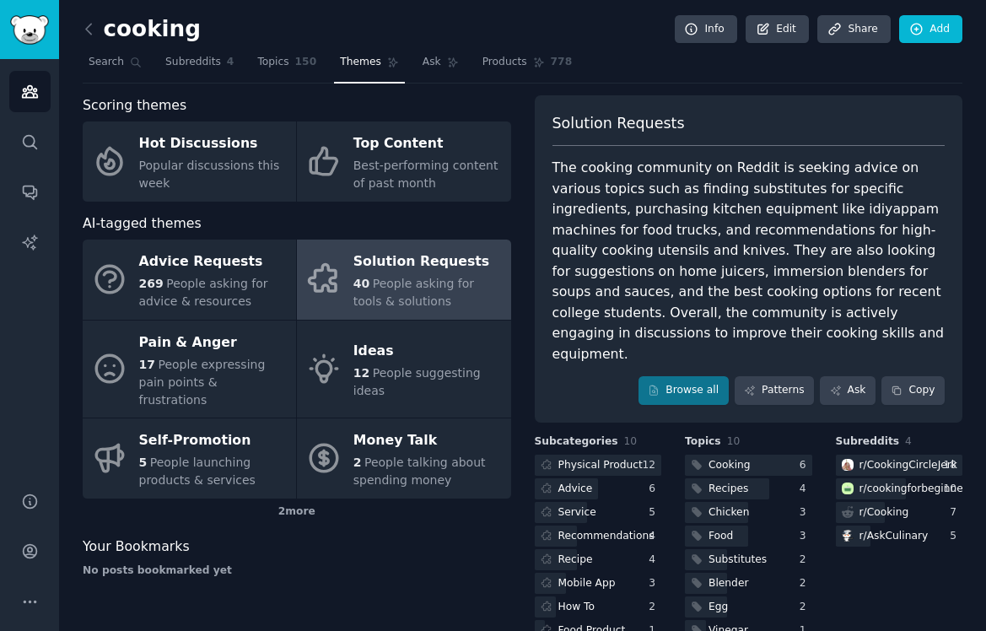
scroll to position [62, 0]
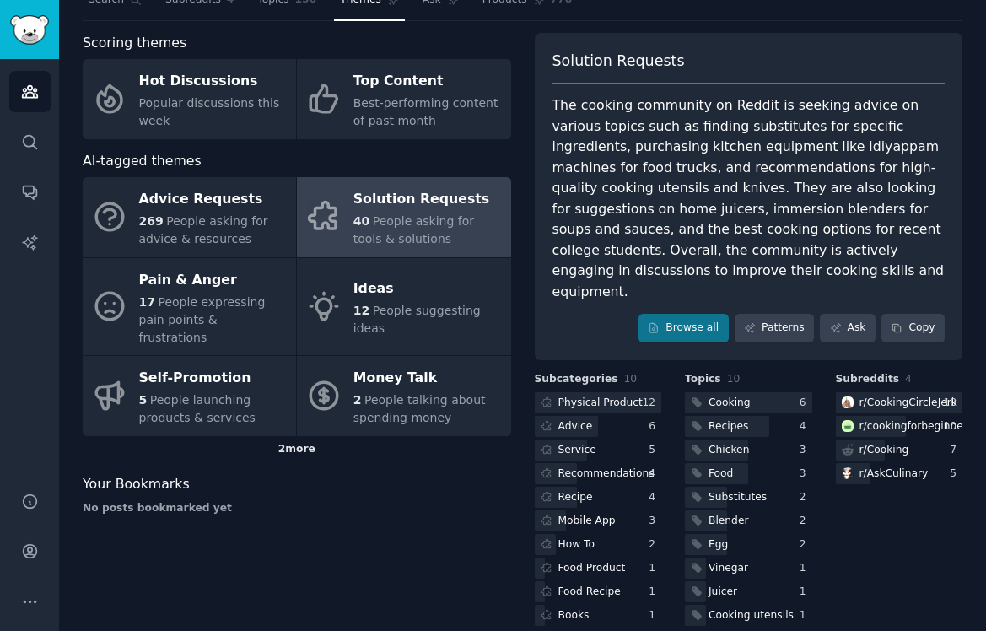
click at [320, 436] on div "2 more" at bounding box center [297, 449] width 428 height 27
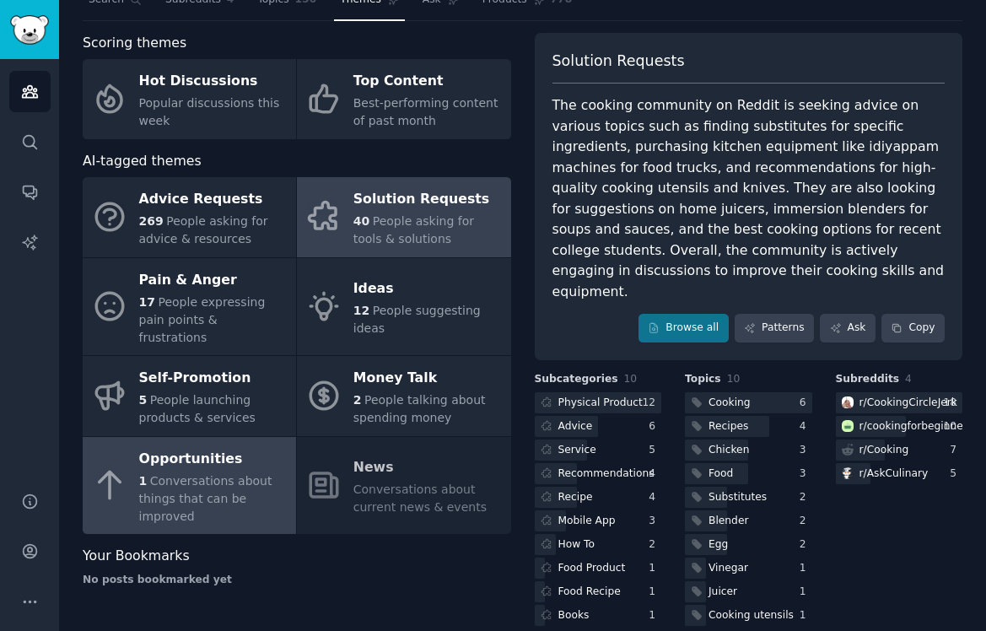
click at [234, 474] on span "Conversations about things that can be improved" at bounding box center [205, 498] width 133 height 49
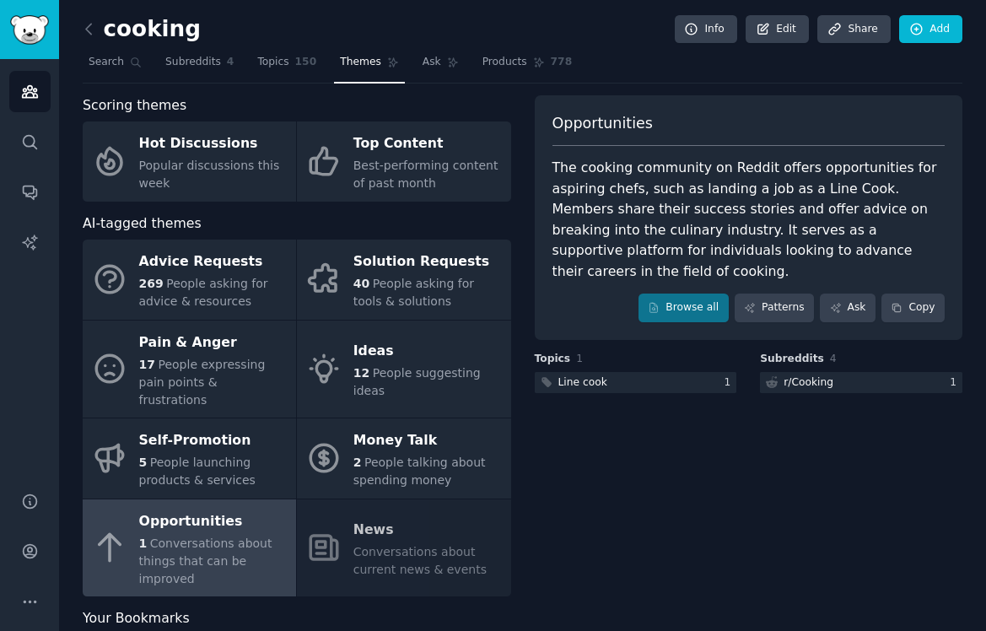
click at [51, 142] on div "Audiences Search Conversations AI Reports" at bounding box center [29, 265] width 59 height 412
click at [39, 142] on link "Search" at bounding box center [29, 141] width 41 height 41
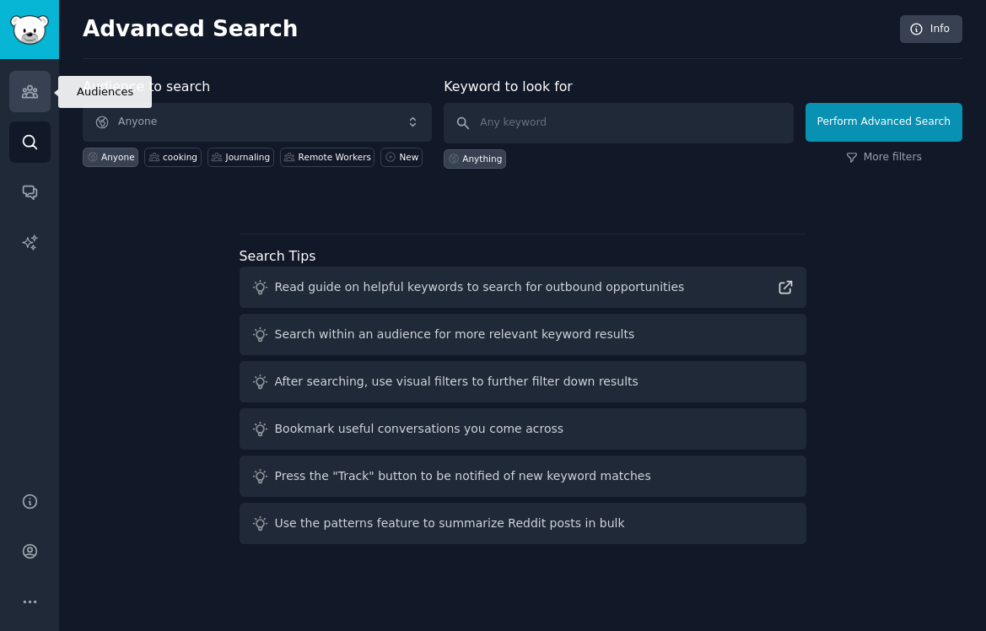
click at [25, 98] on icon "Sidebar" at bounding box center [30, 92] width 18 height 18
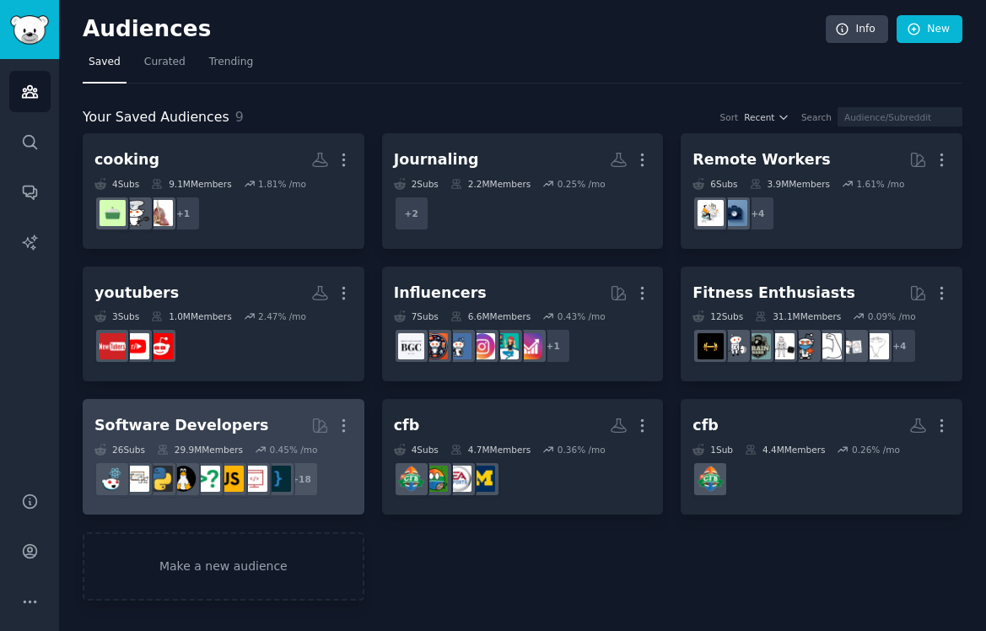
click at [318, 449] on div "26 Sub s 29.9M Members 0.45 % /mo" at bounding box center [223, 450] width 258 height 12
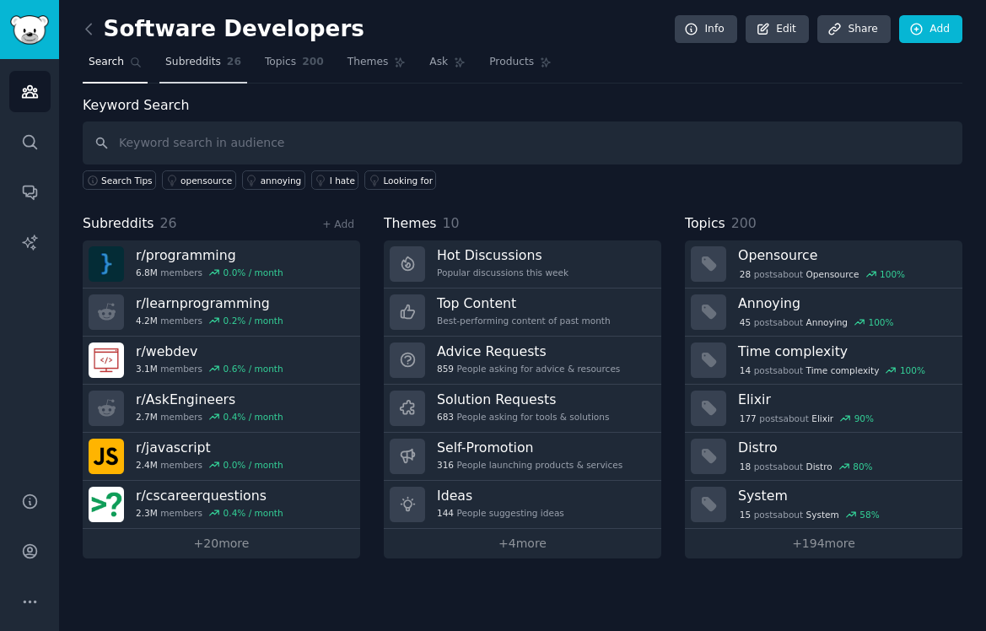
click at [227, 67] on span "26" at bounding box center [234, 62] width 14 height 15
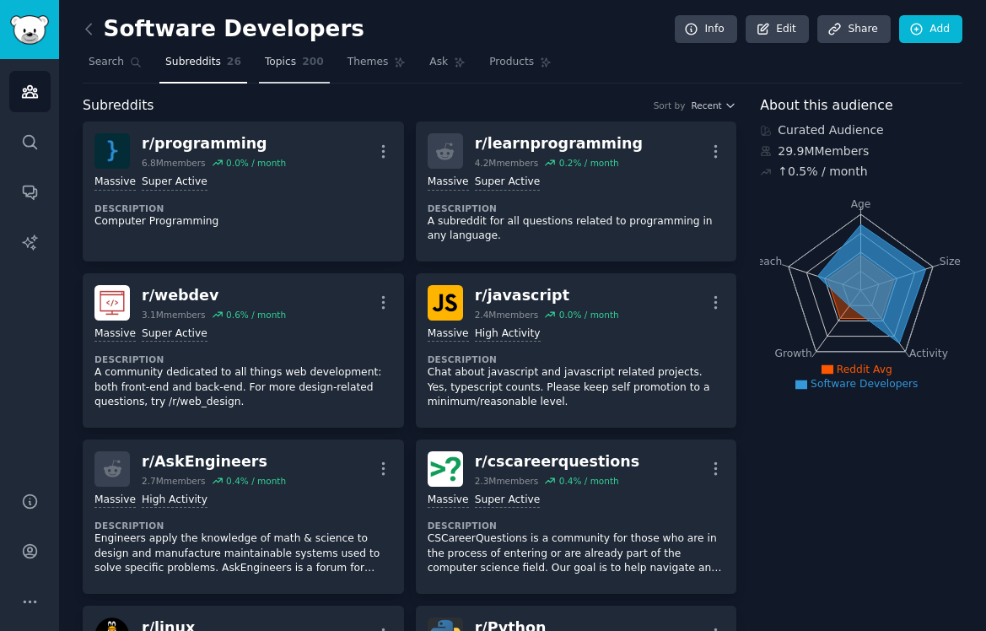
click at [286, 59] on span "Topics" at bounding box center [280, 62] width 31 height 15
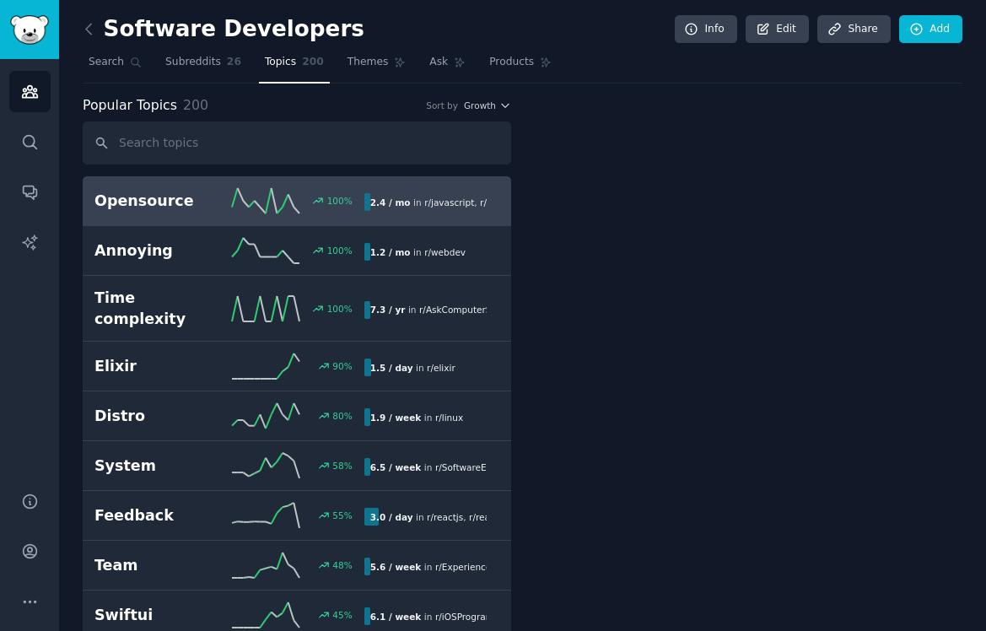
click at [320, 59] on span "200" at bounding box center [313, 62] width 22 height 15
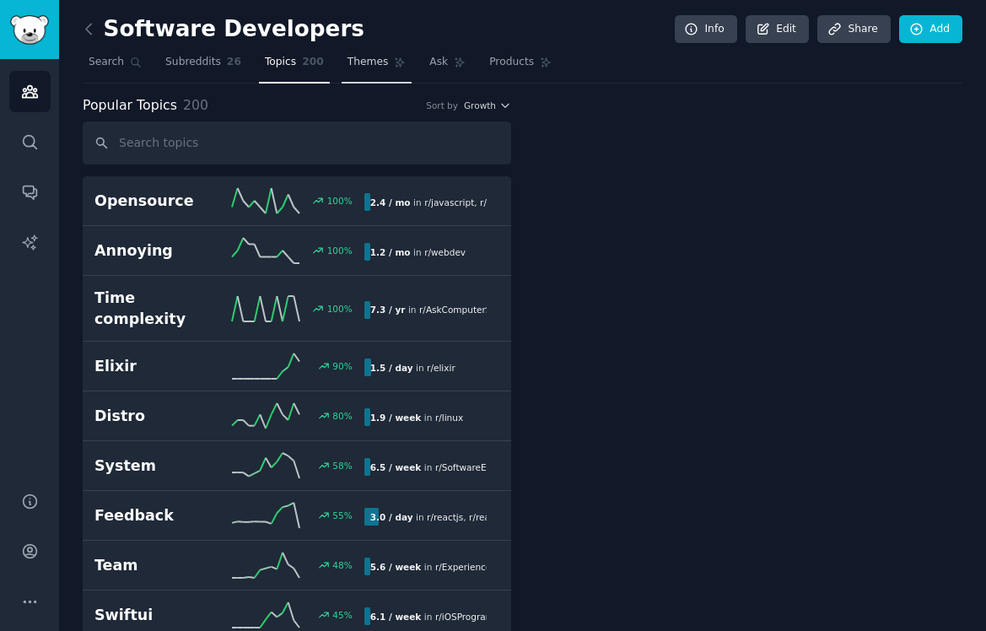
click at [376, 67] on span "Themes" at bounding box center [367, 62] width 41 height 15
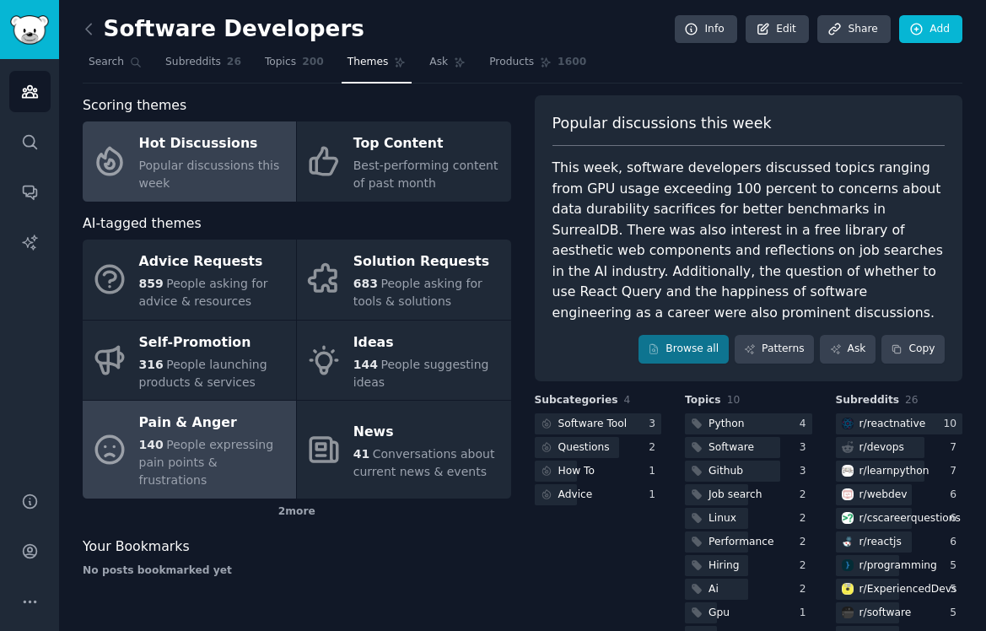
click at [242, 455] on span "People expressing pain points & frustrations" at bounding box center [206, 462] width 135 height 49
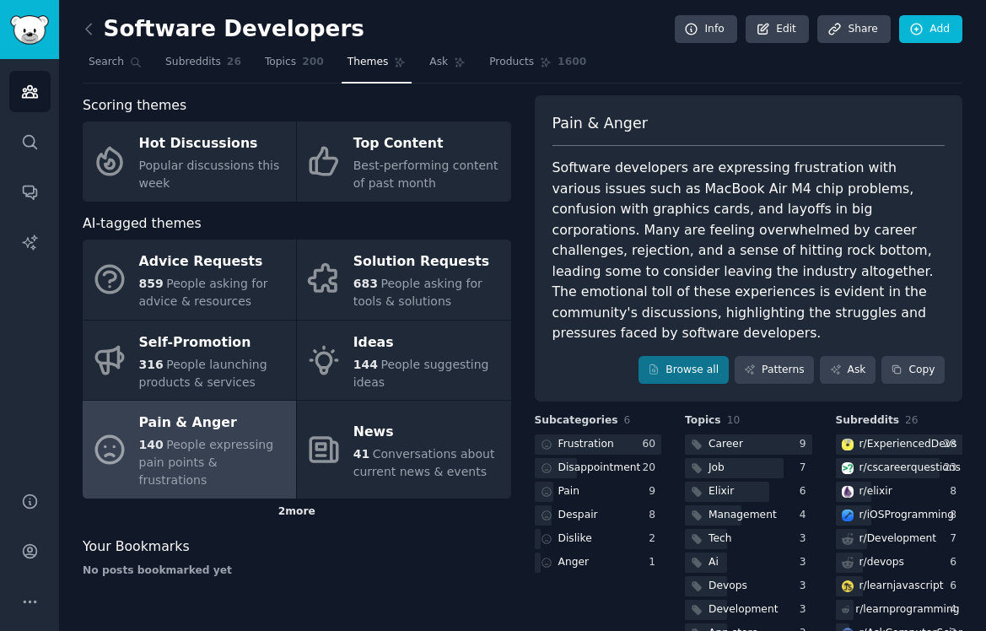
click at [300, 498] on div "2 more" at bounding box center [297, 511] width 428 height 27
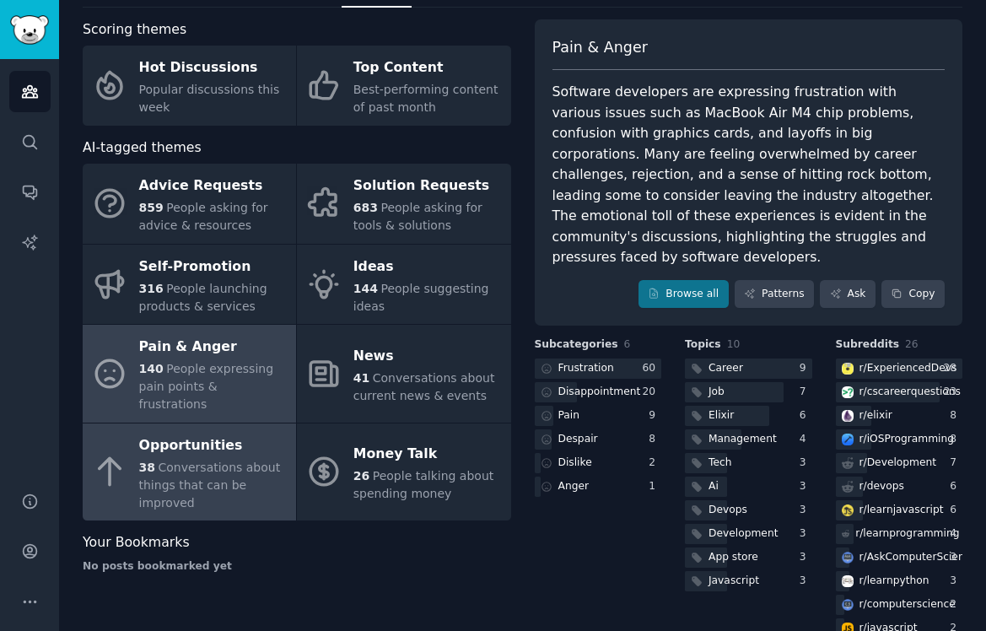
click at [249, 474] on div "38 Conversations about things that can be improved" at bounding box center [213, 485] width 148 height 53
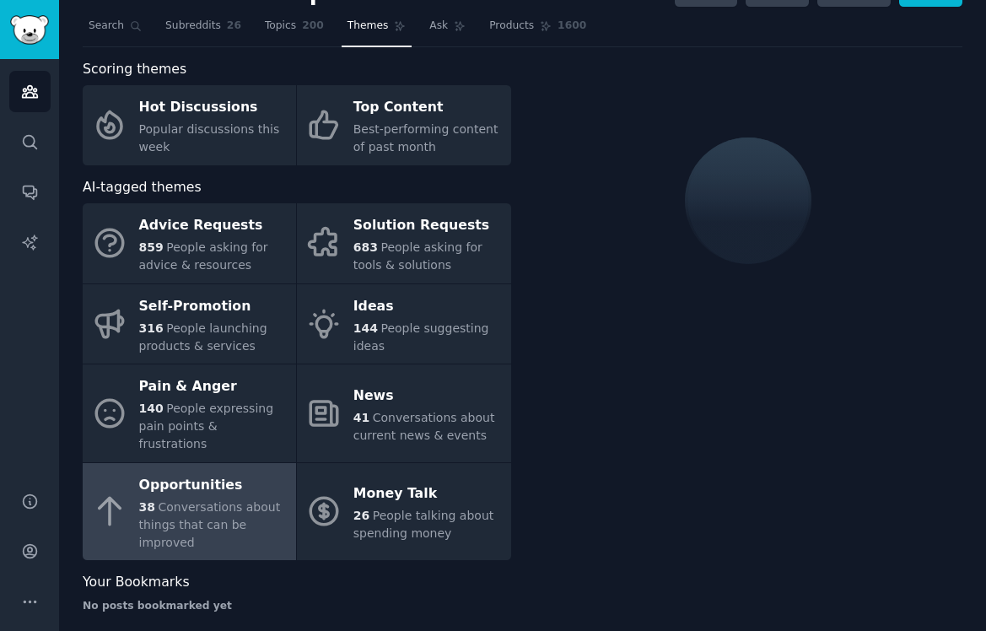
scroll to position [76, 0]
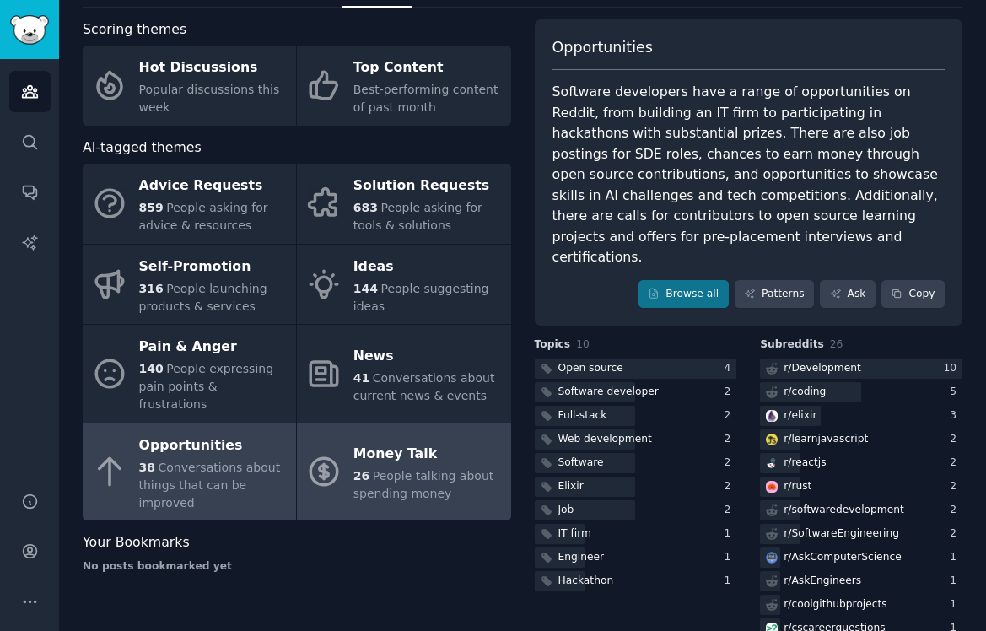
click at [423, 498] on link "Money Talk 26 People talking about spending money" at bounding box center [403, 472] width 213 height 98
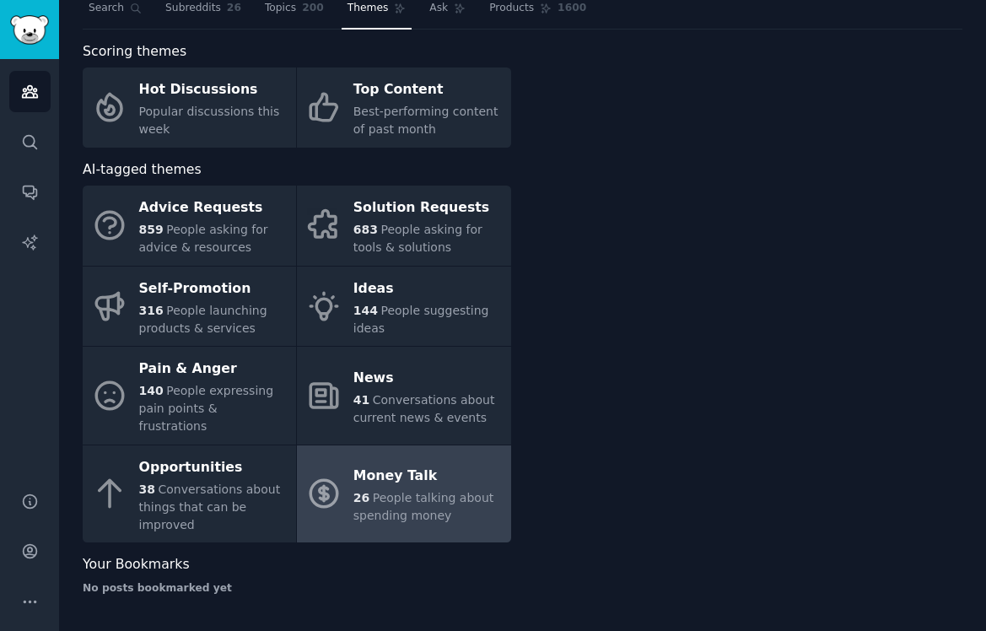
scroll to position [36, 0]
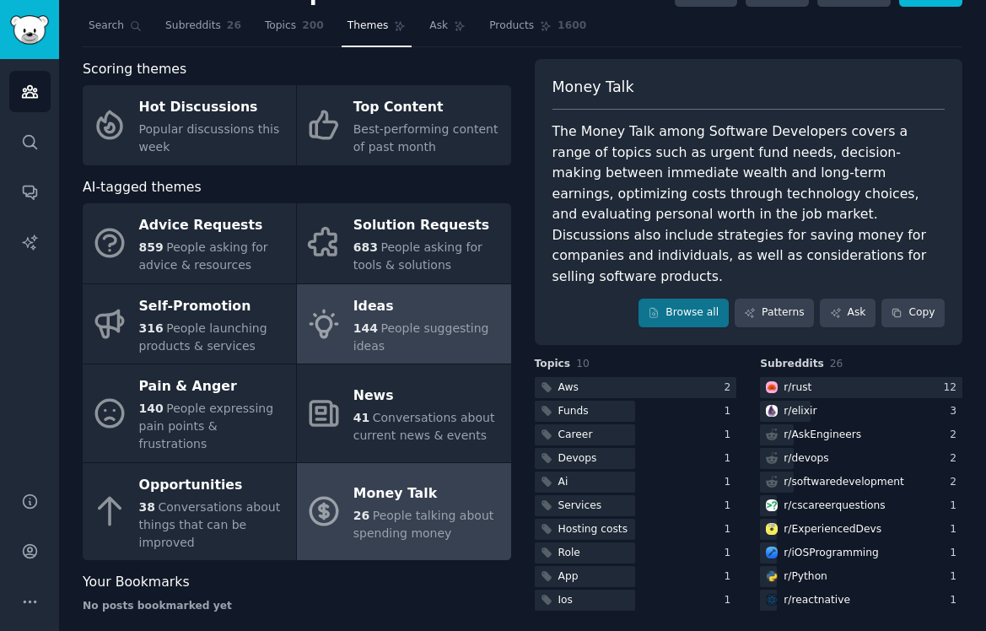
click at [464, 318] on div "Ideas" at bounding box center [427, 306] width 148 height 27
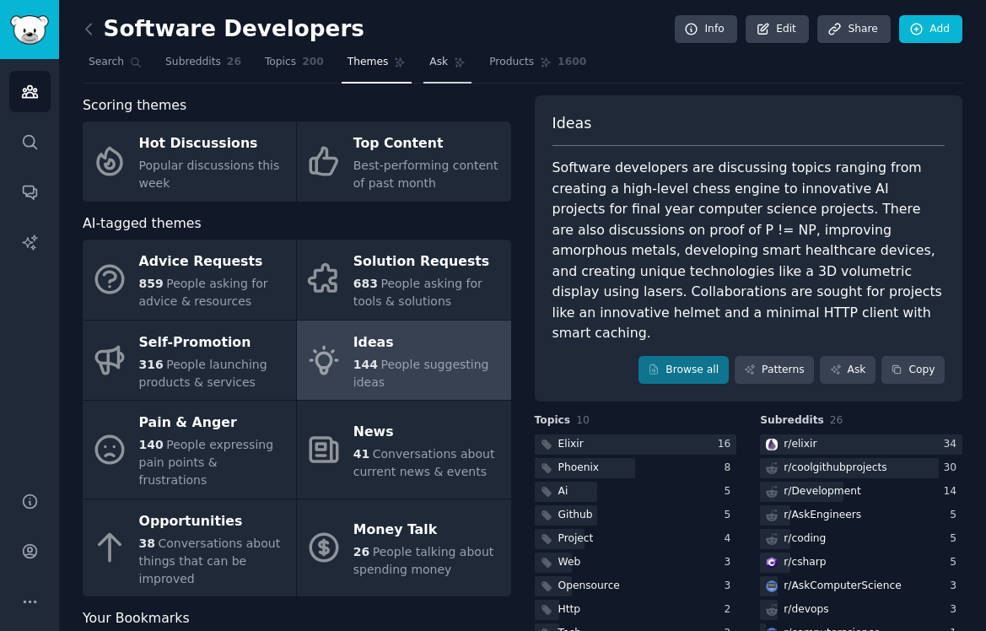
click at [432, 66] on span "Ask" at bounding box center [438, 62] width 19 height 15
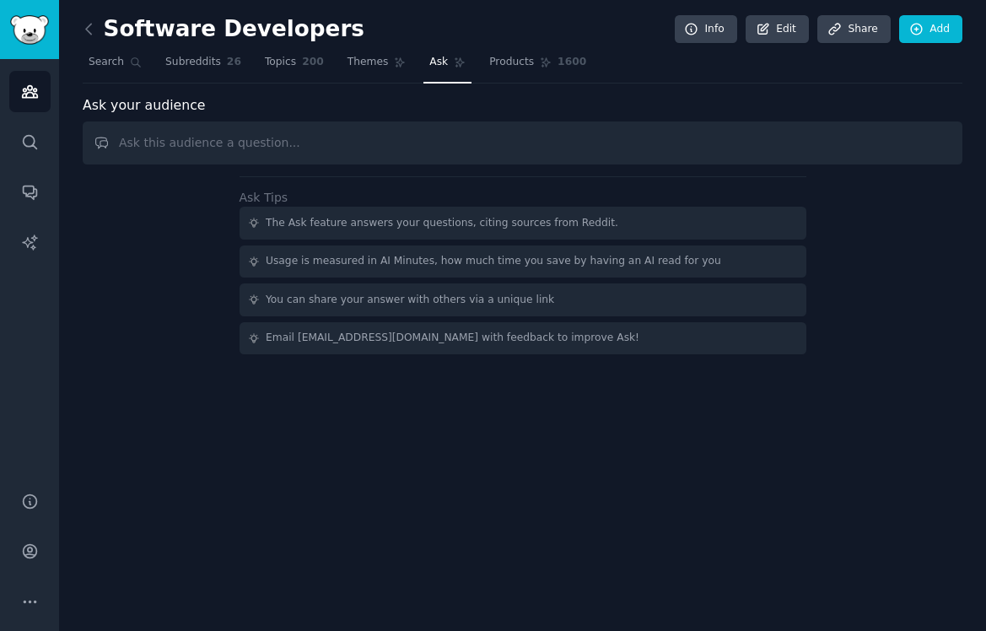
click at [357, 40] on div "Software Developers Info Edit Share Add" at bounding box center [523, 32] width 880 height 35
click at [357, 47] on div "Software Developers Info Edit Share Add" at bounding box center [523, 32] width 880 height 35
click at [277, 57] on span "Topics" at bounding box center [280, 62] width 31 height 15
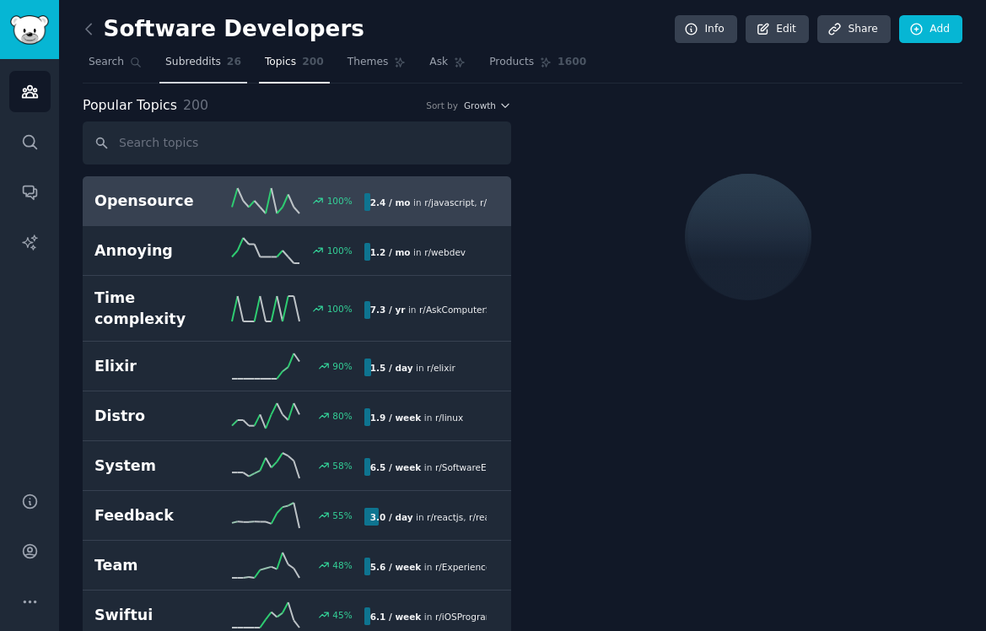
click at [227, 62] on span "26" at bounding box center [234, 62] width 14 height 15
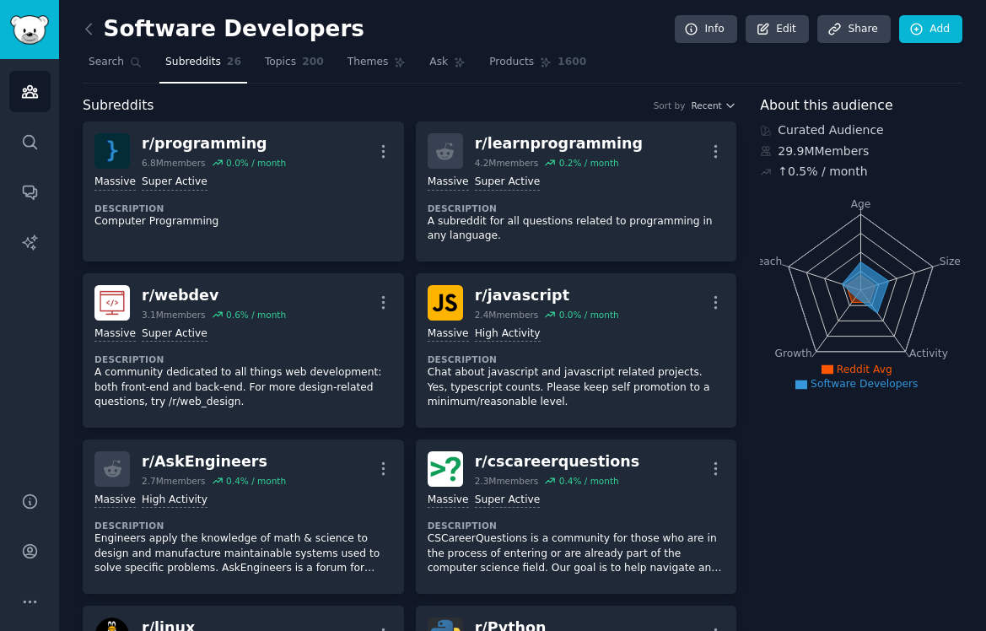
click at [154, 61] on nav "Search Subreddits 26 Topics 200 Themes Ask Products 1600" at bounding box center [523, 66] width 880 height 35
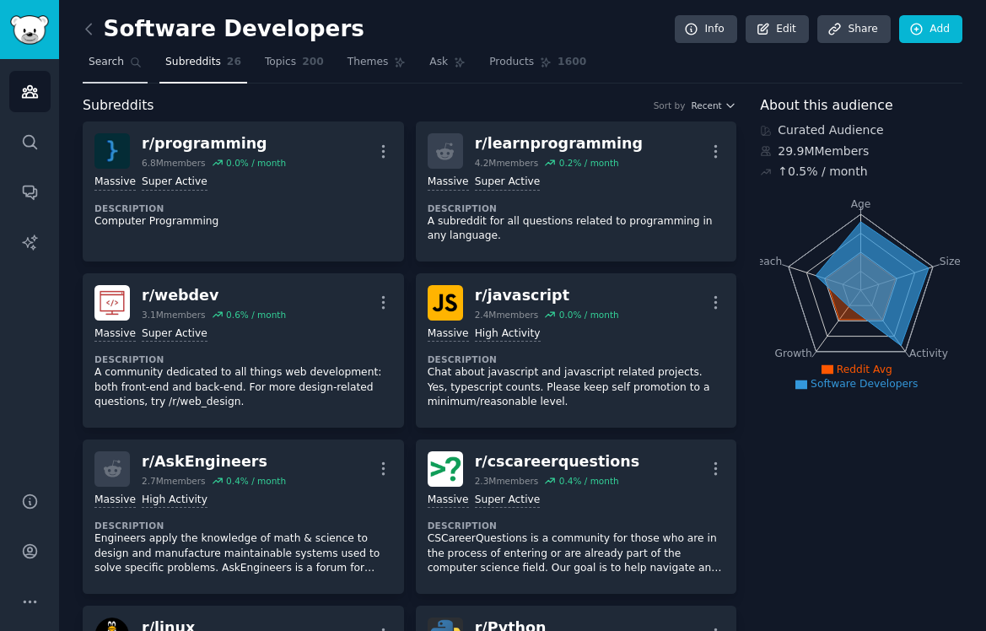
click at [139, 53] on link "Search" at bounding box center [115, 66] width 65 height 35
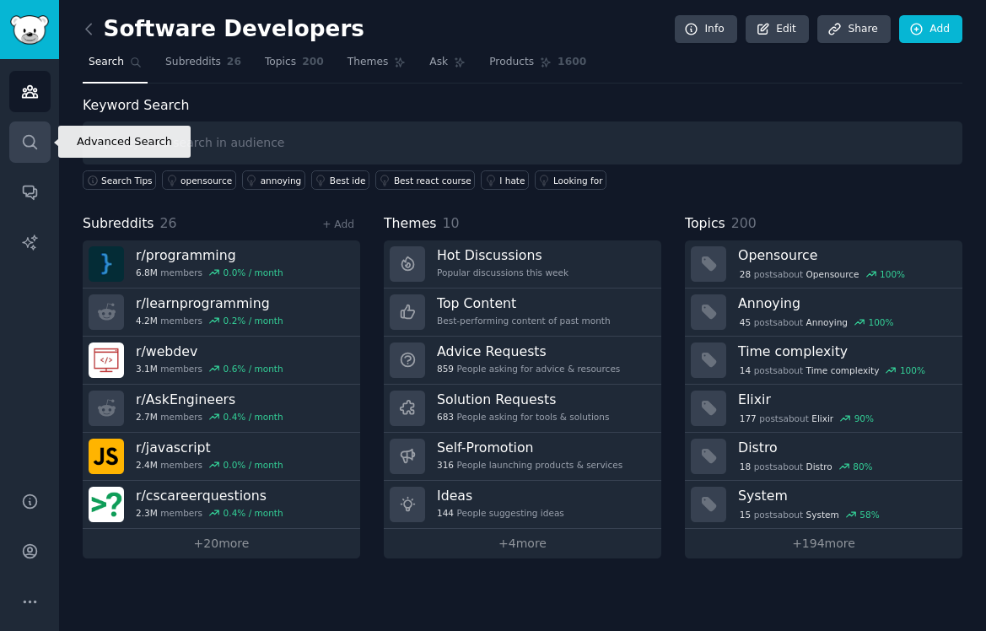
click at [35, 125] on link "Search" at bounding box center [29, 141] width 41 height 41
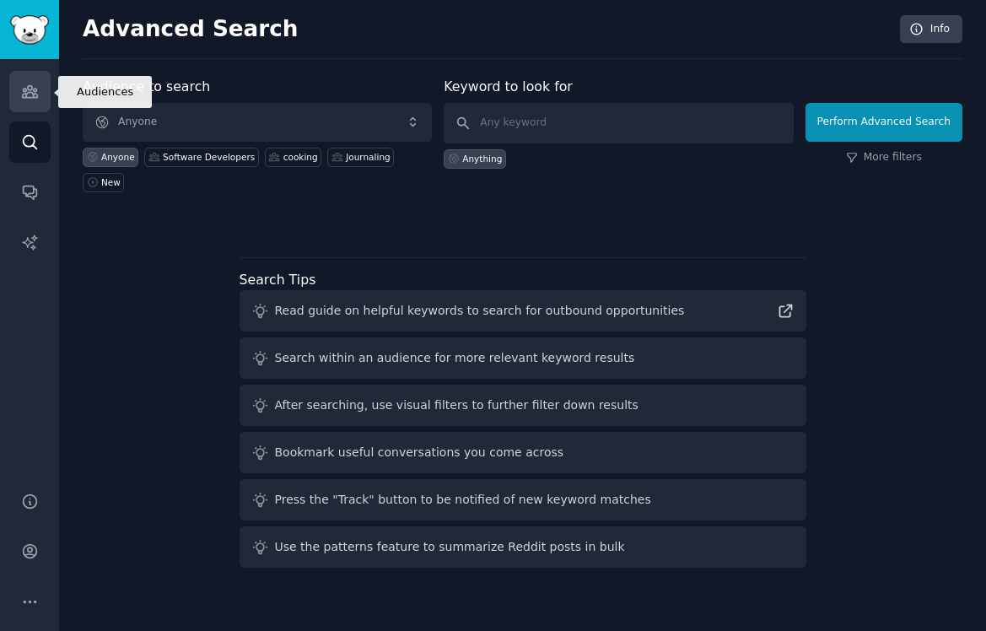
click at [35, 103] on link "Audiences" at bounding box center [29, 91] width 41 height 41
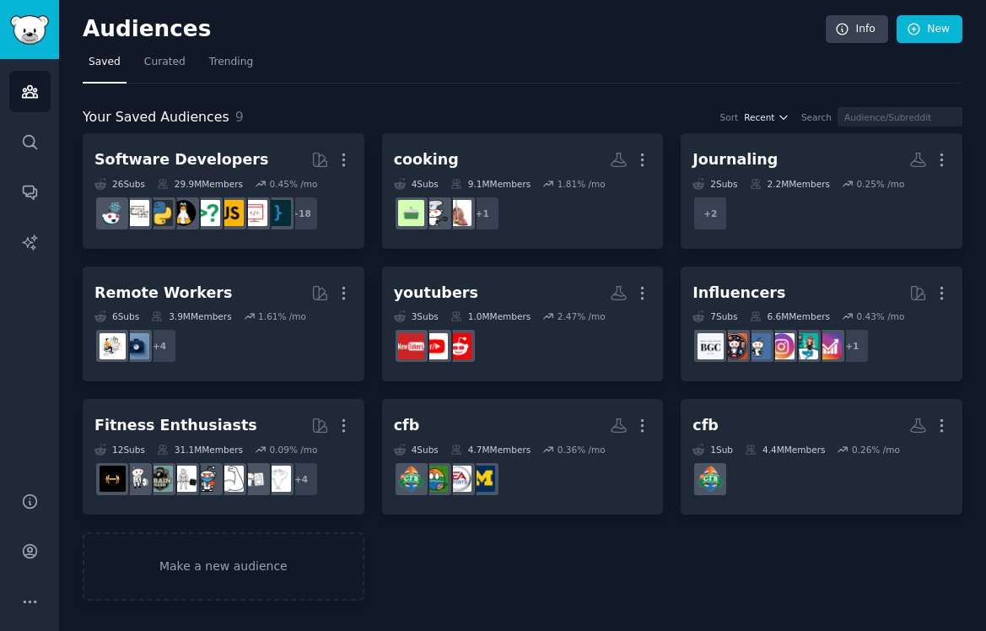
click at [774, 120] on span "Recent" at bounding box center [759, 117] width 30 height 12
